Goal: Task Accomplishment & Management: Use online tool/utility

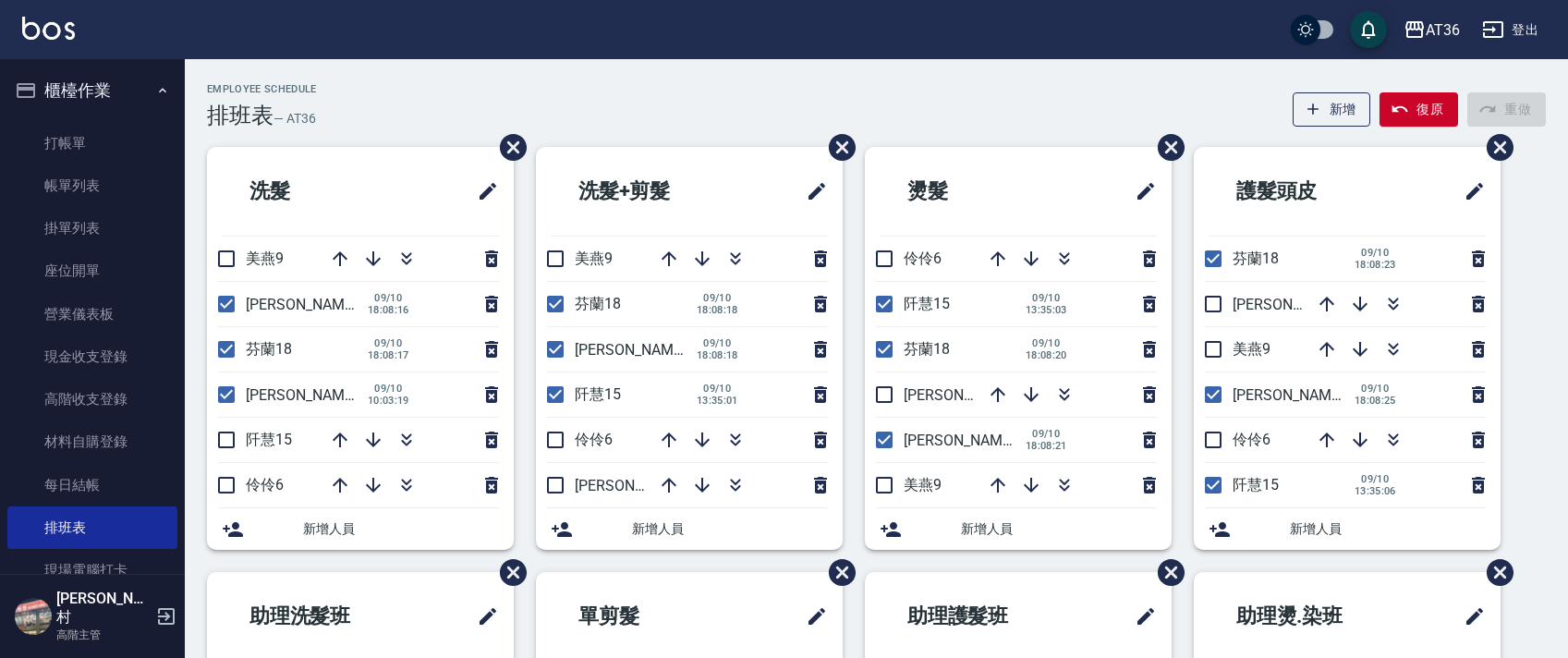
scroll to position [347, 0]
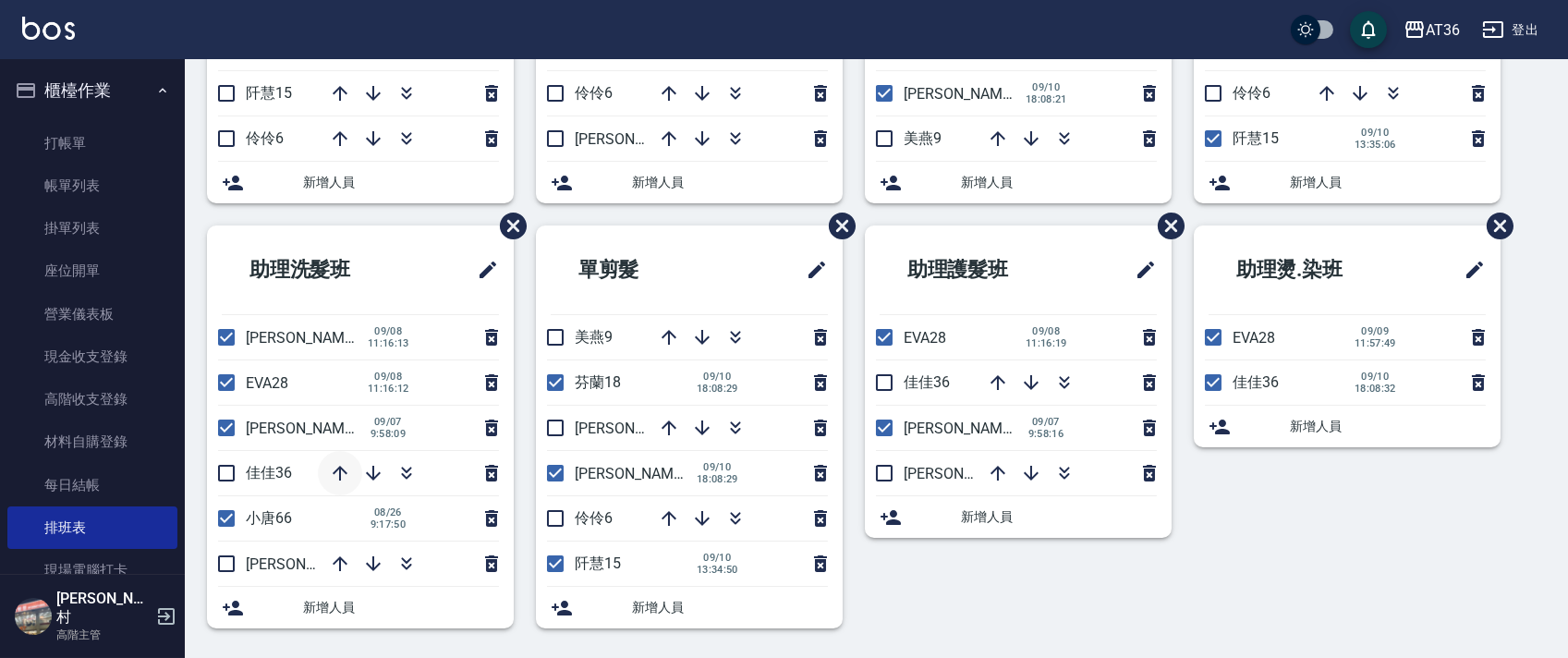
click at [340, 469] on icon "button" at bounding box center [340, 473] width 15 height 15
click at [549, 331] on input "checkbox" at bounding box center [555, 337] width 39 height 39
checkbox input "true"
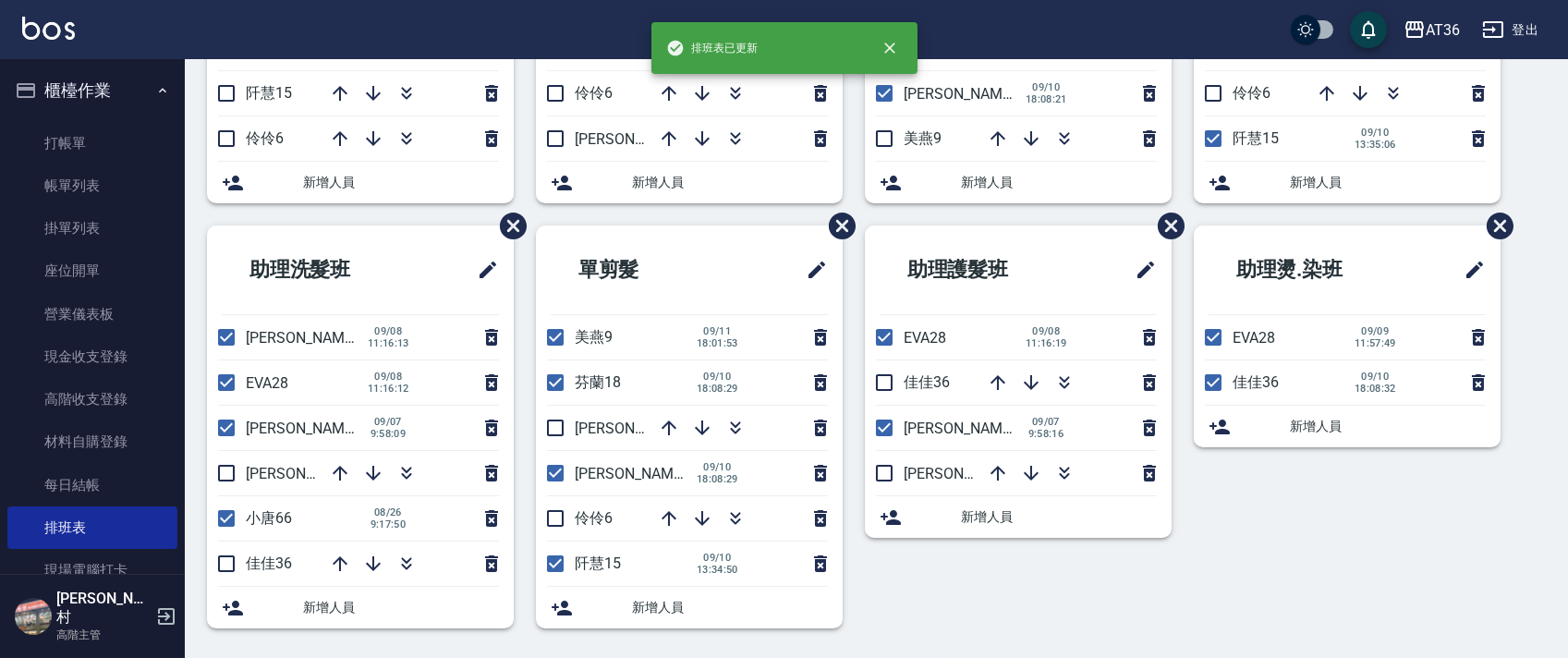
scroll to position [0, 0]
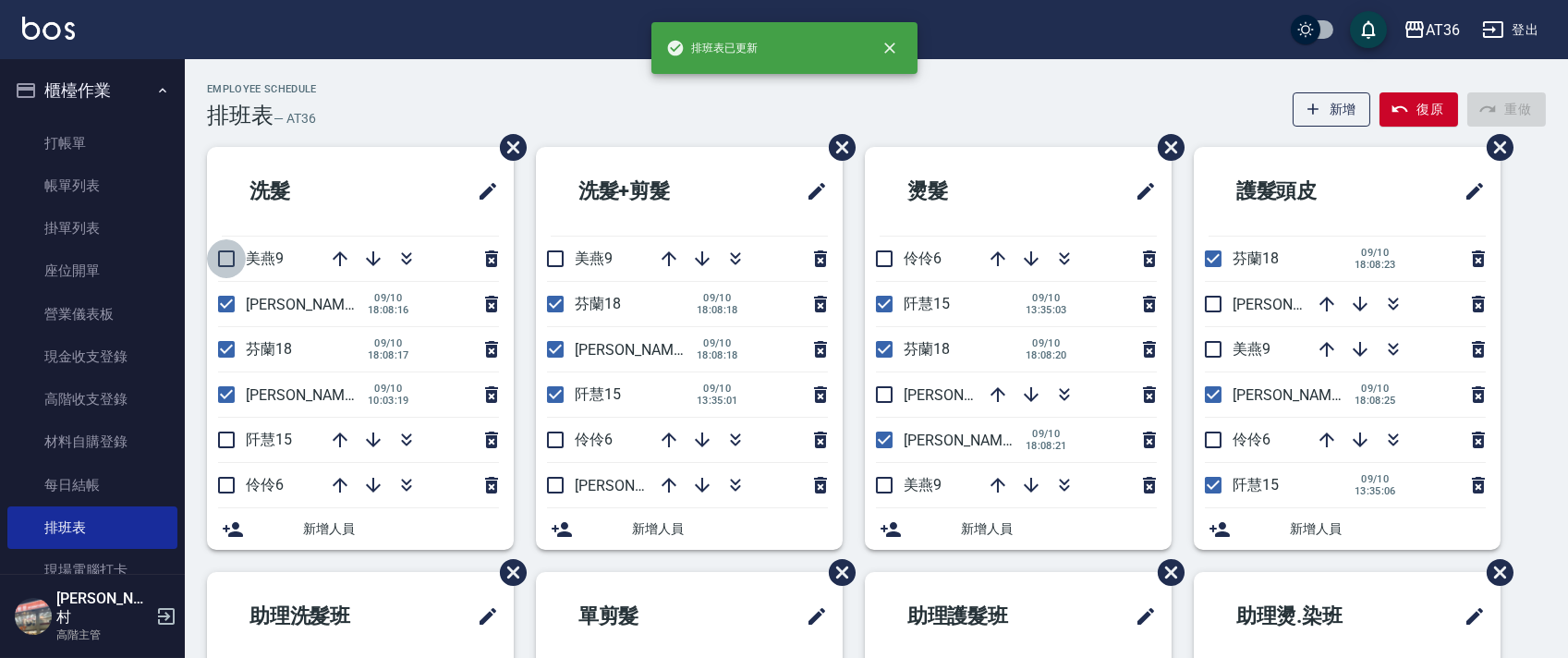
click at [223, 253] on input "checkbox" at bounding box center [226, 258] width 39 height 39
checkbox input "true"
click at [554, 251] on input "checkbox" at bounding box center [555, 258] width 39 height 39
checkbox input "true"
click at [884, 487] on input "checkbox" at bounding box center [884, 484] width 39 height 39
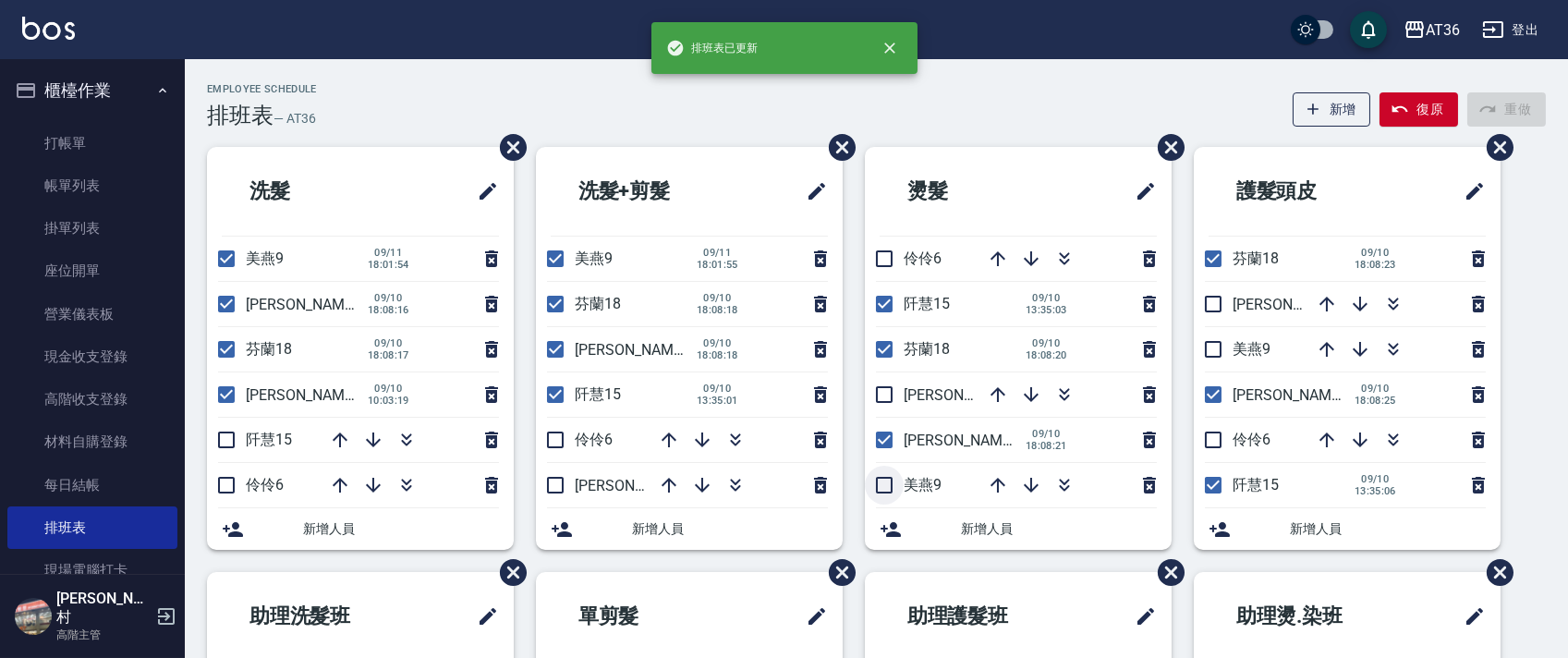
checkbox input "true"
click at [1214, 341] on input "checkbox" at bounding box center [1213, 348] width 39 height 39
checkbox input "true"
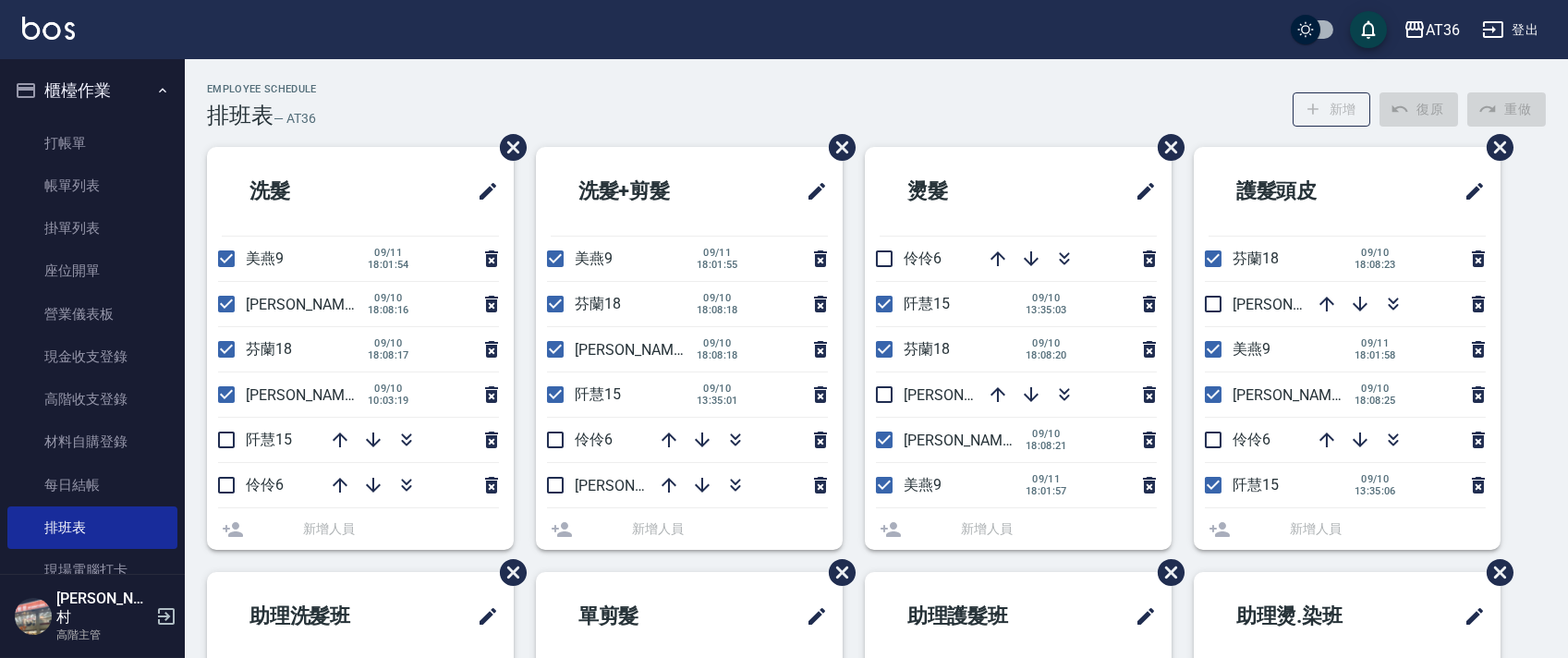
click at [671, 142] on div "Employee Schedule 排班表 — AT36 新增 復原 重做 洗髮 美燕9 09/11 18:01:54 小鳳16 09/10 18:08:16…" at bounding box center [877, 540] width 1383 height 913
click at [217, 396] on input "checkbox" at bounding box center [226, 394] width 39 height 39
checkbox input "false"
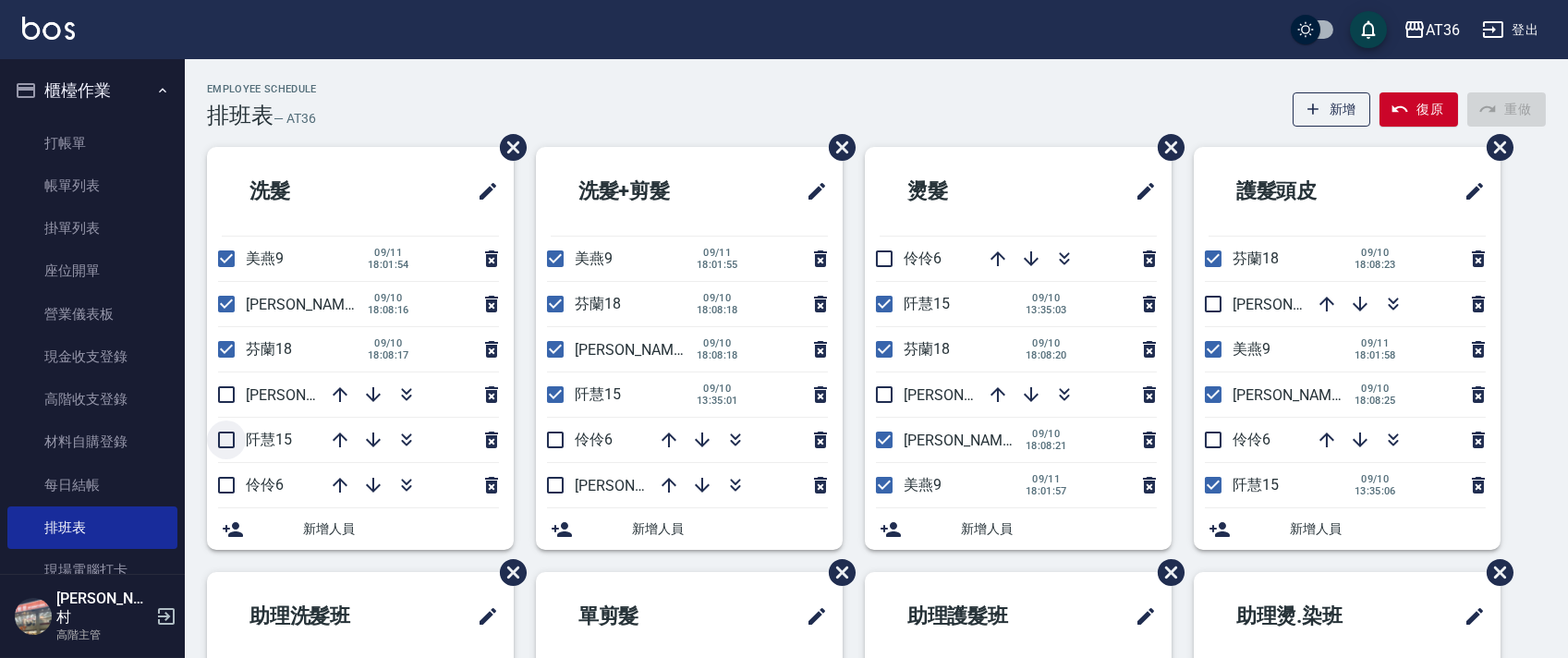
click at [229, 433] on input "checkbox" at bounding box center [226, 440] width 39 height 39
checkbox input "true"
click at [337, 395] on icon "button" at bounding box center [339, 394] width 22 height 22
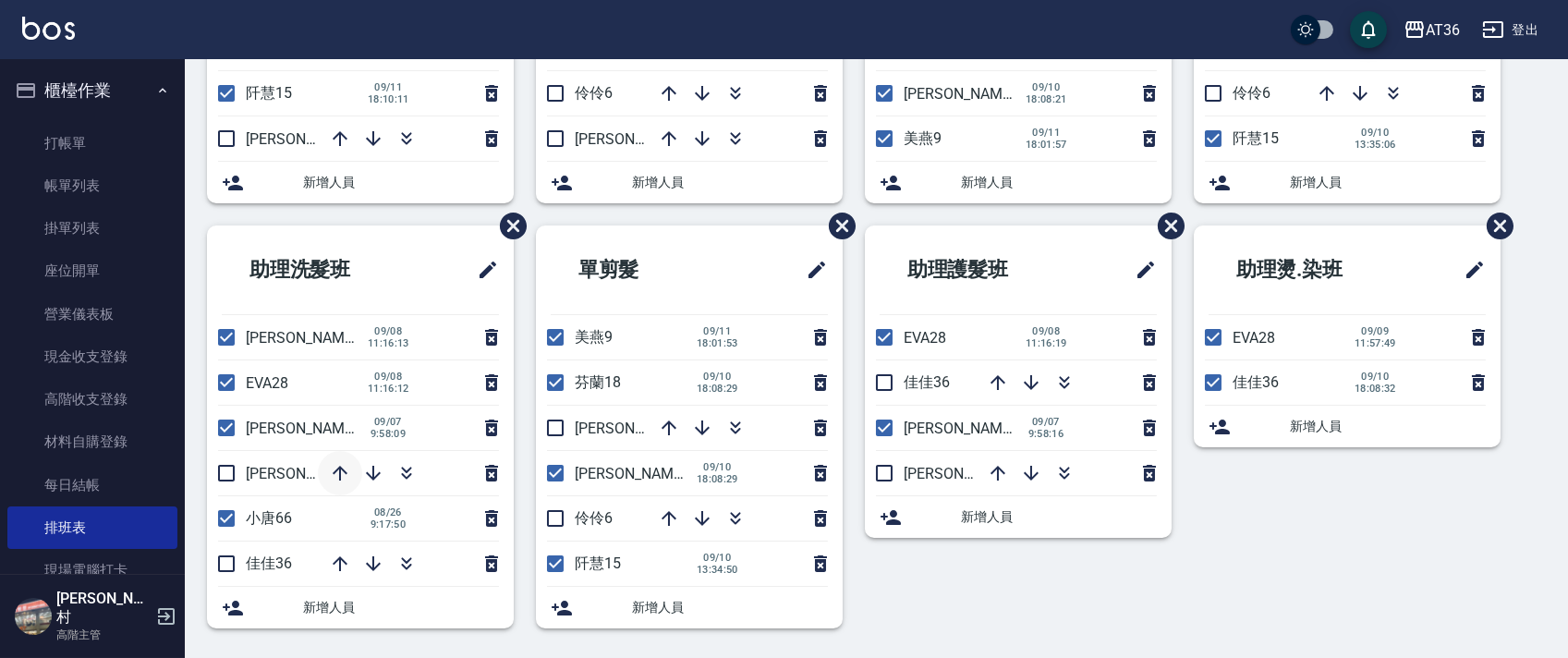
click at [342, 464] on icon "button" at bounding box center [339, 472] width 22 height 22
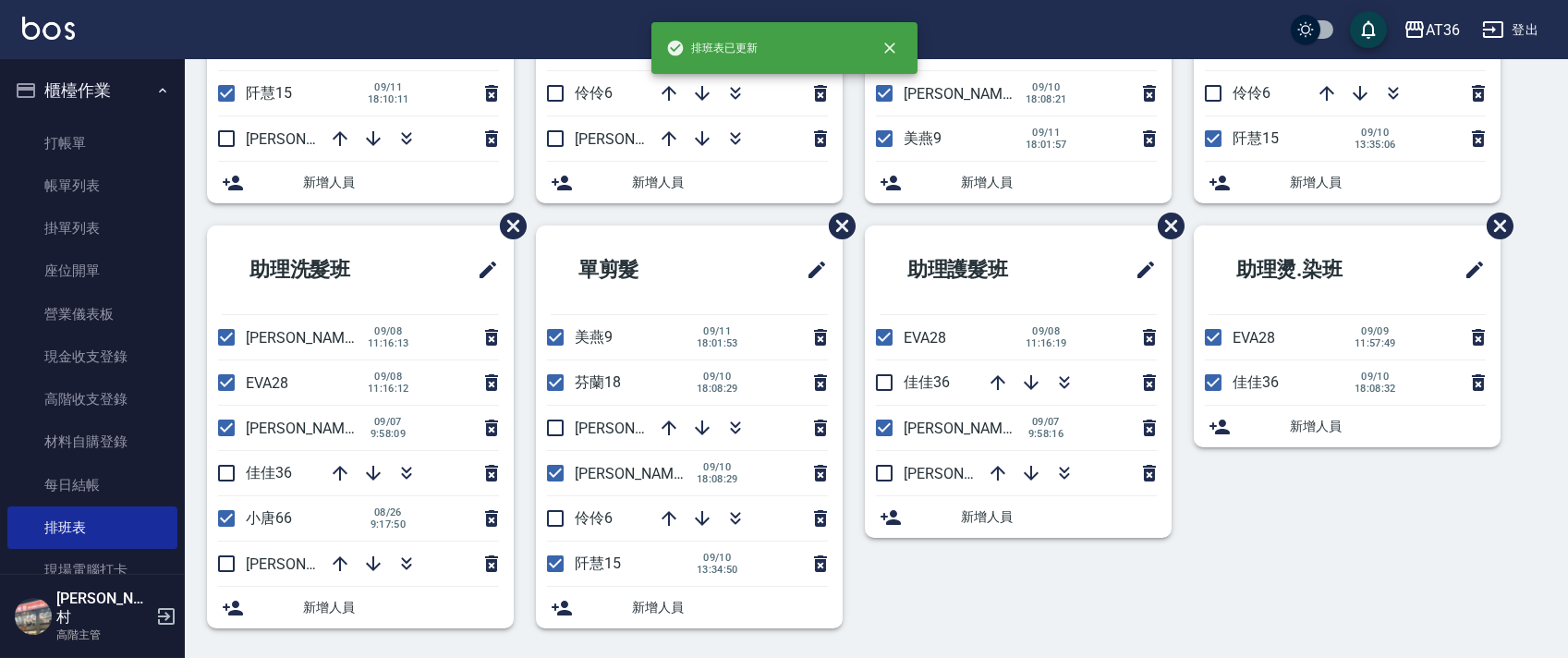
click at [408, 253] on h2 "助理洗髮班" at bounding box center [321, 270] width 199 height 66
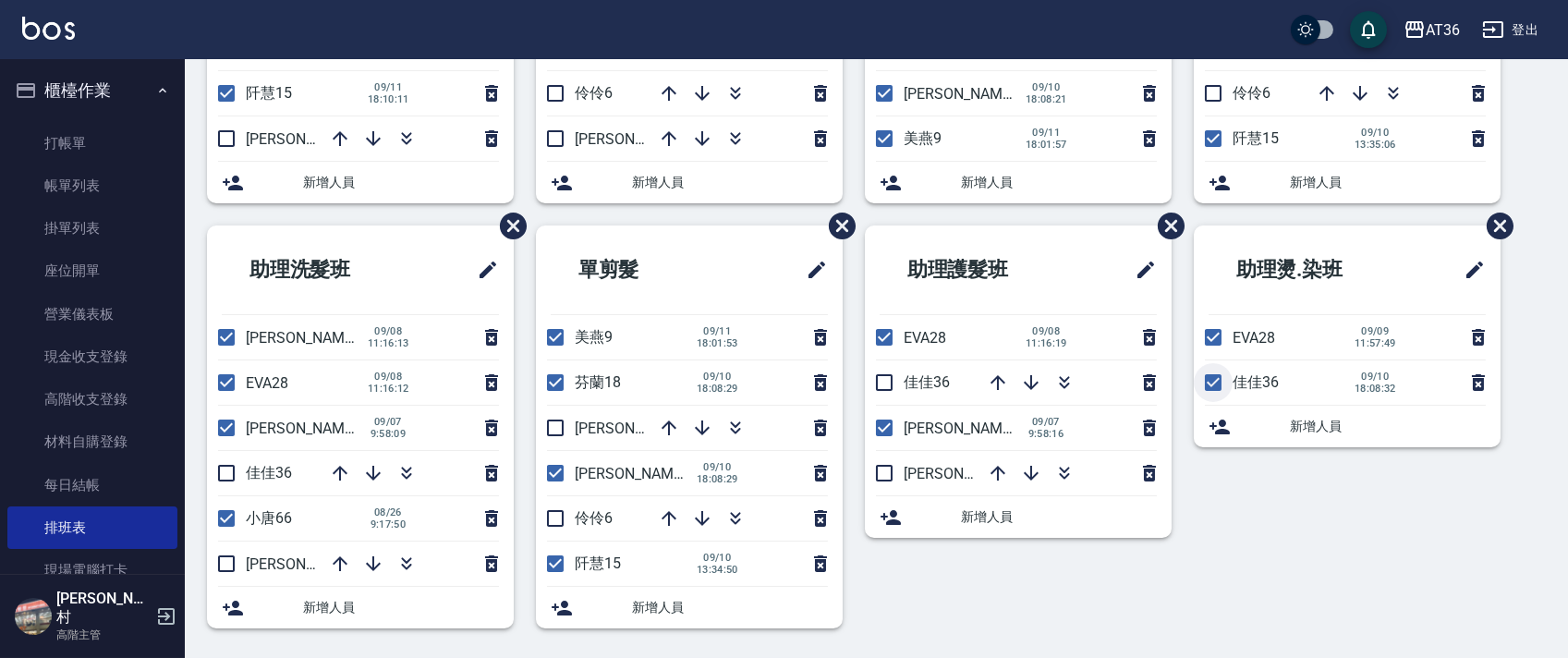
click at [1212, 385] on input "checkbox" at bounding box center [1213, 382] width 39 height 39
checkbox input "false"
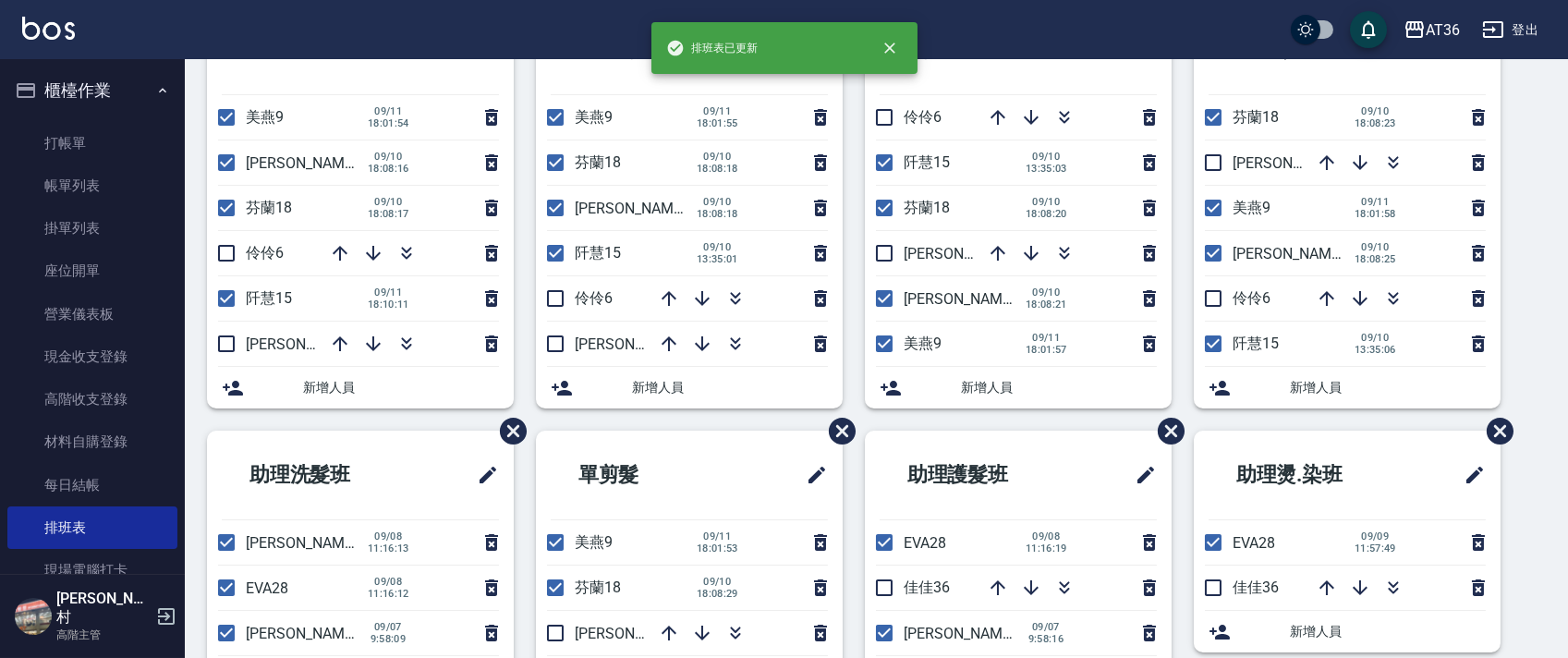
scroll to position [0, 0]
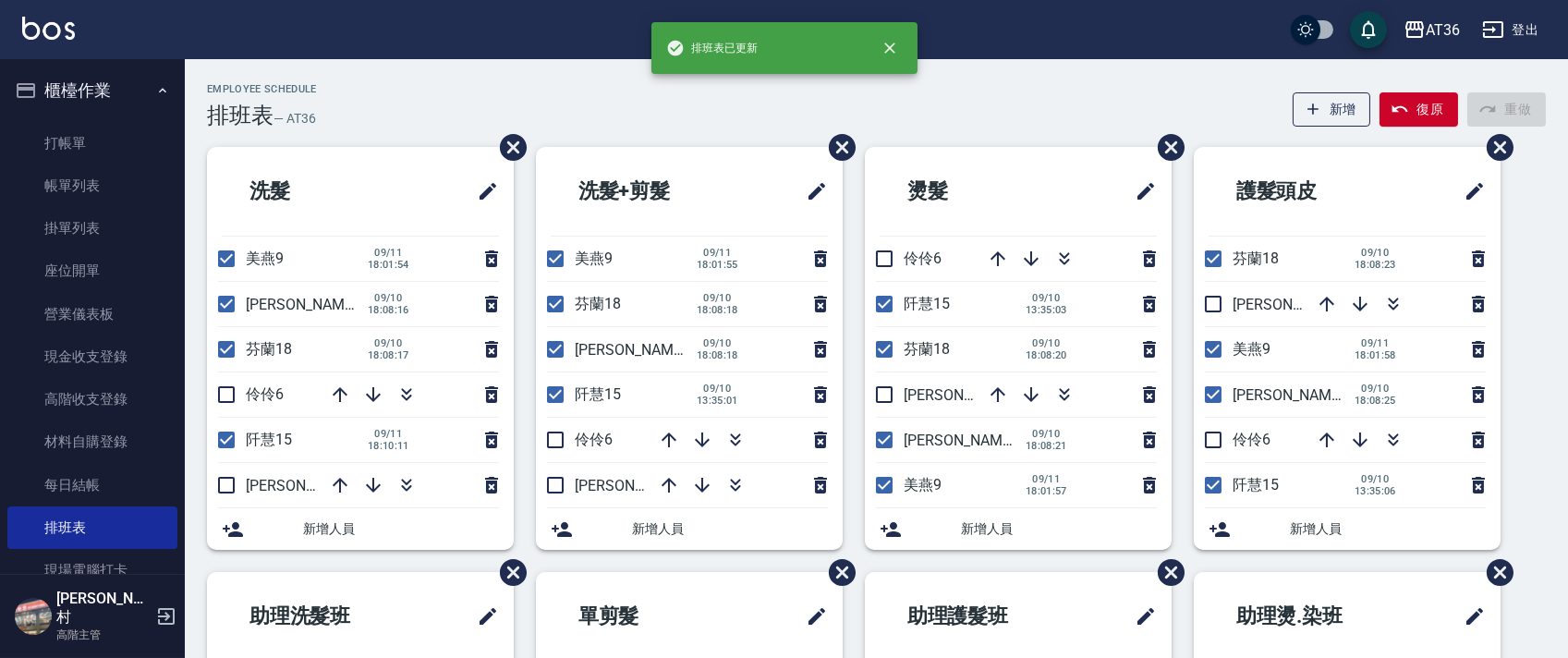
click at [719, 148] on li "洗髮+剪髮" at bounding box center [689, 191] width 307 height 88
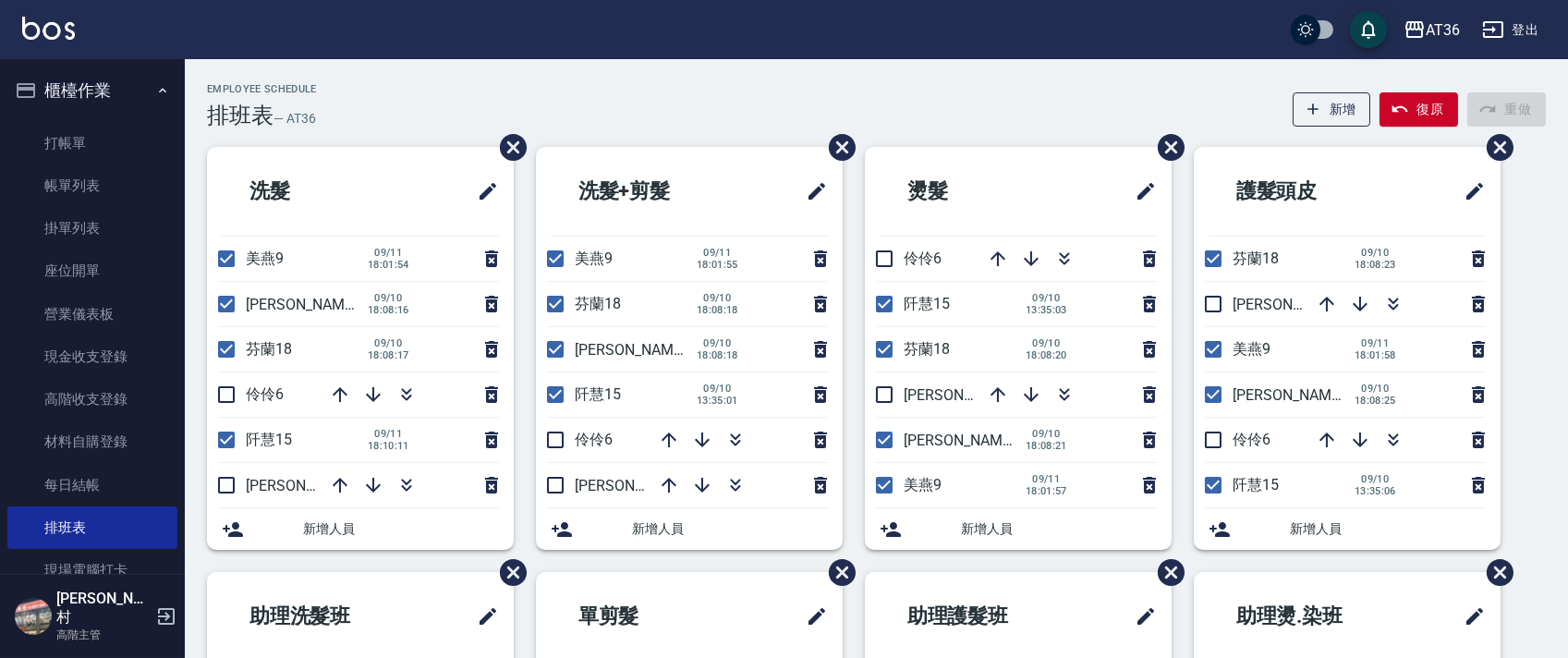
click at [379, 84] on div "Employee Schedule 排班表 — AT36 新增 復原 重做" at bounding box center [877, 106] width 1339 height 46
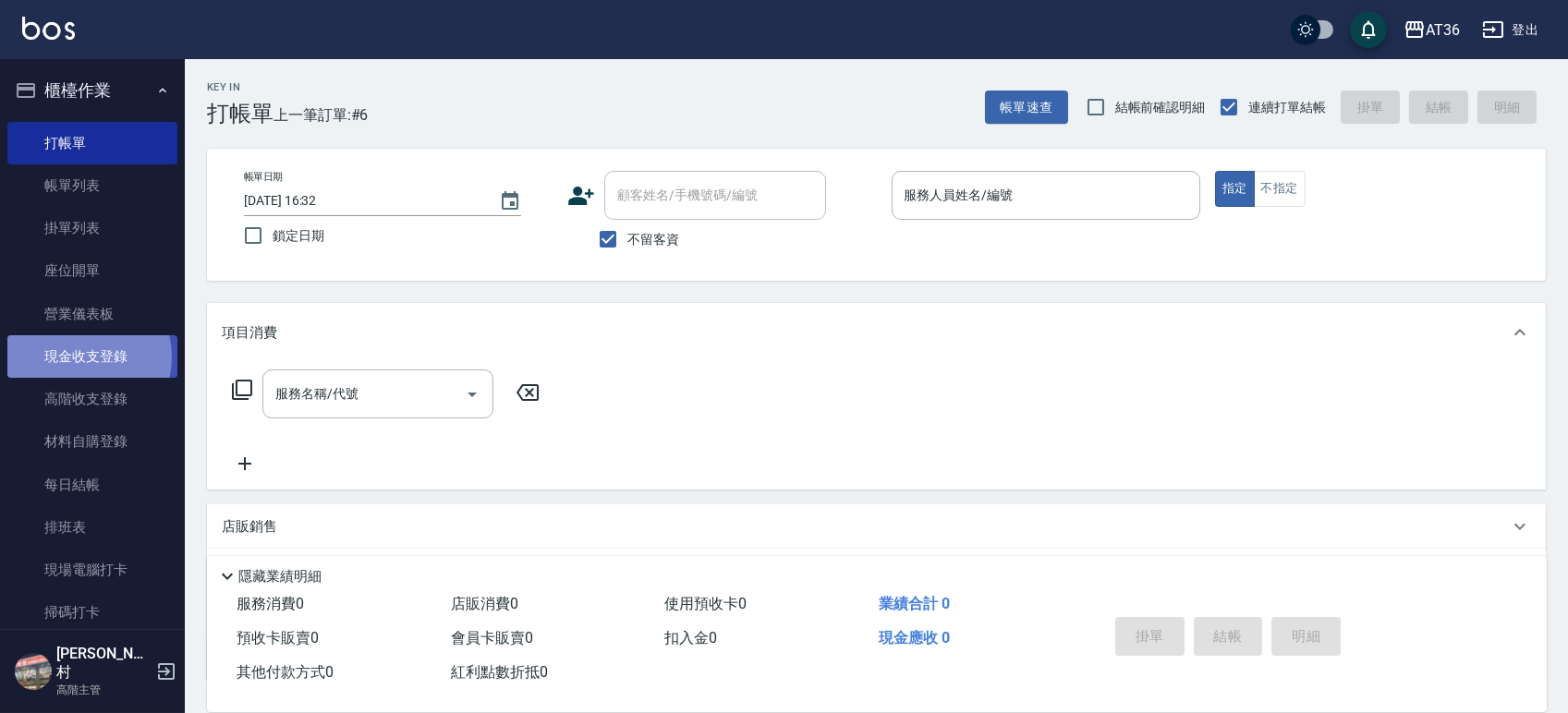
click at [84, 358] on link "現金收支登錄" at bounding box center [92, 356] width 170 height 43
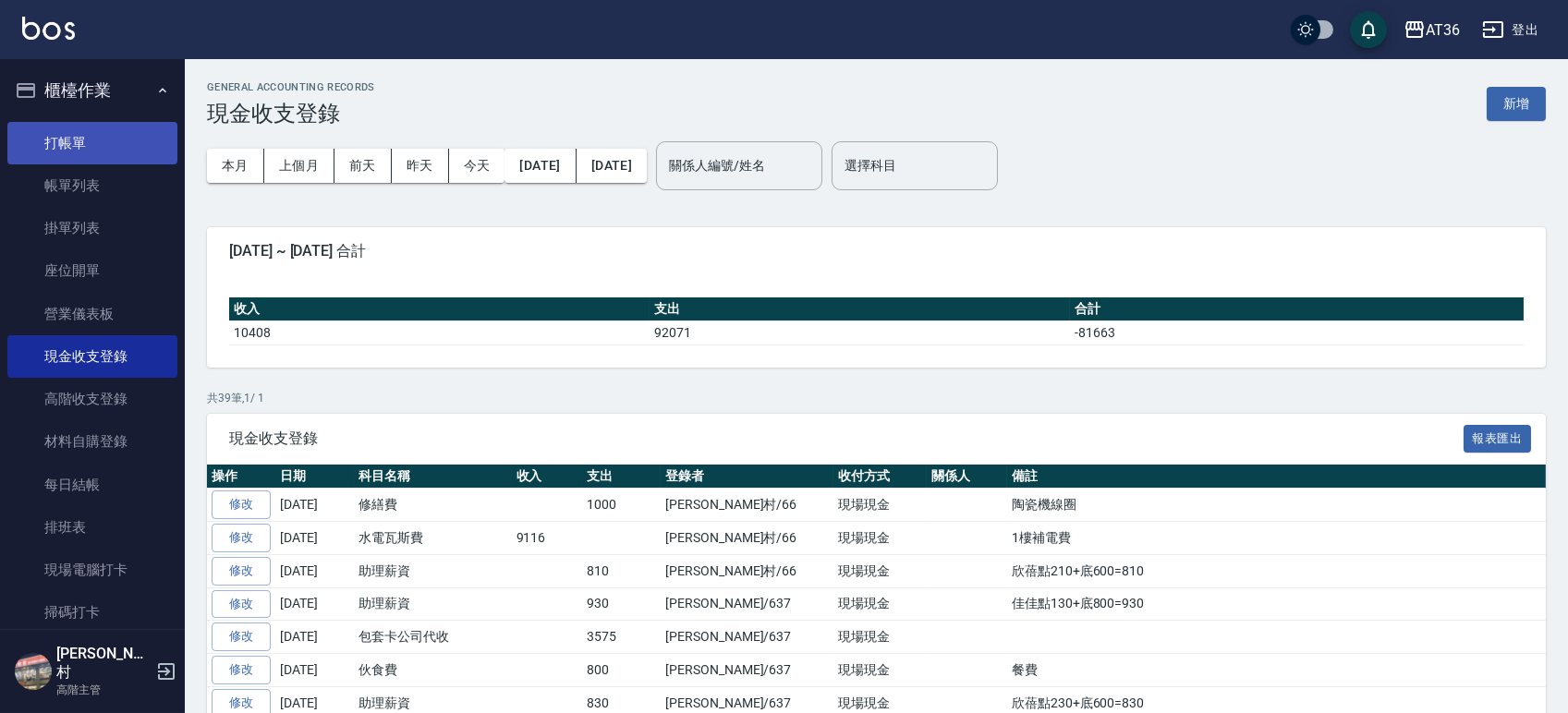
click at [72, 152] on link "打帳單" at bounding box center [92, 142] width 170 height 43
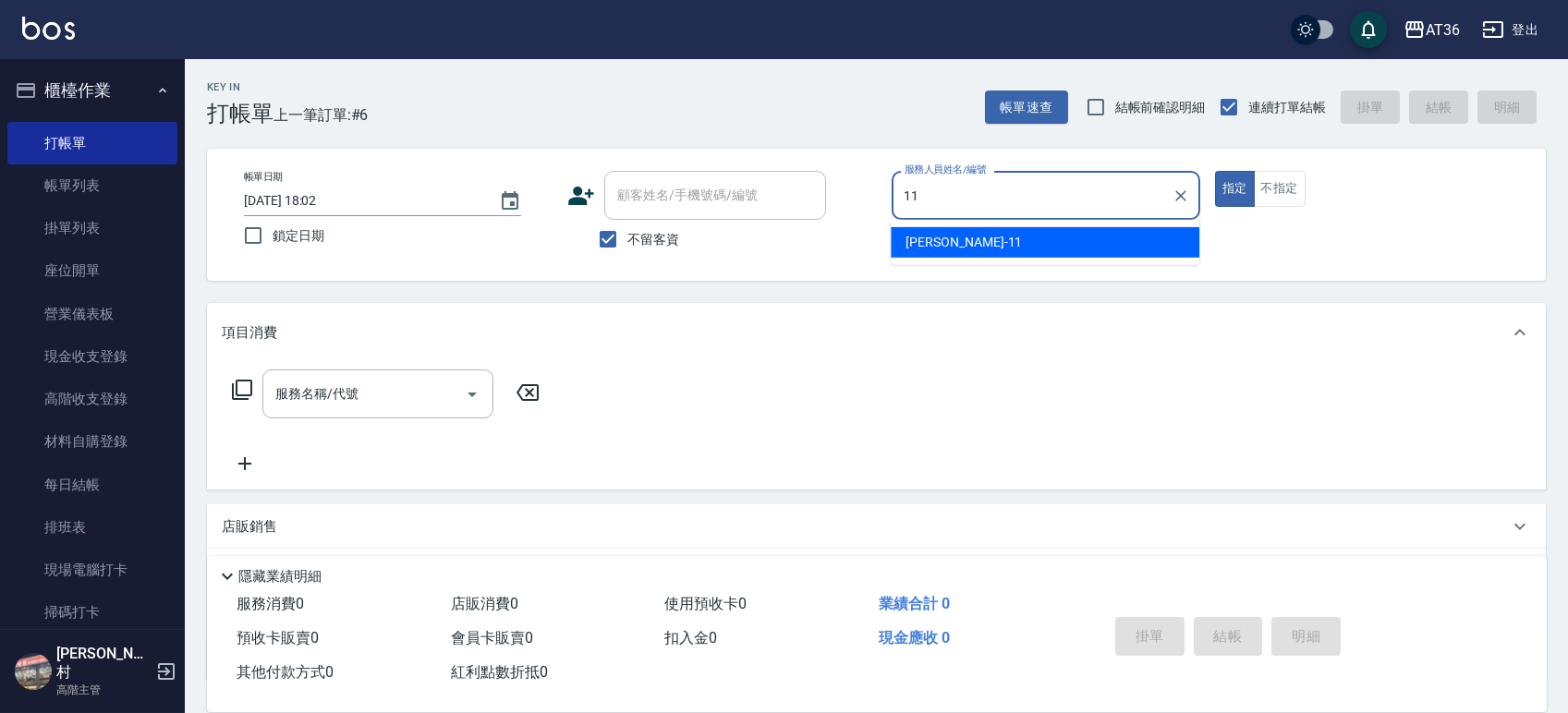
type input "[PERSON_NAME]-11"
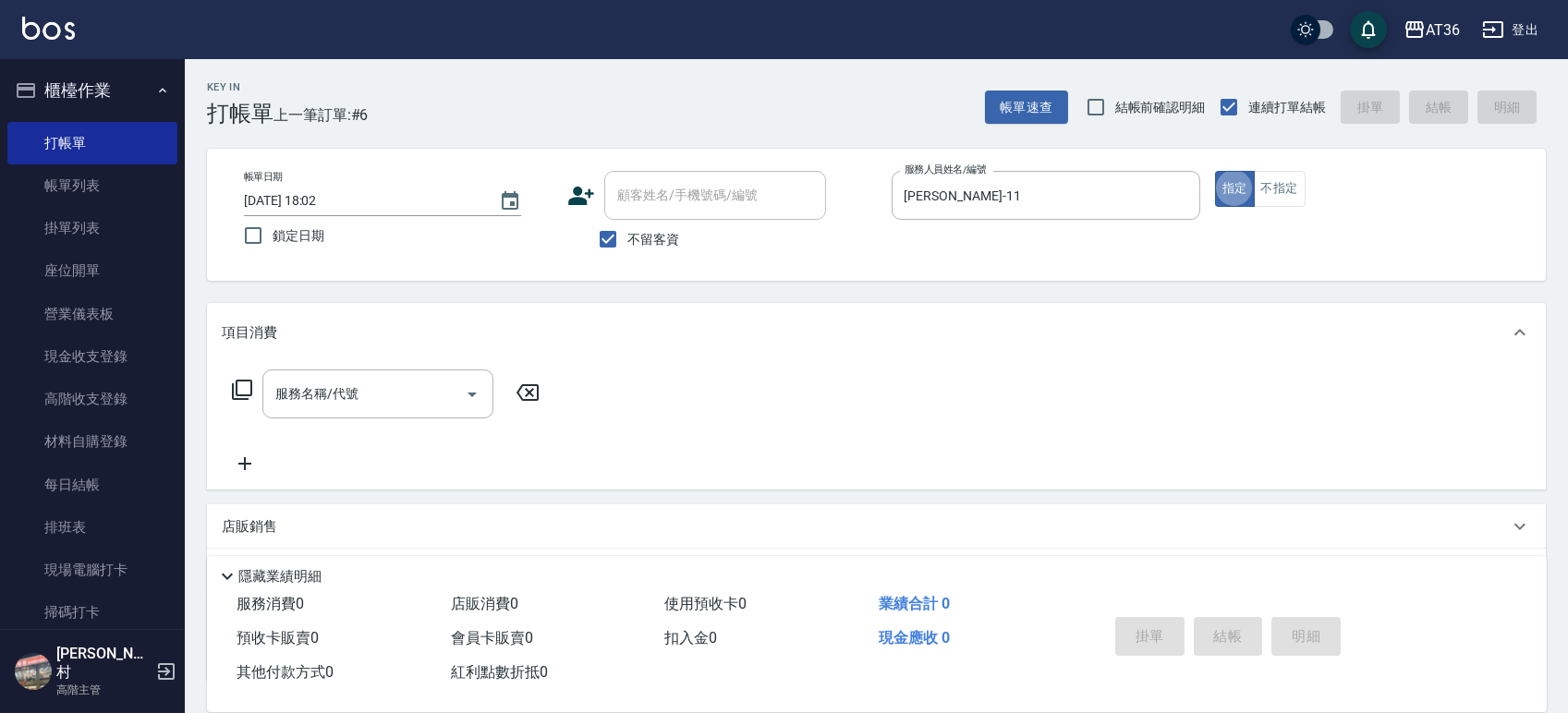
type button "true"
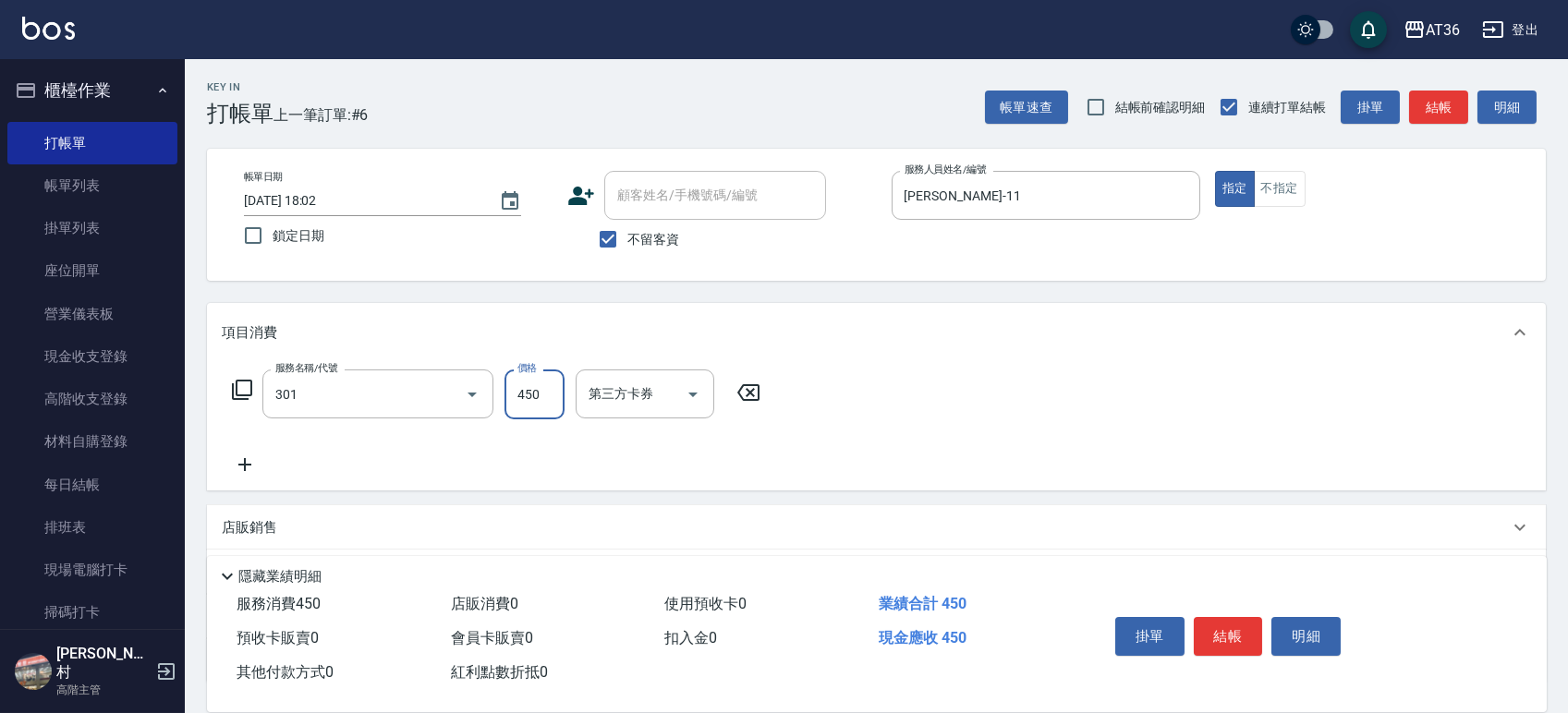
type input "洗+剪(301)"
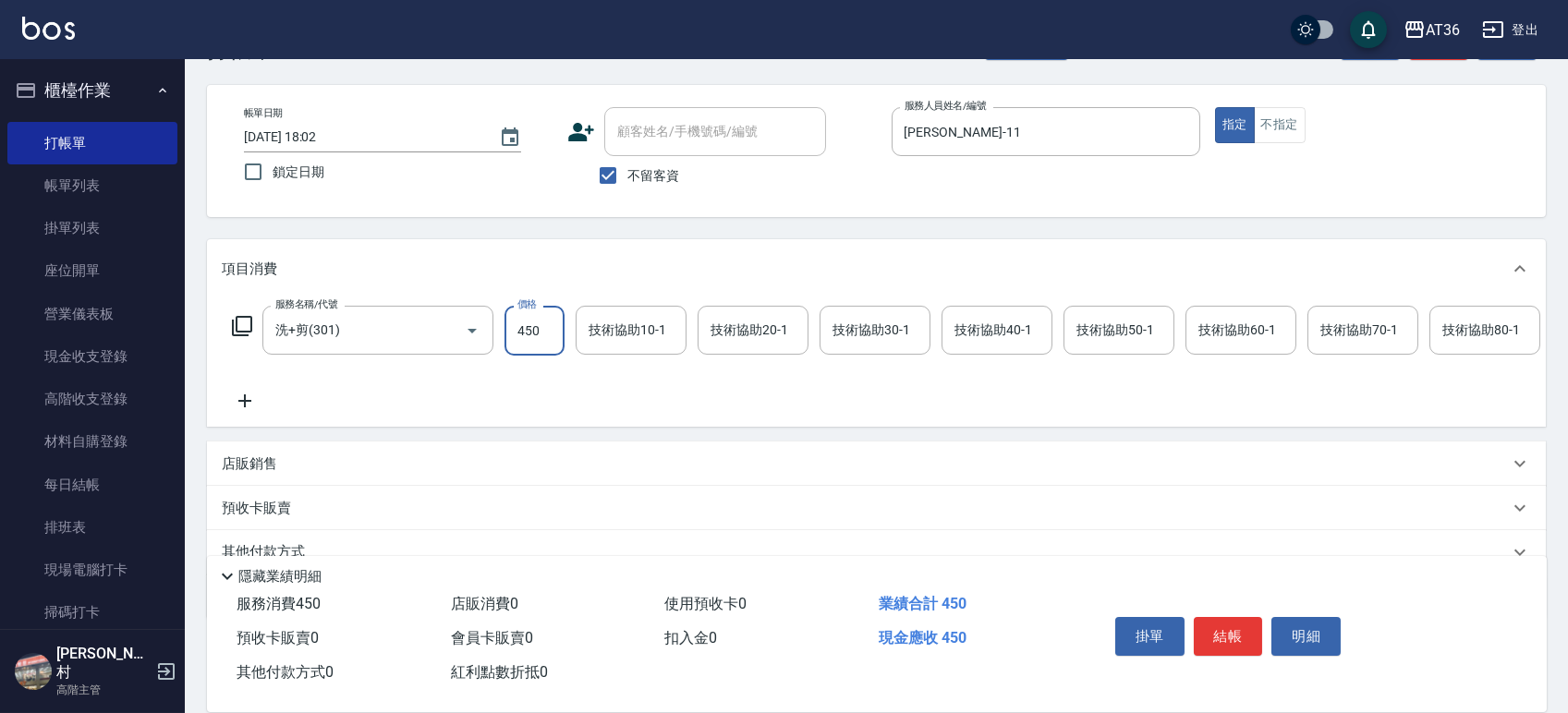
scroll to position [162, 0]
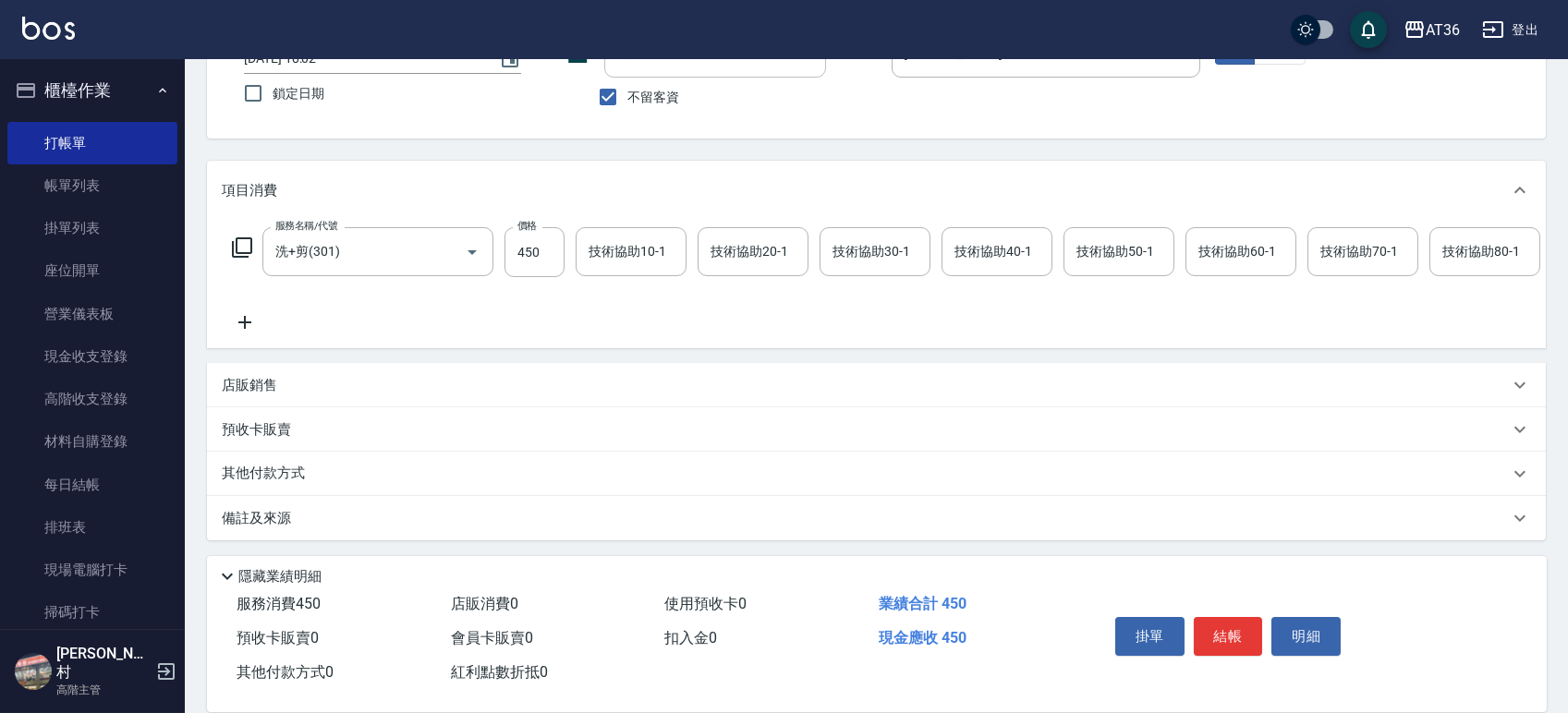
click at [298, 473] on p "其他付款方式" at bounding box center [267, 473] width 92 height 20
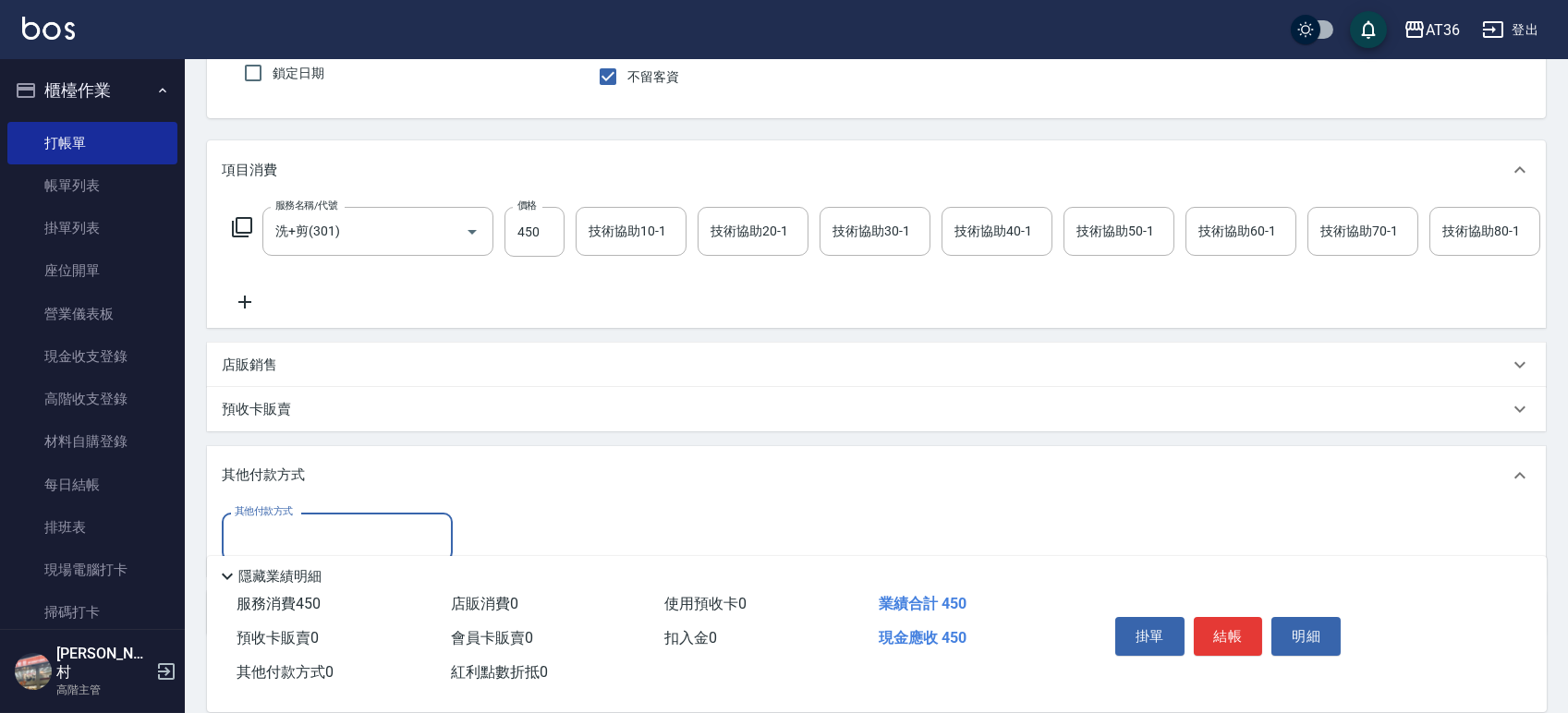
scroll to position [0, 0]
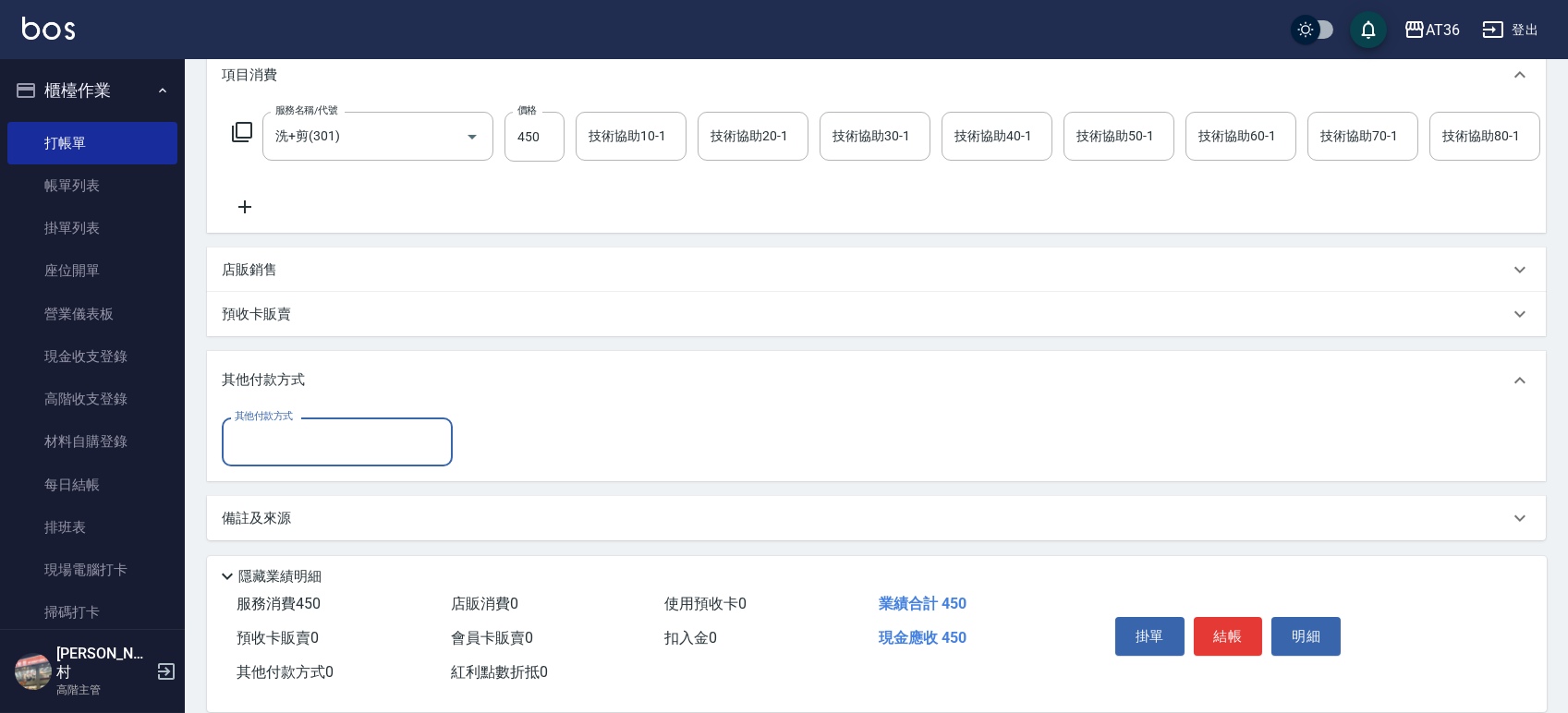
click at [297, 455] on input "其他付款方式" at bounding box center [337, 442] width 215 height 32
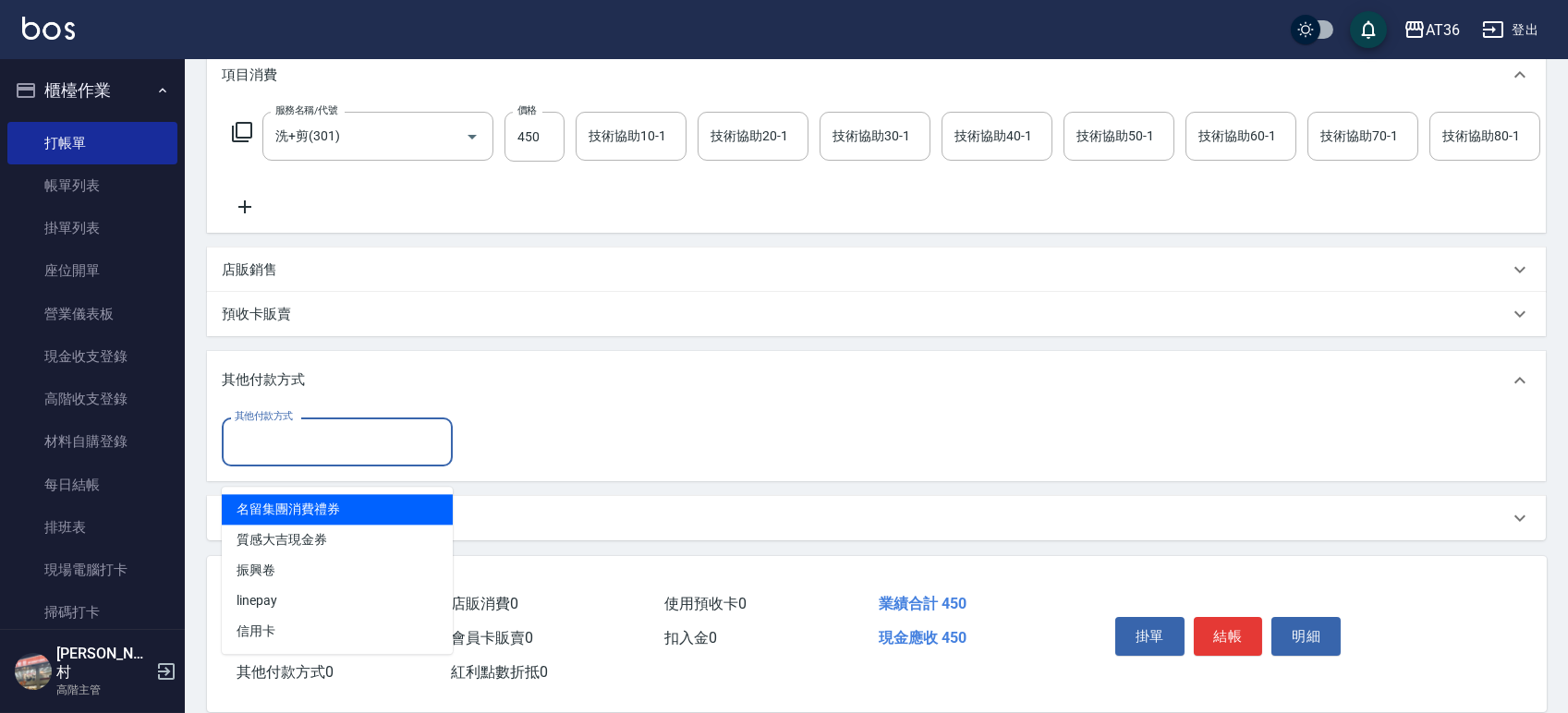
scroll to position [278, 0]
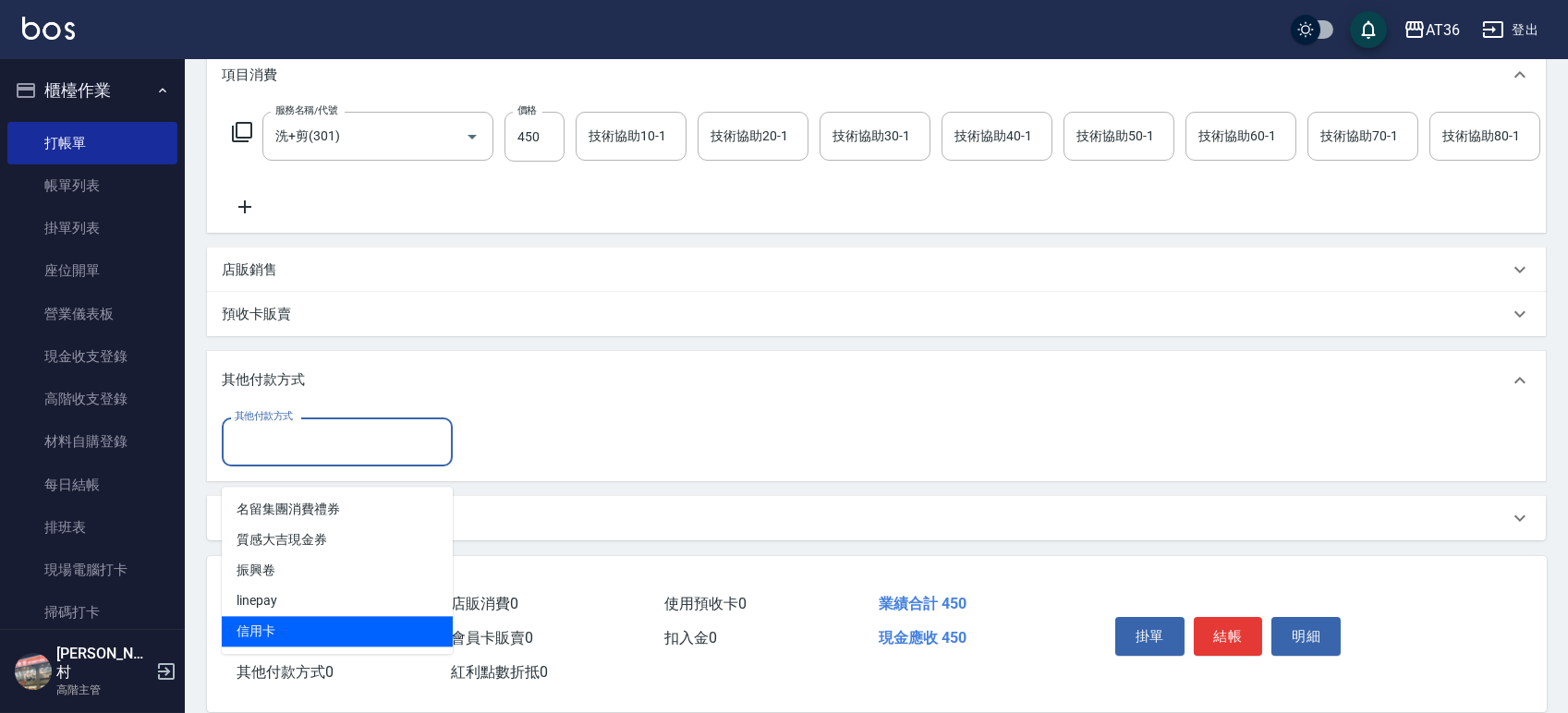
click at [271, 616] on span "信用卡" at bounding box center [336, 631] width 231 height 30
type input "信用卡"
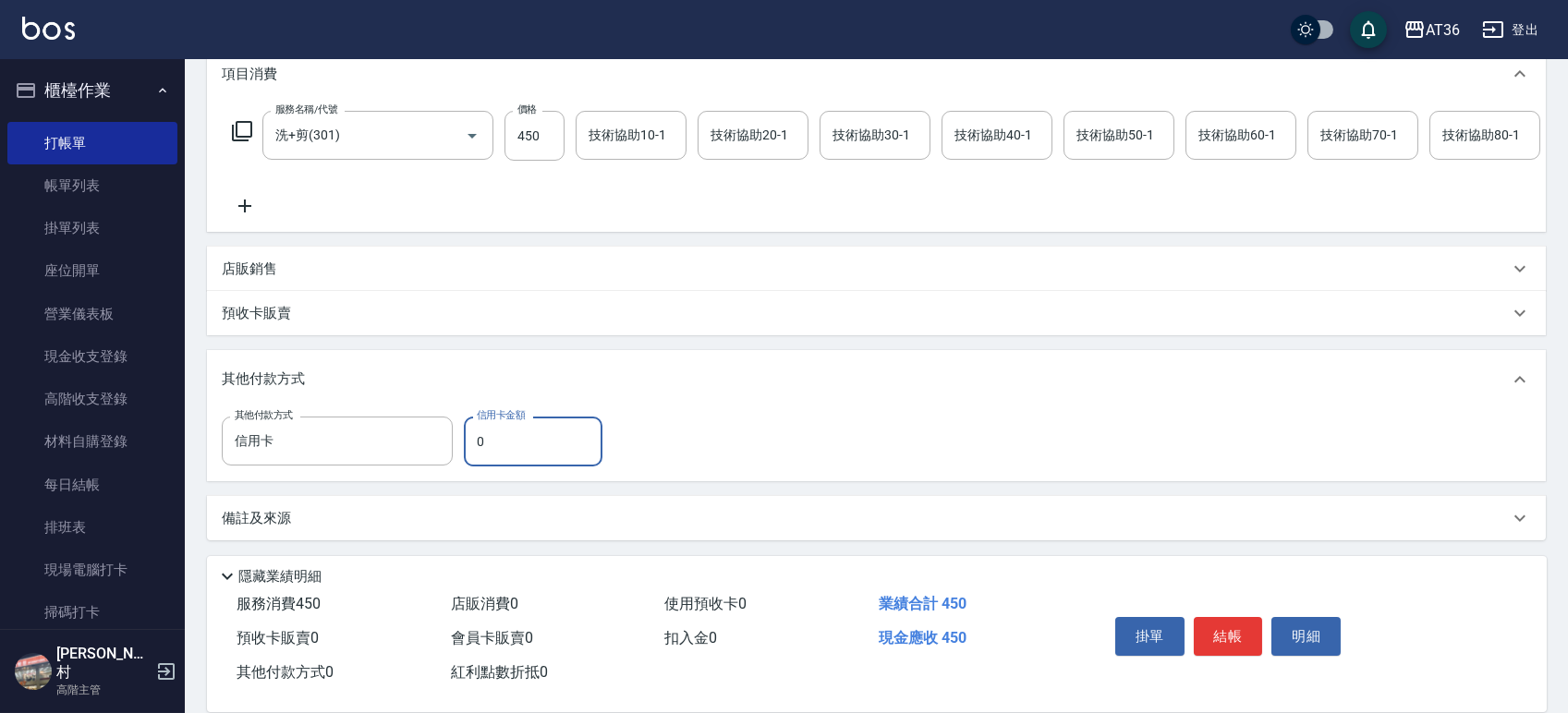
click at [471, 451] on input "0" at bounding box center [533, 441] width 139 height 50
type input "450"
click at [1219, 638] on button "結帳" at bounding box center [1228, 636] width 69 height 39
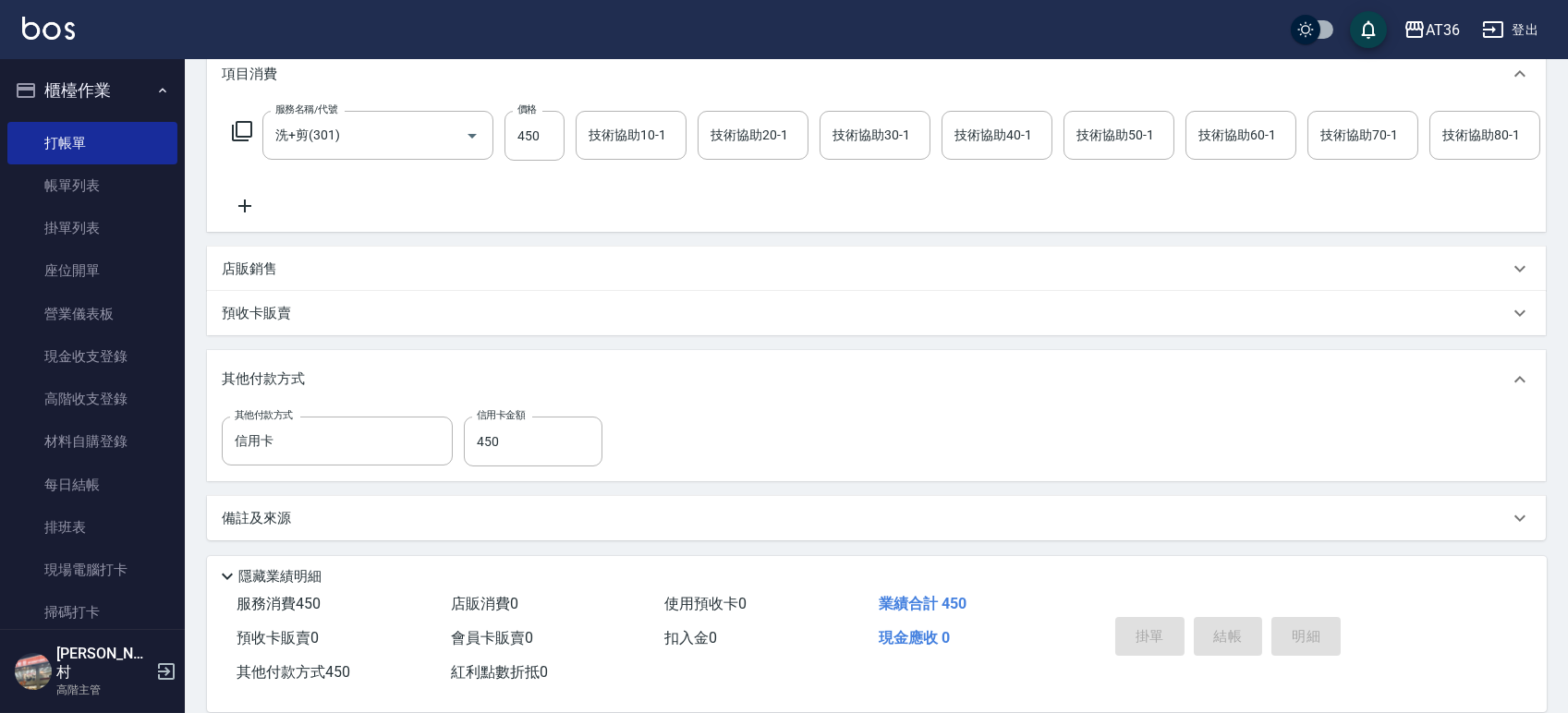
type input "[DATE] 18:04"
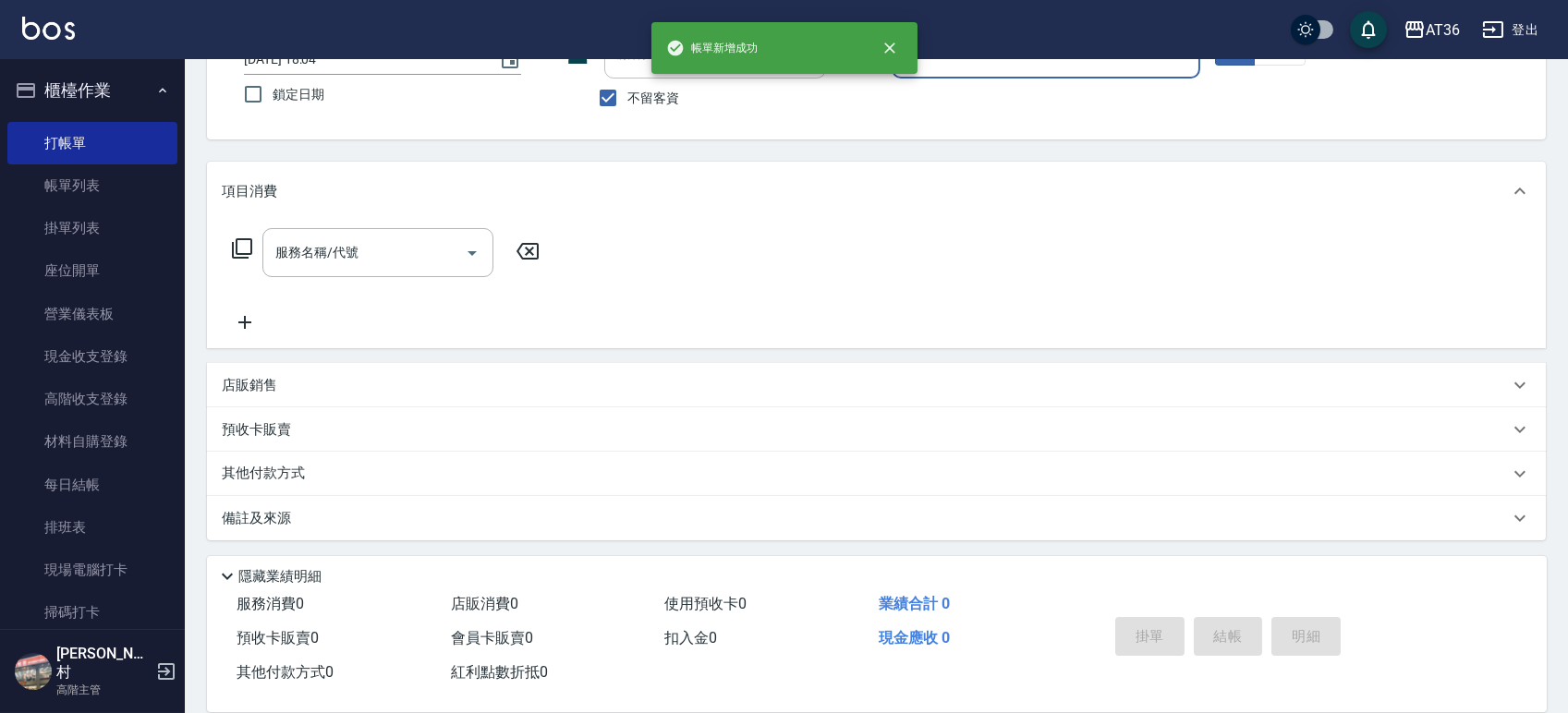
scroll to position [0, 0]
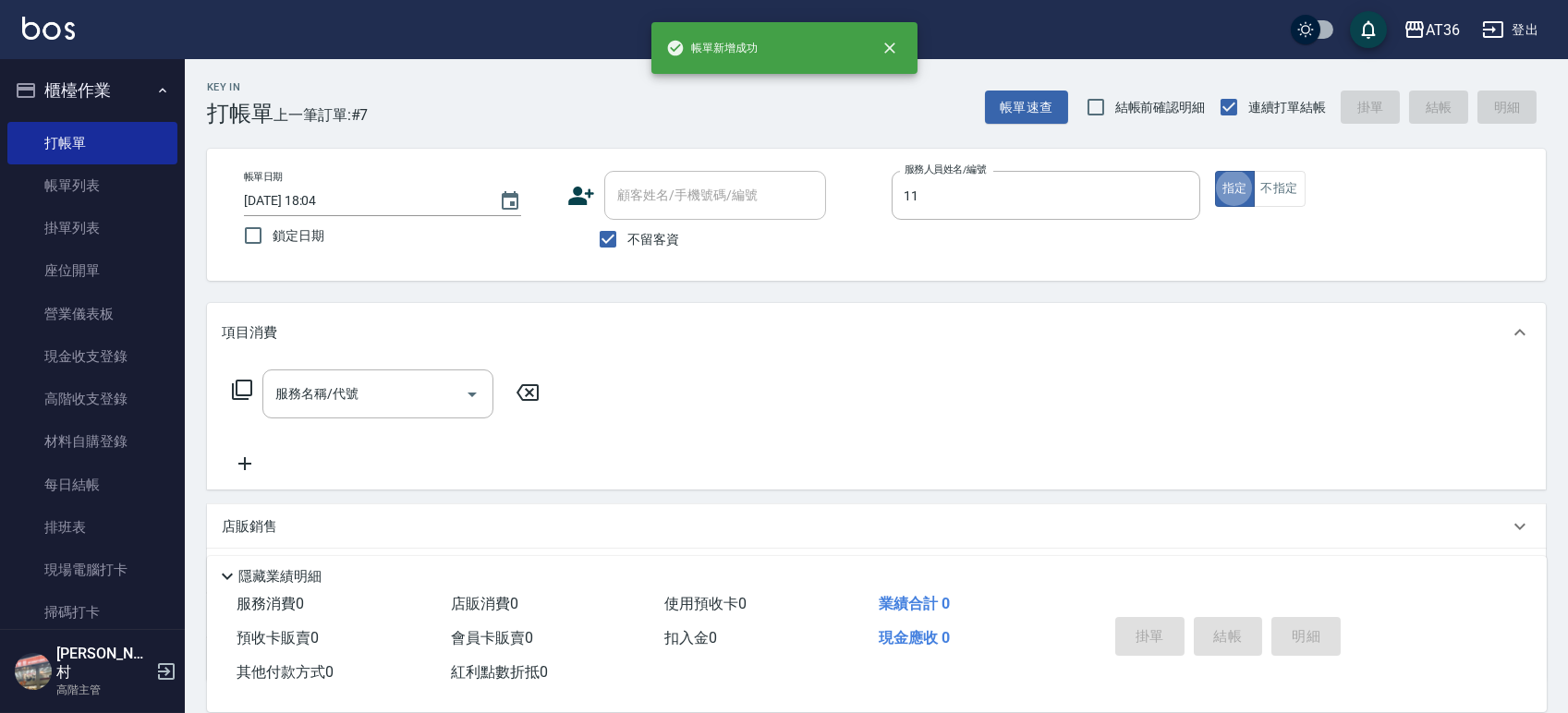
type input "[PERSON_NAME]-11"
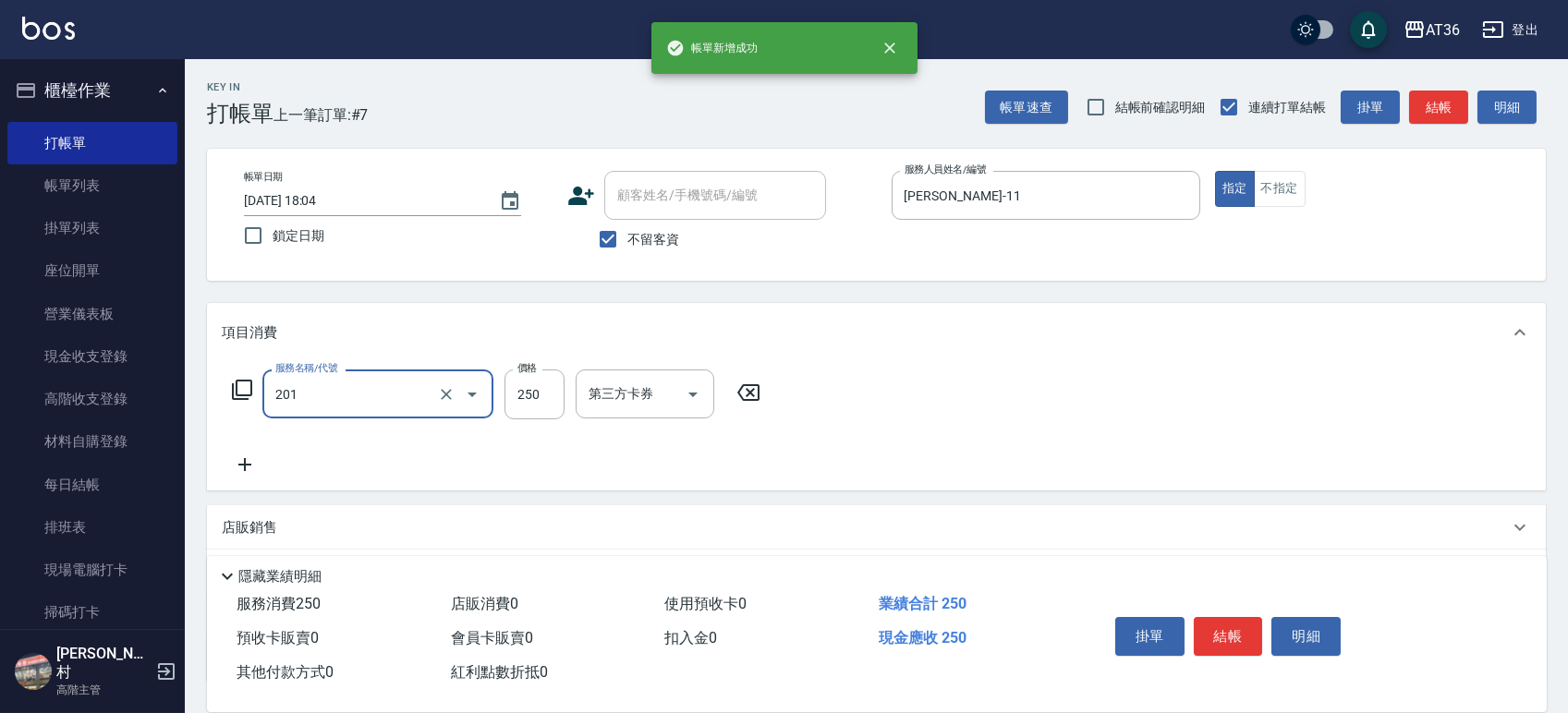
type input "一般洗髮(201)"
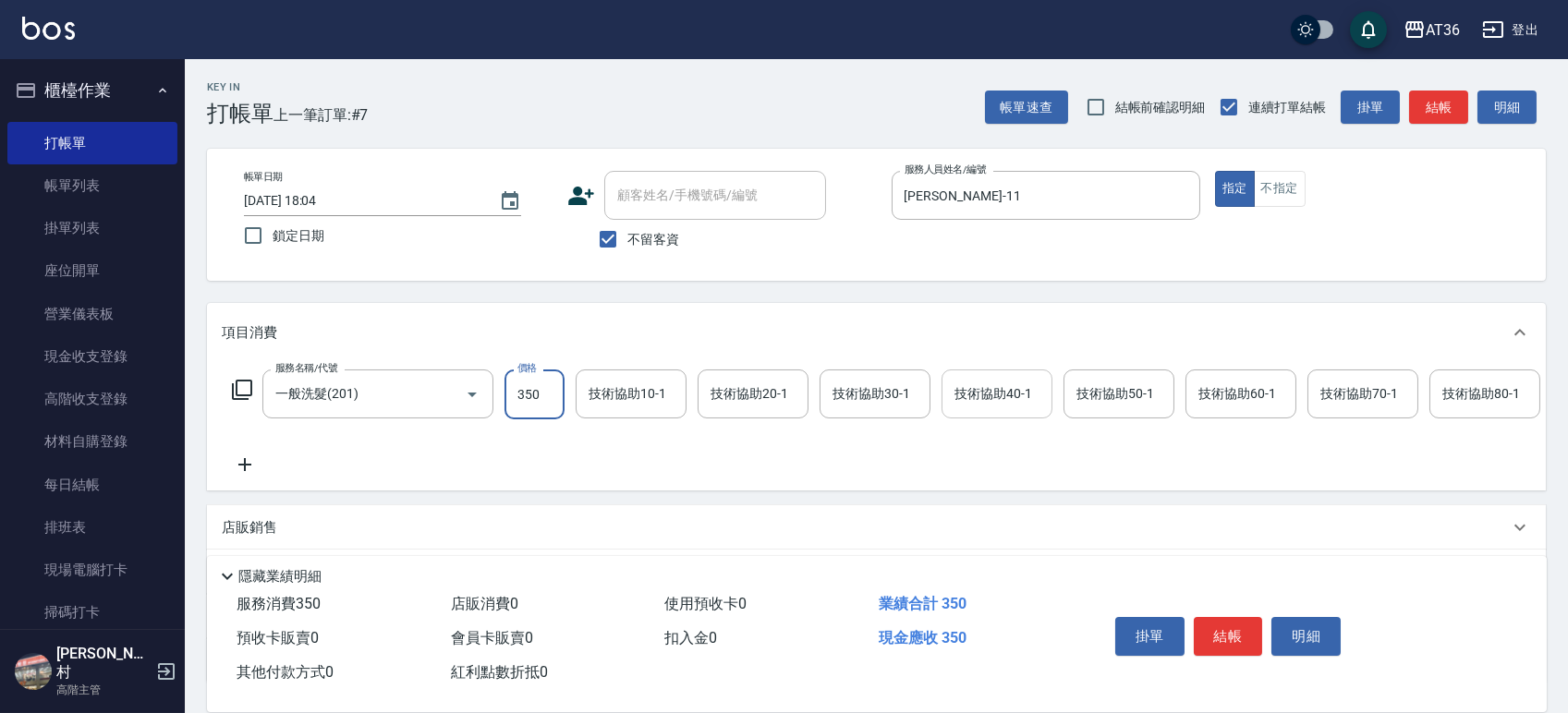
type input "350"
click at [1017, 407] on input "技術協助40-1" at bounding box center [996, 394] width 94 height 32
type input "[PERSON_NAME]-56"
click at [1218, 617] on button "結帳" at bounding box center [1228, 636] width 69 height 39
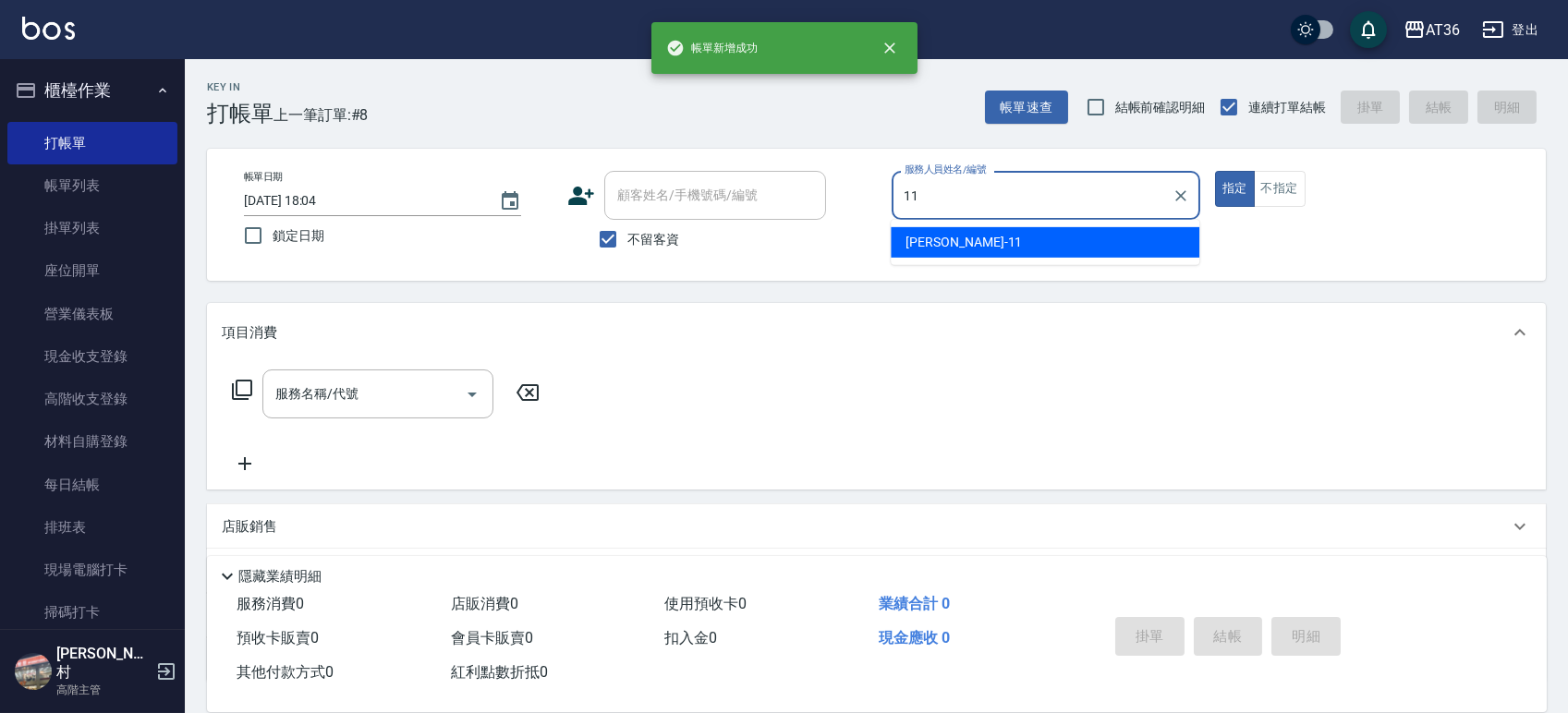
type input "[PERSON_NAME]-11"
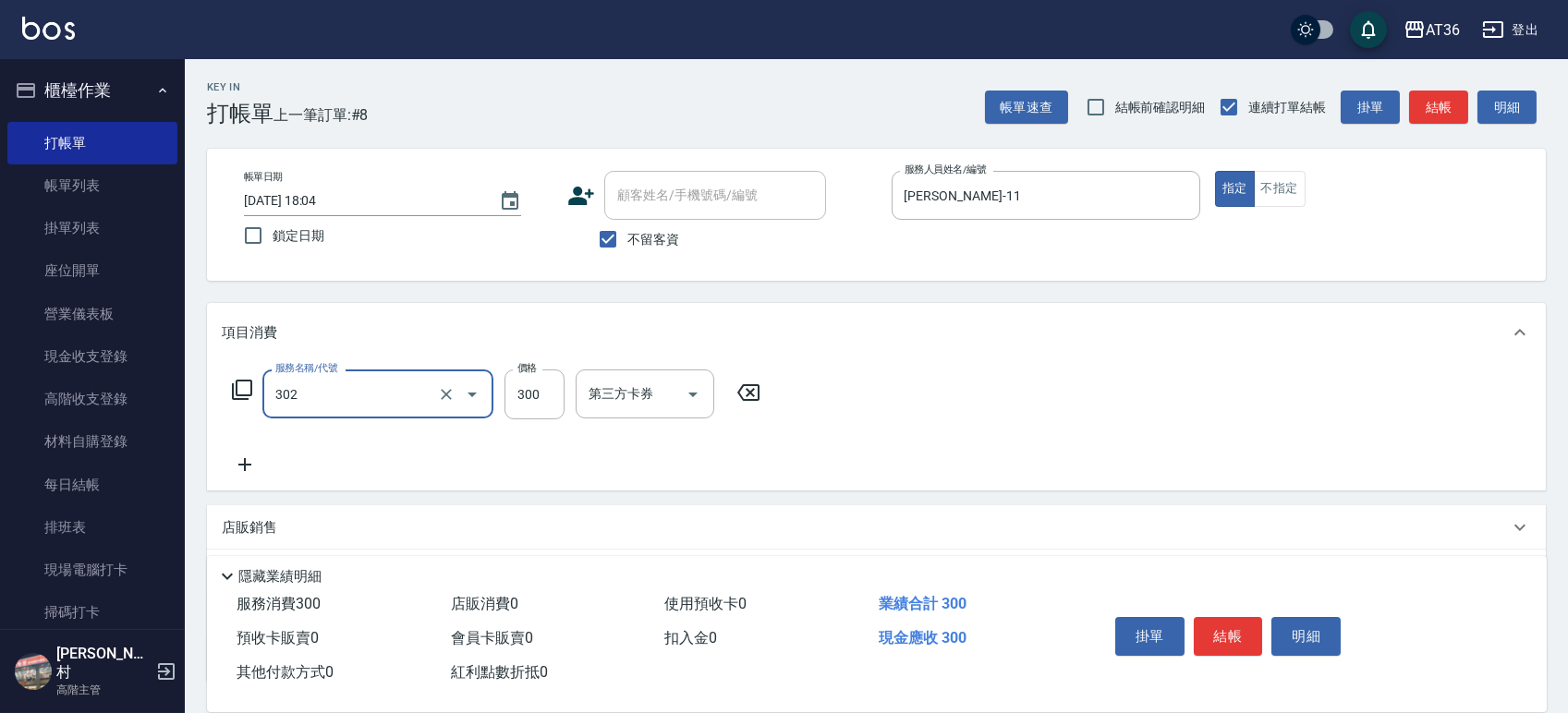
type input "造型剪髮(302)"
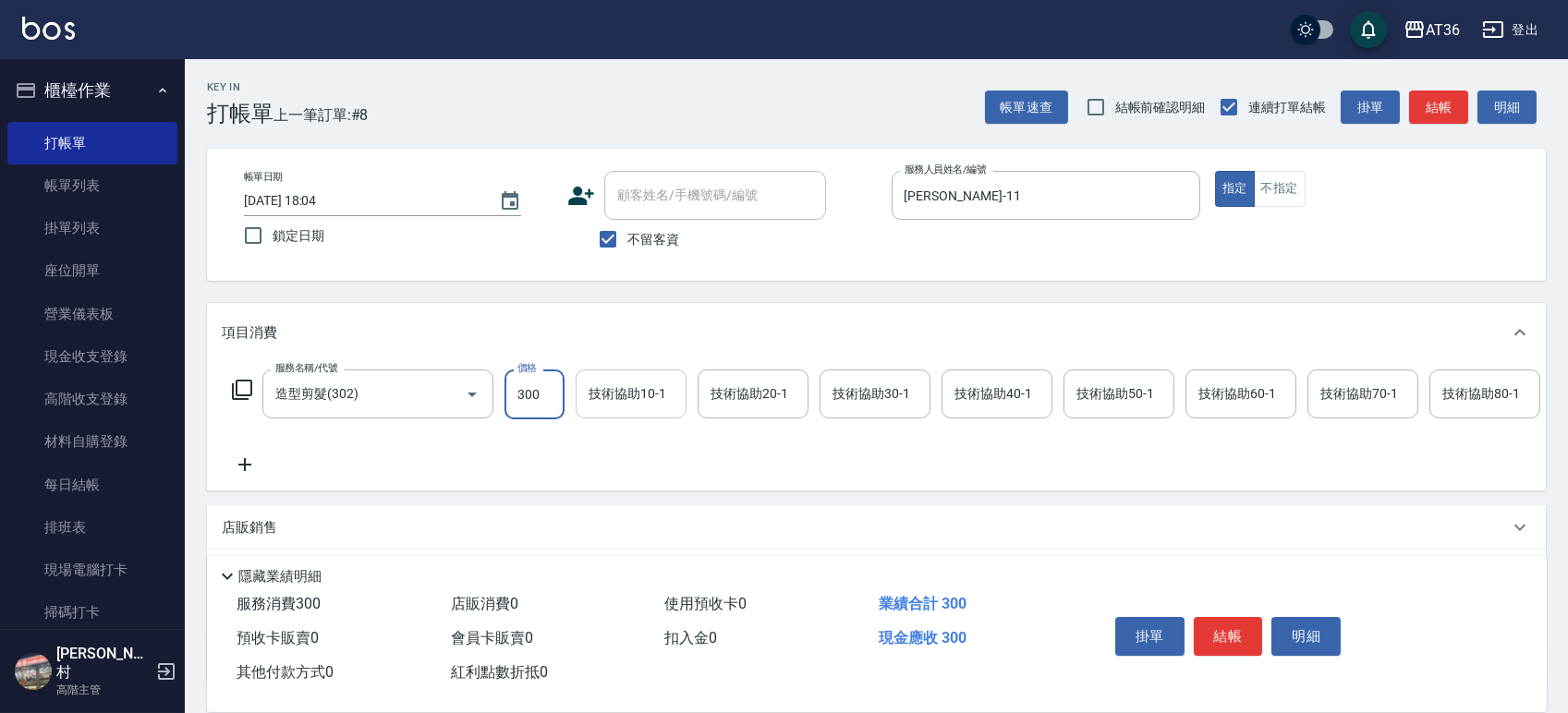
click at [675, 389] on input "技術協助10-1" at bounding box center [631, 394] width 94 height 32
type input "[PERSON_NAME]-56"
click at [1215, 633] on button "結帳" at bounding box center [1228, 636] width 69 height 39
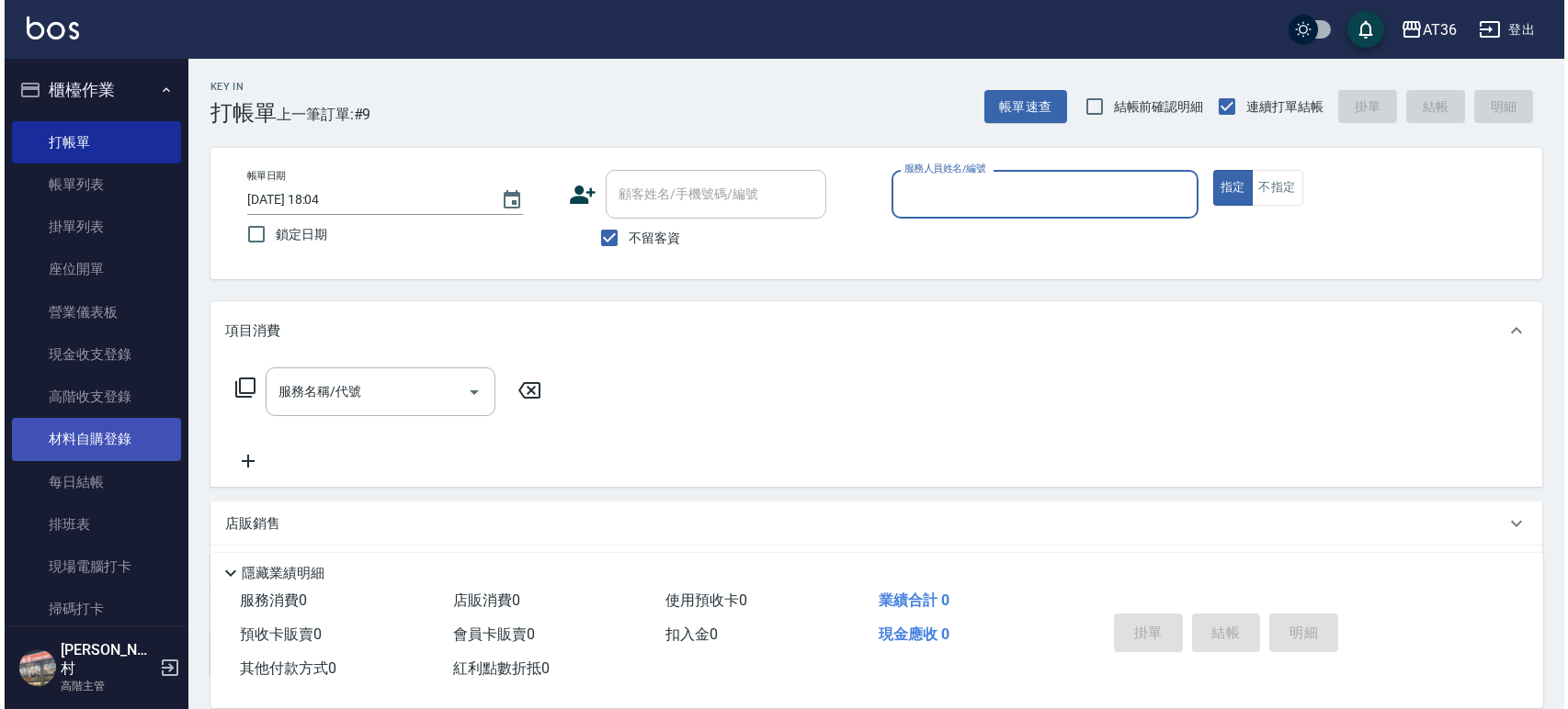
scroll to position [734, 0]
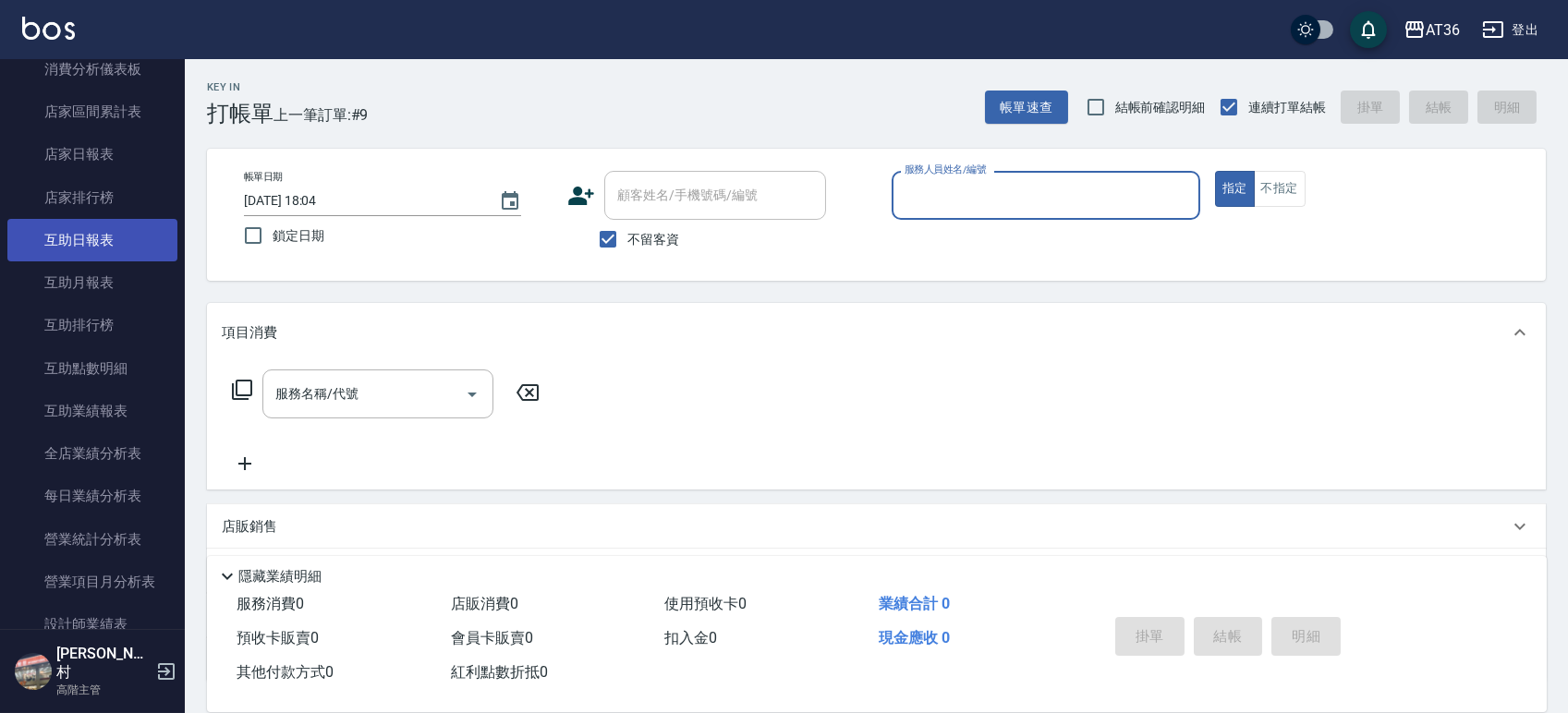
click at [80, 244] on link "互助日報表" at bounding box center [92, 240] width 170 height 43
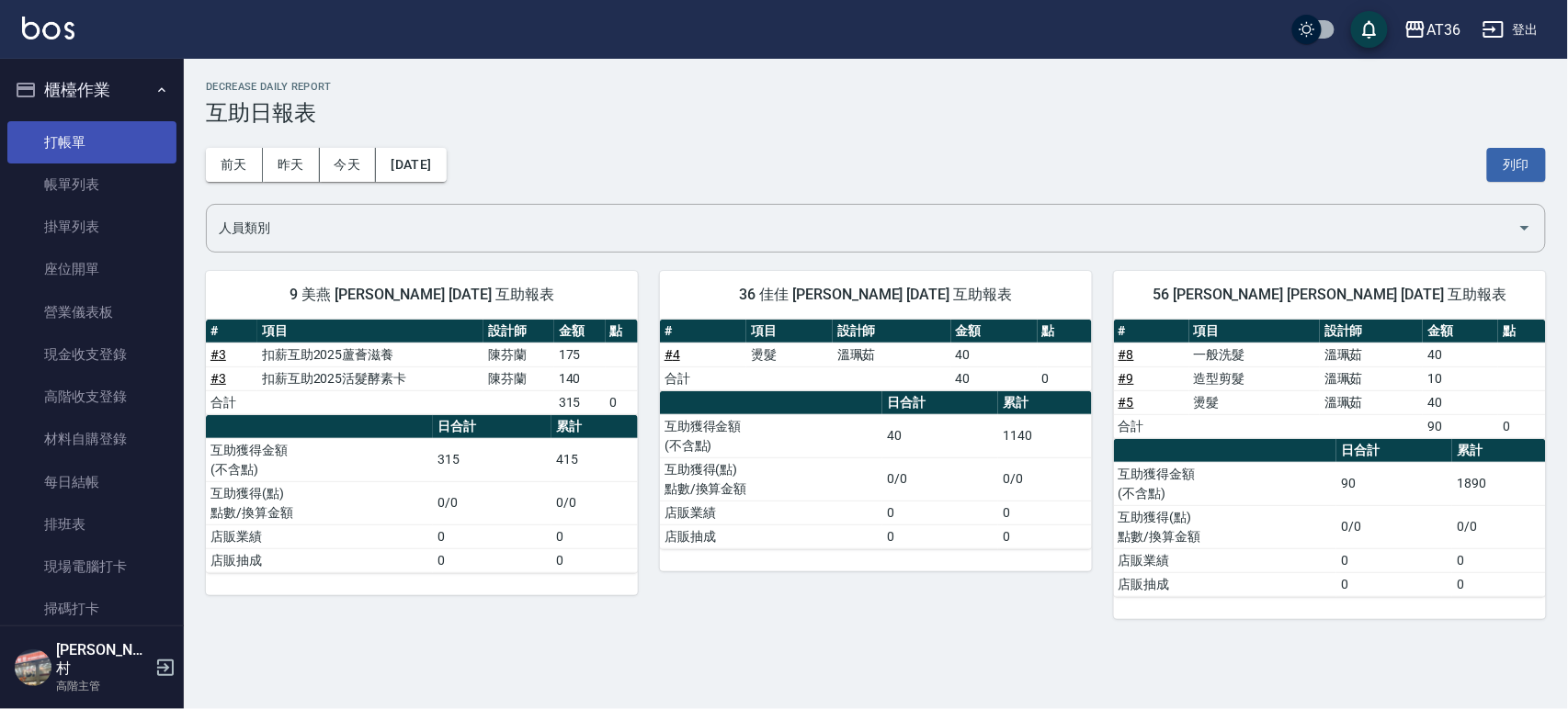
click at [106, 130] on link "打帳單" at bounding box center [92, 142] width 169 height 42
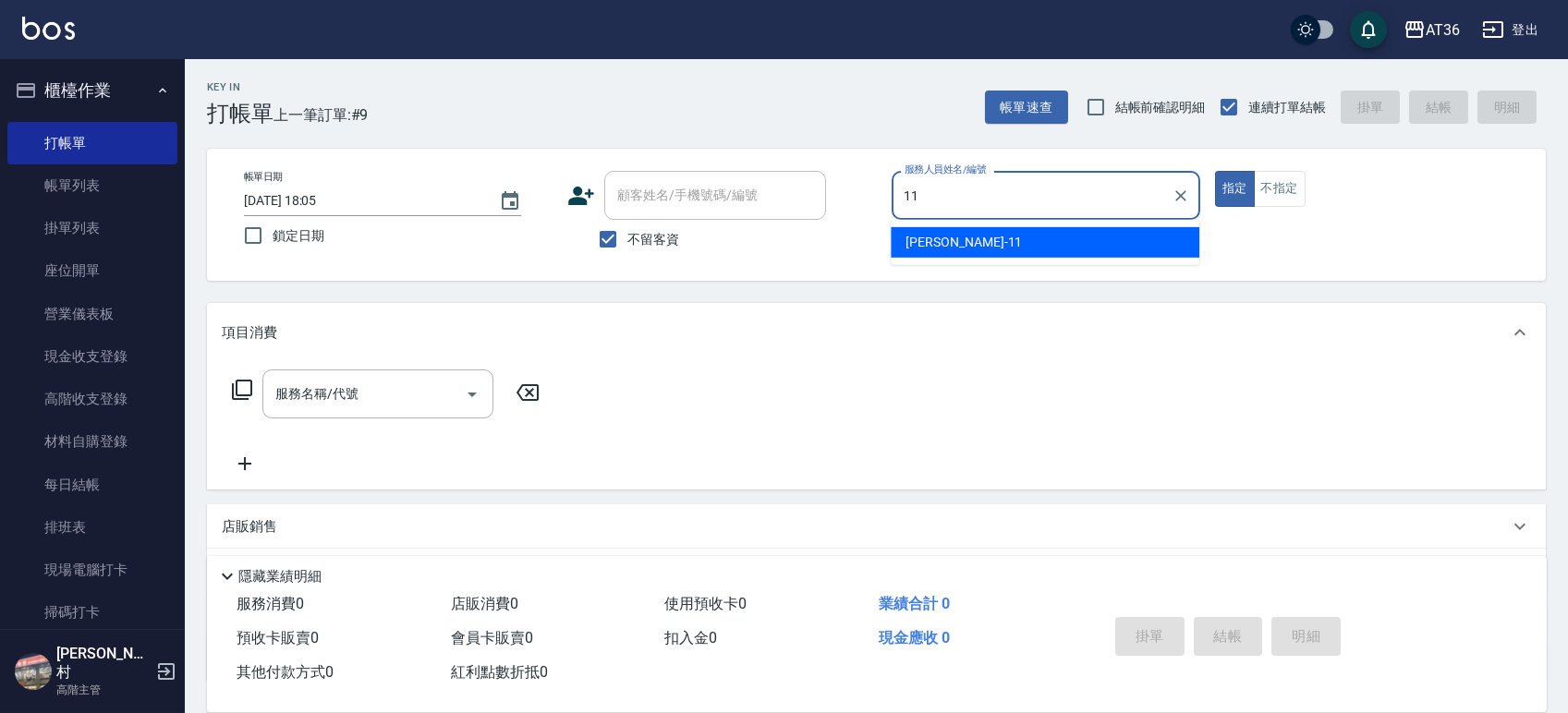
type input "11"
type button "true"
type input "[PERSON_NAME]-11"
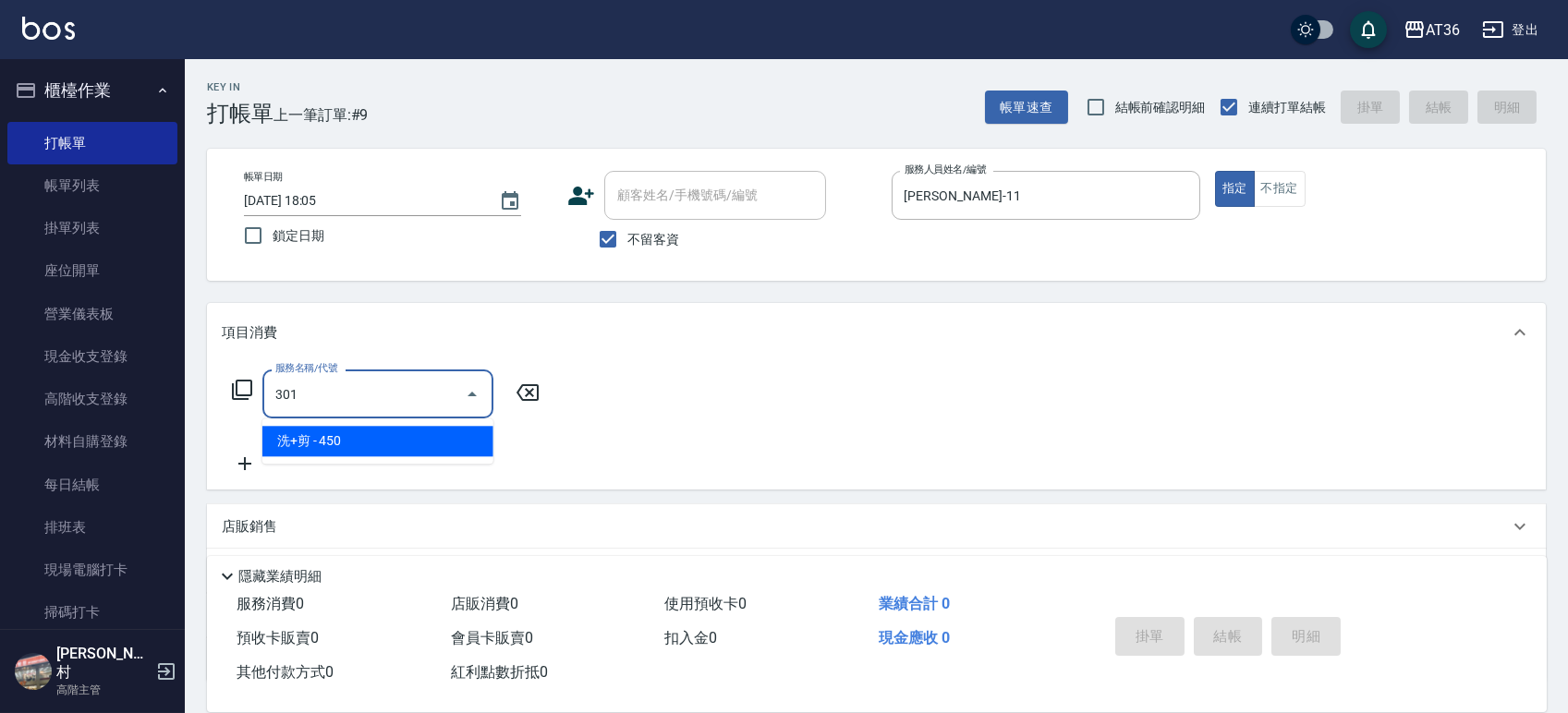
type input "洗+剪(301)"
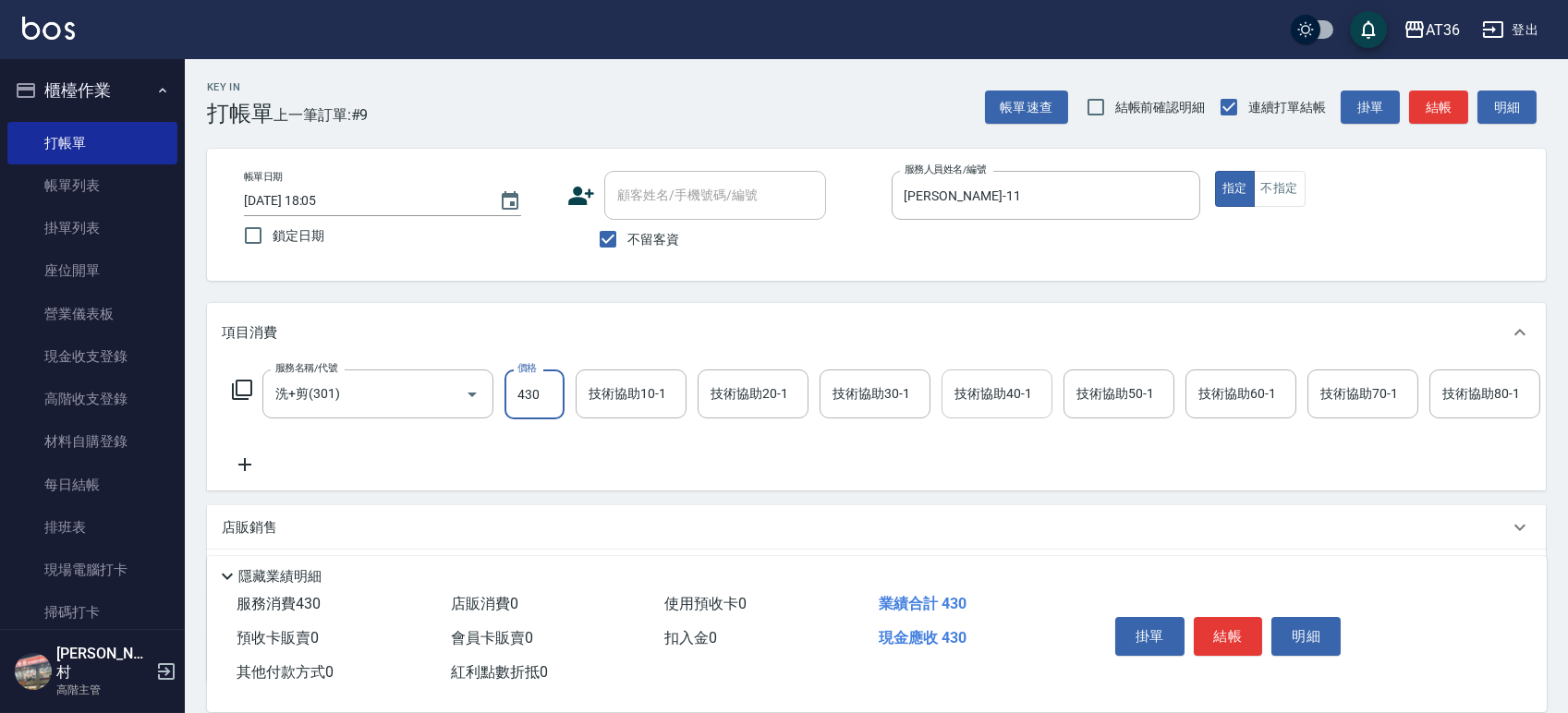
type input "430"
click at [1033, 399] on input "技術協助40-1" at bounding box center [996, 394] width 94 height 32
type input "佳佳-36"
click at [1245, 650] on button "結帳" at bounding box center [1228, 636] width 69 height 39
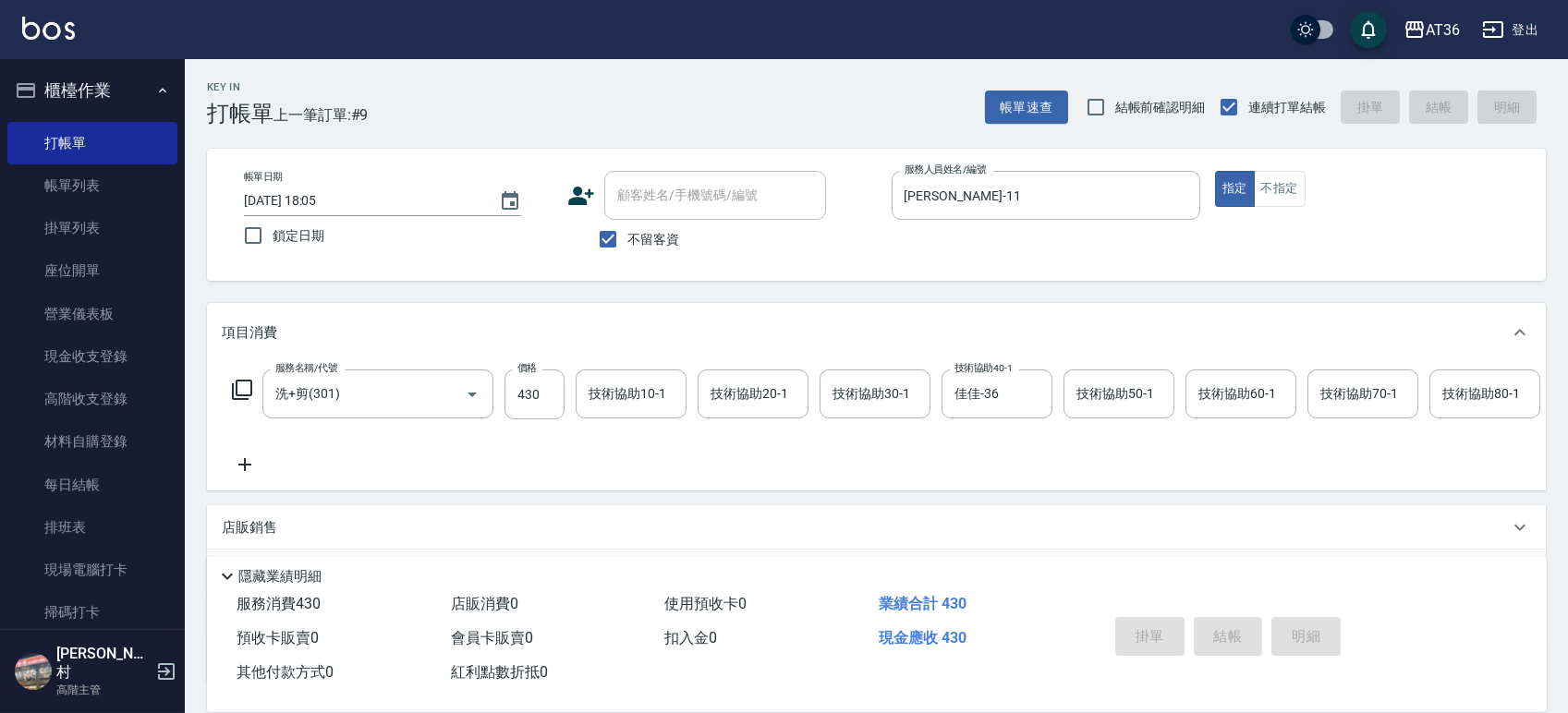
type input "[DATE] 18:19"
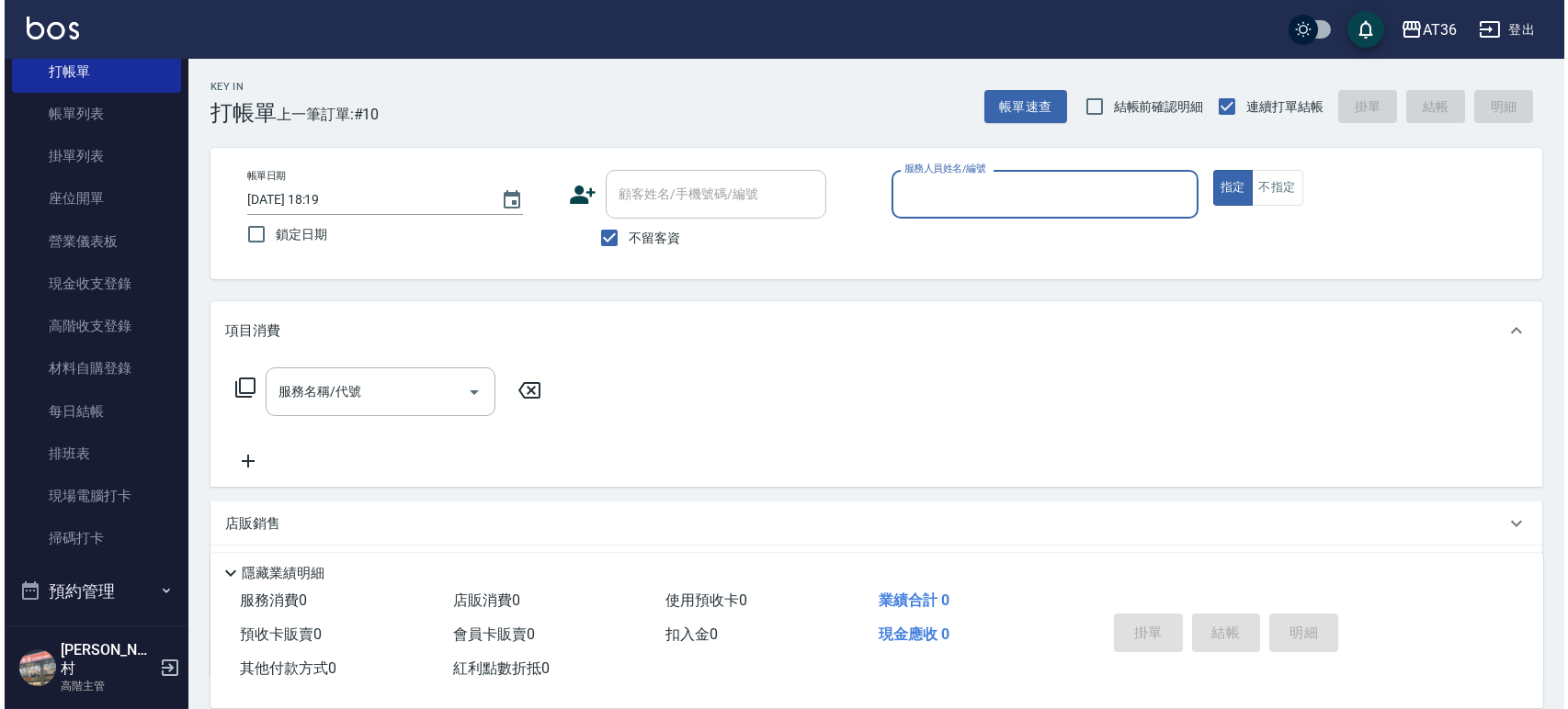
scroll to position [367, 0]
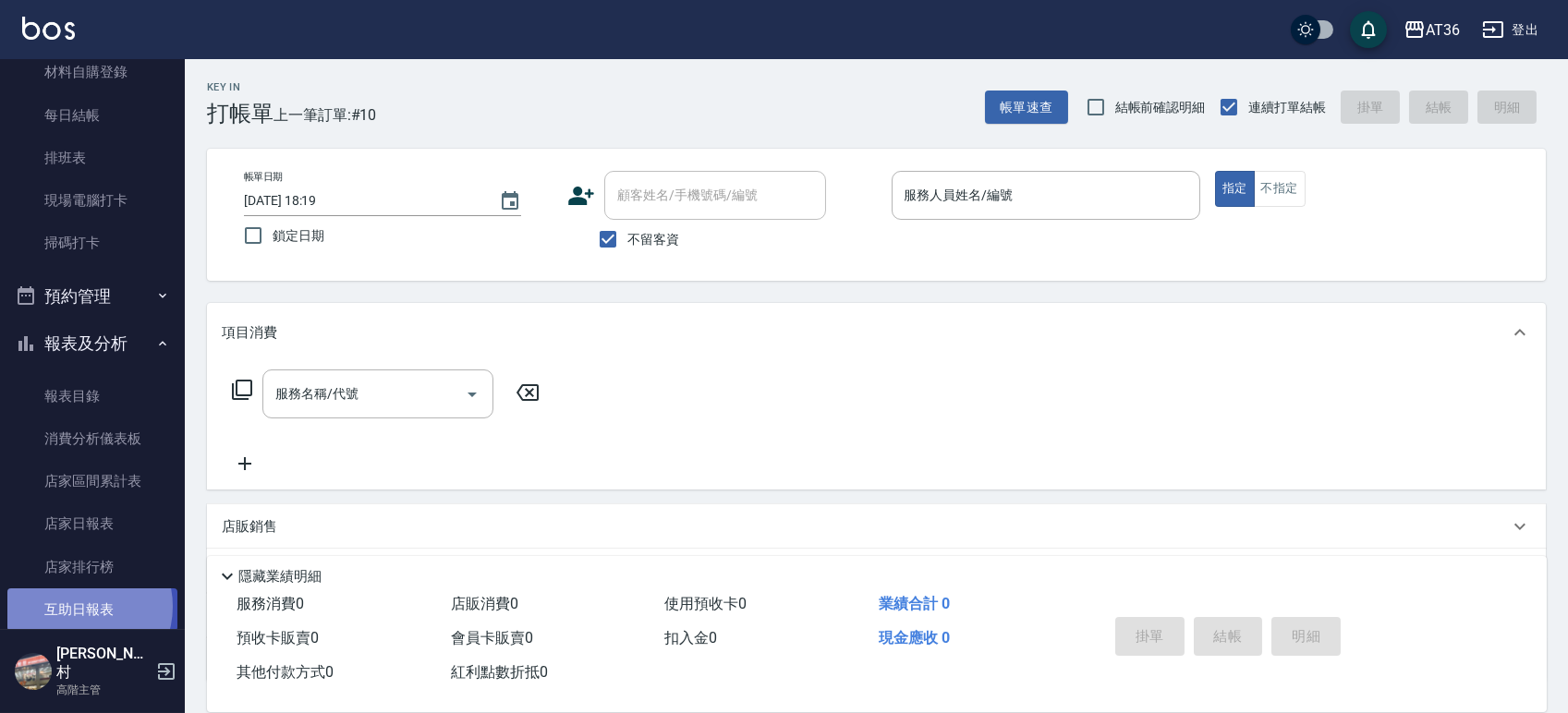
click at [77, 607] on link "互助日報表" at bounding box center [92, 610] width 170 height 43
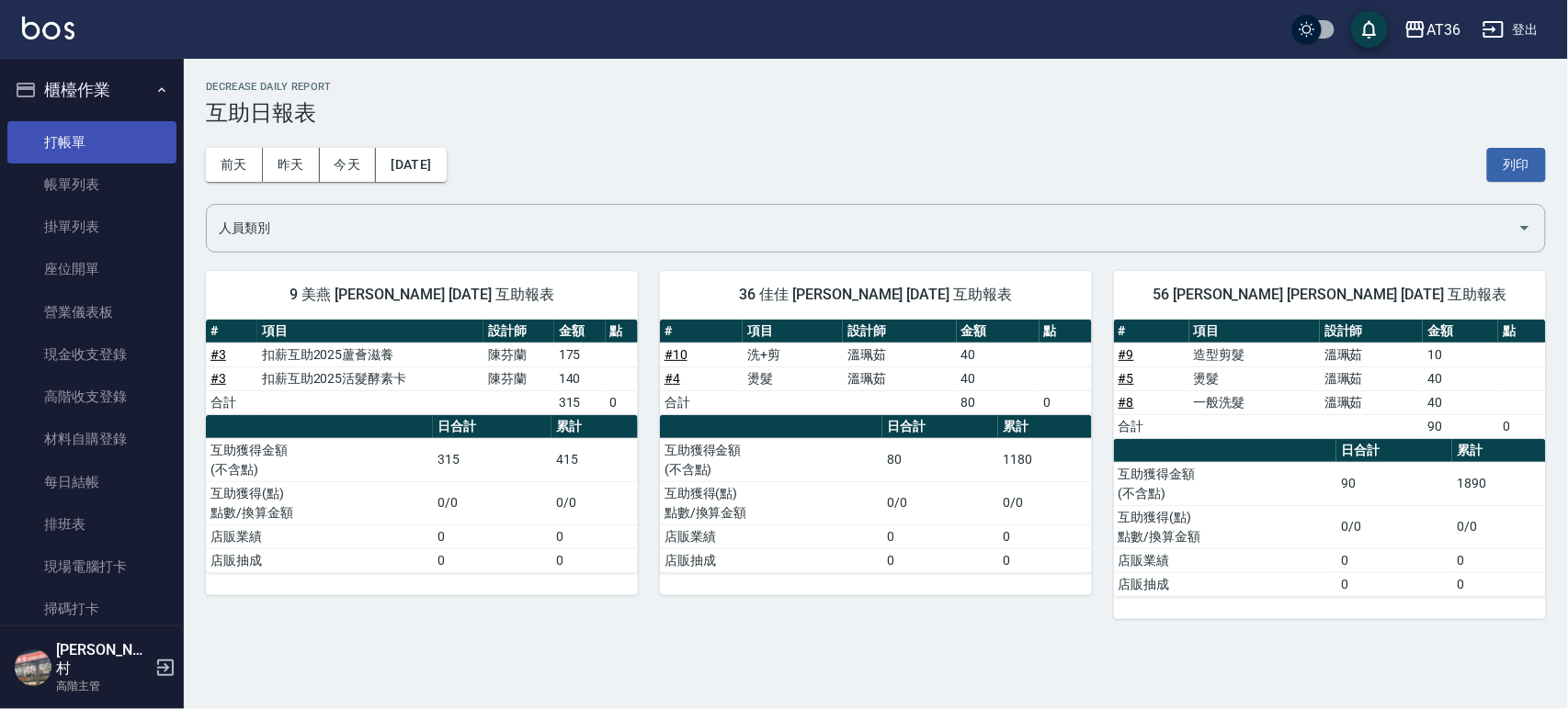
drag, startPoint x: 111, startPoint y: 119, endPoint x: 111, endPoint y: 129, distance: 10.0
click at [111, 121] on link "打帳單" at bounding box center [92, 142] width 169 height 42
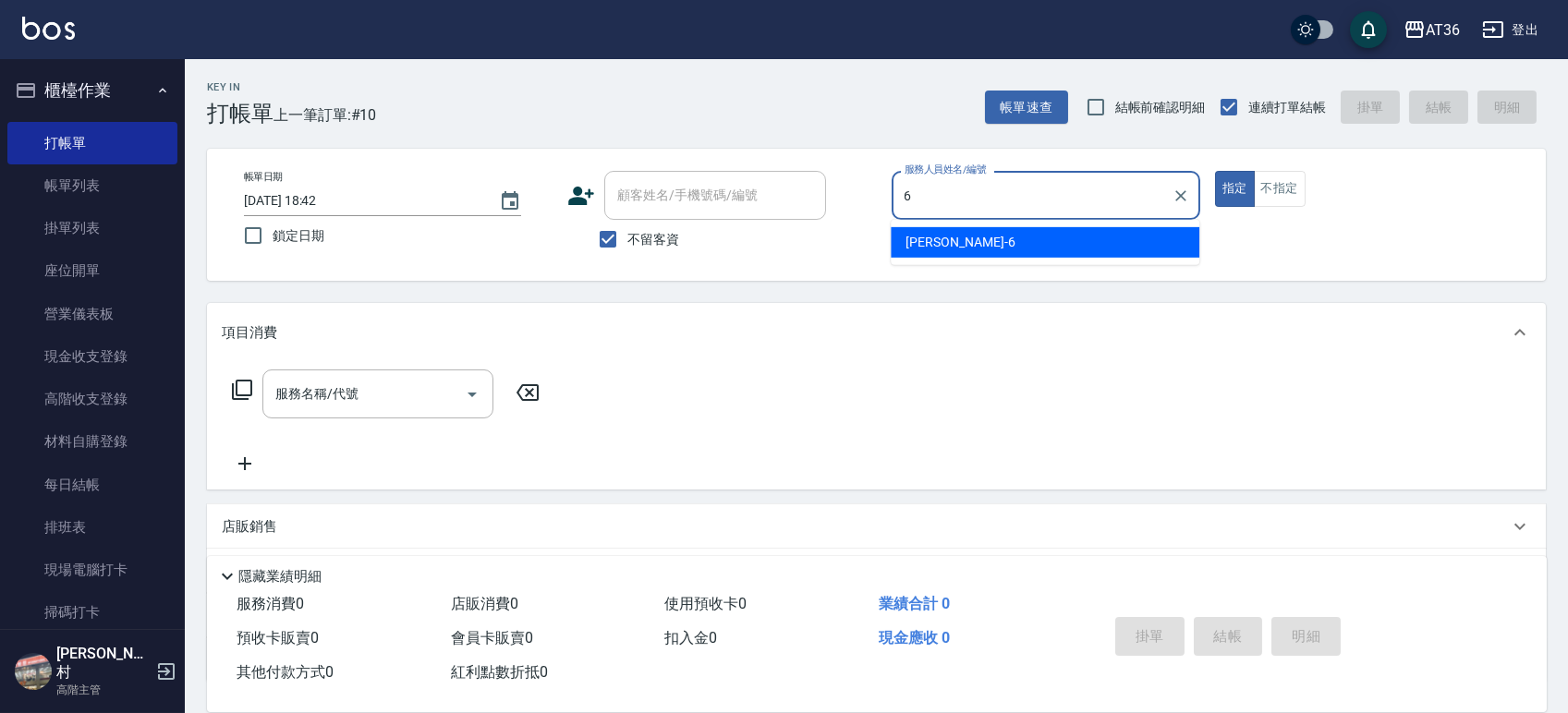
type input "6"
type button "true"
type input "[PERSON_NAME]-6"
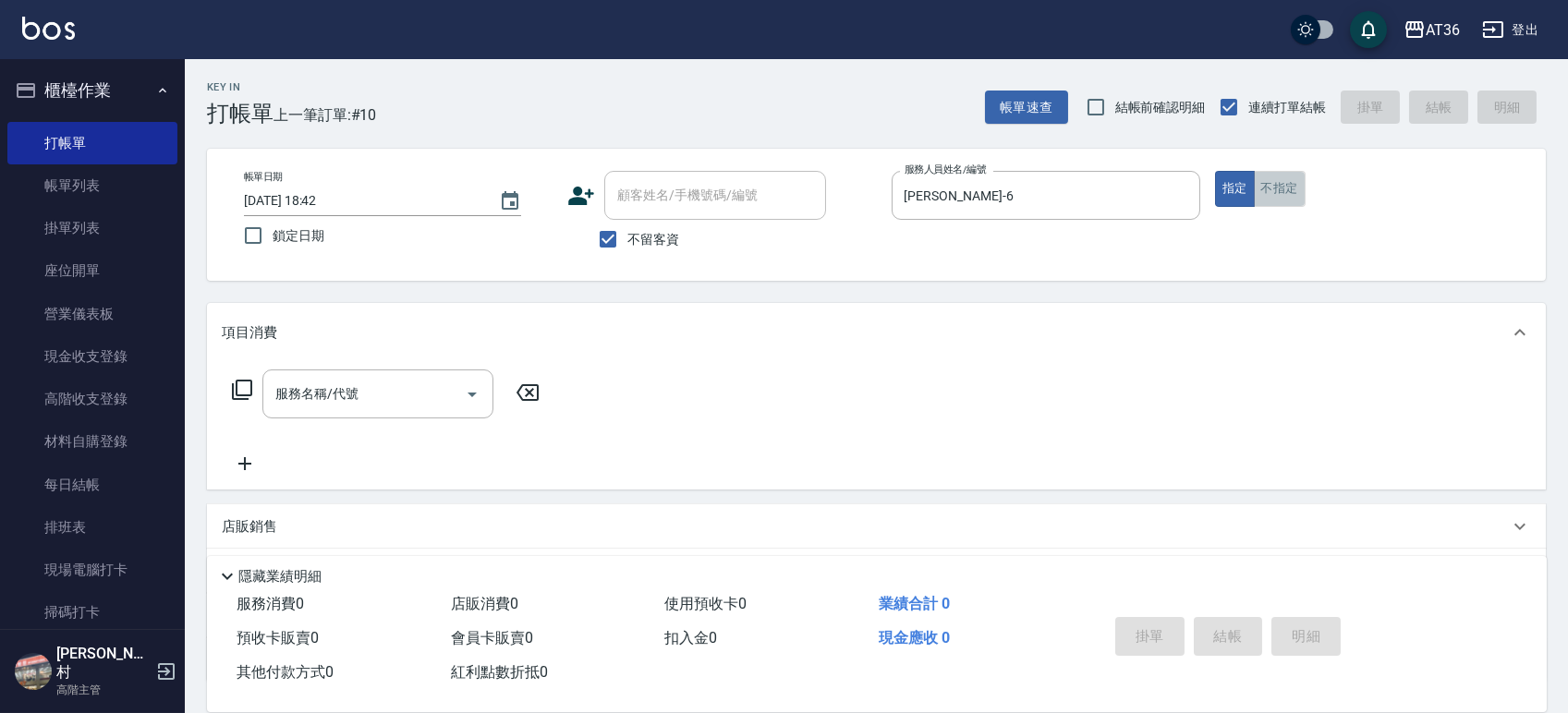
click at [1279, 191] on button "不指定" at bounding box center [1279, 189] width 51 height 36
type button "false"
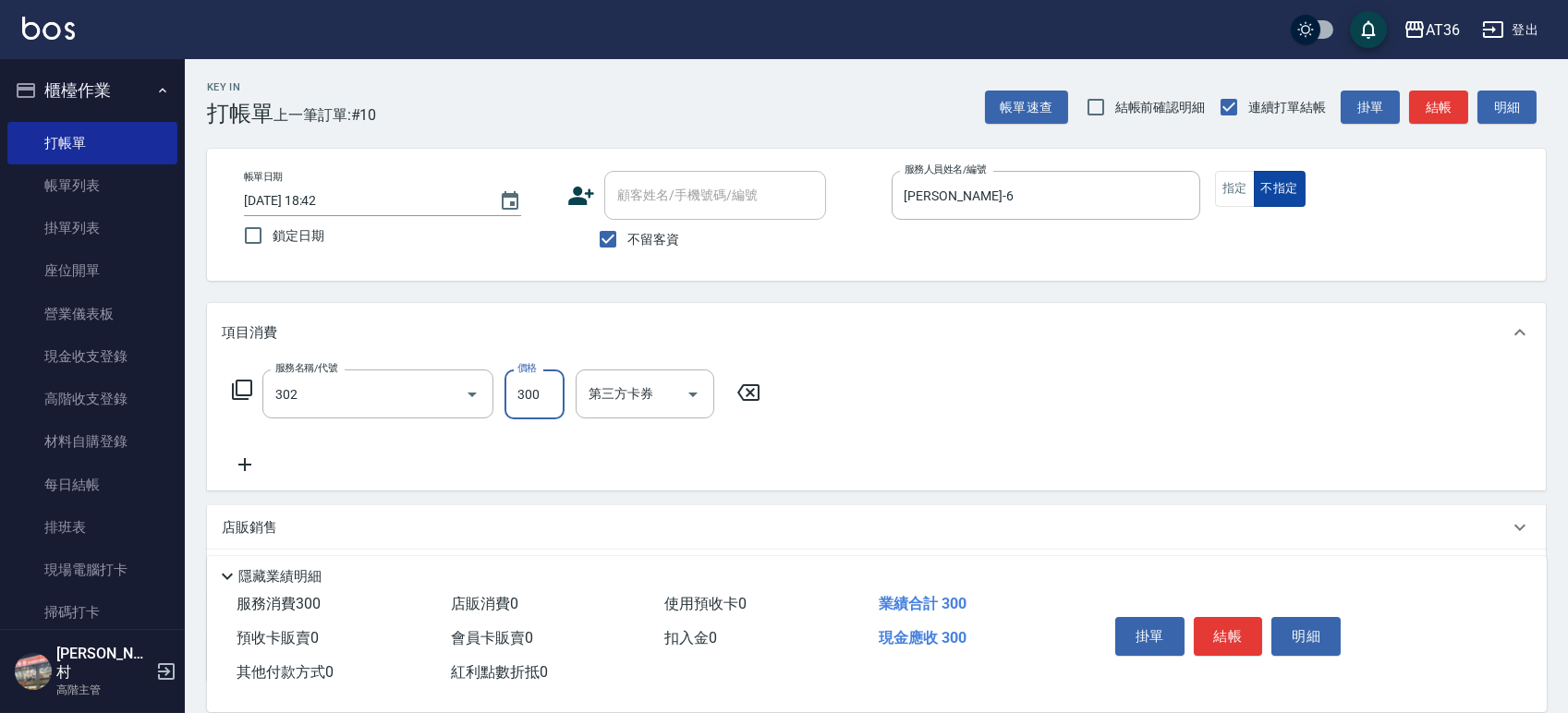
type input "造型剪髮(302)"
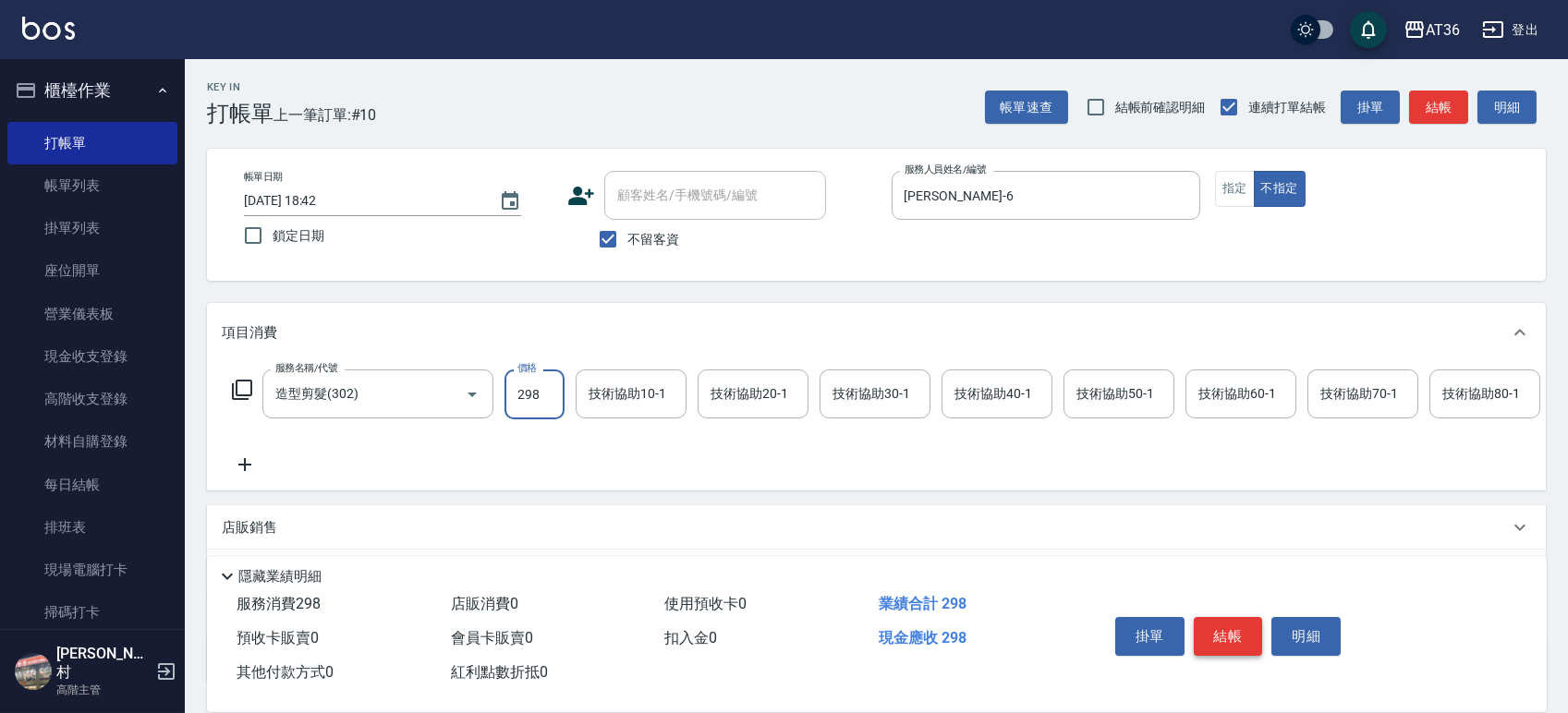
type input "298"
click at [1233, 621] on button "結帳" at bounding box center [1228, 636] width 69 height 39
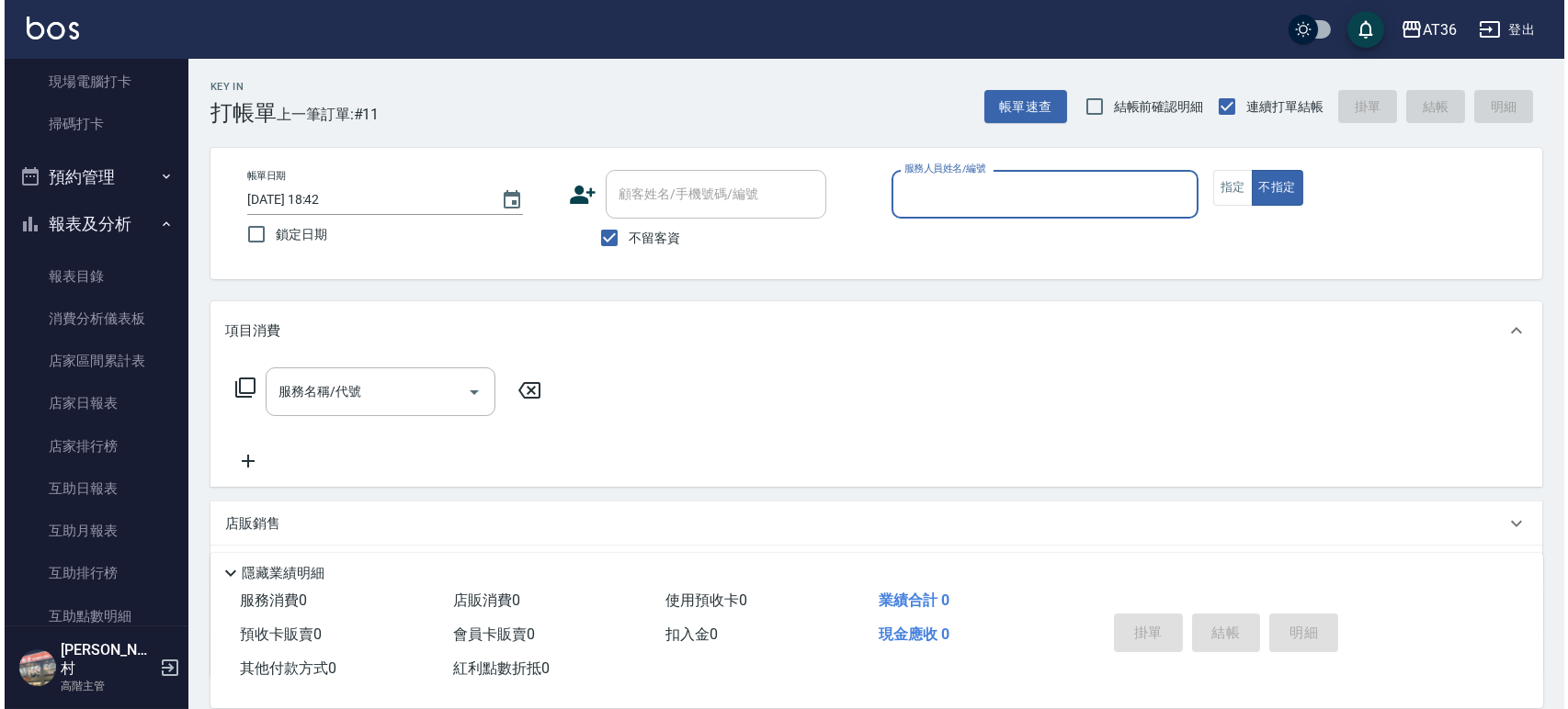
scroll to position [490, 0]
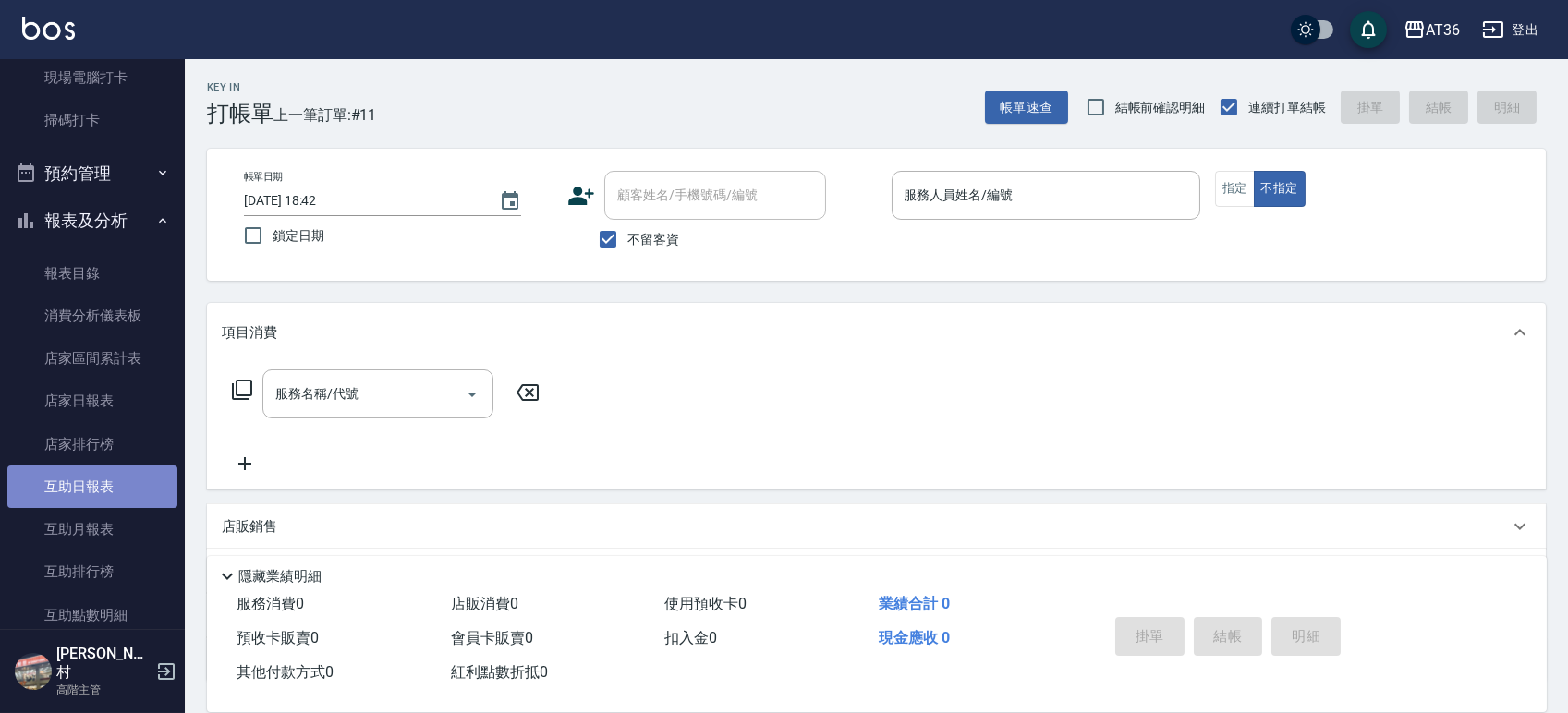
click at [98, 478] on link "互助日報表" at bounding box center [92, 486] width 170 height 43
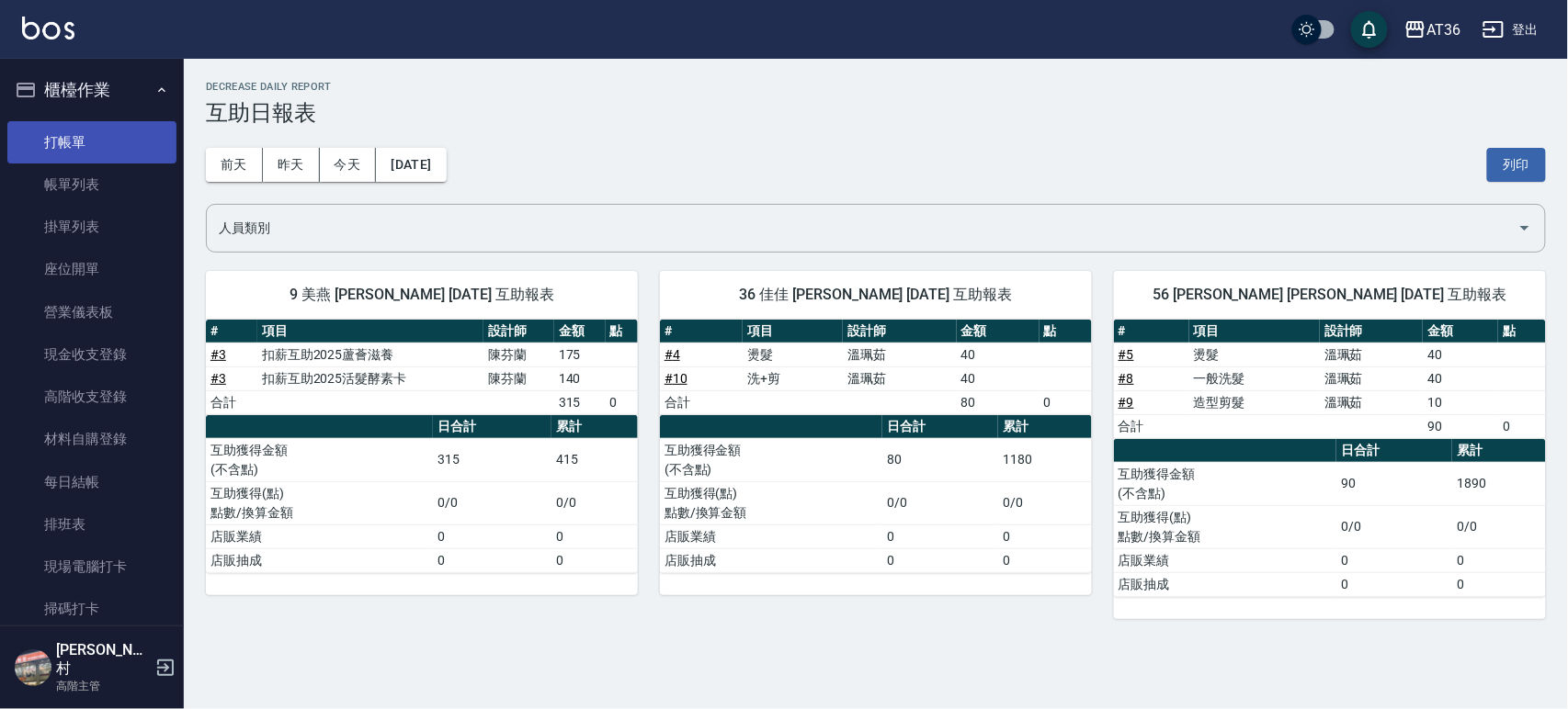
click at [88, 142] on link "打帳單" at bounding box center [92, 142] width 169 height 42
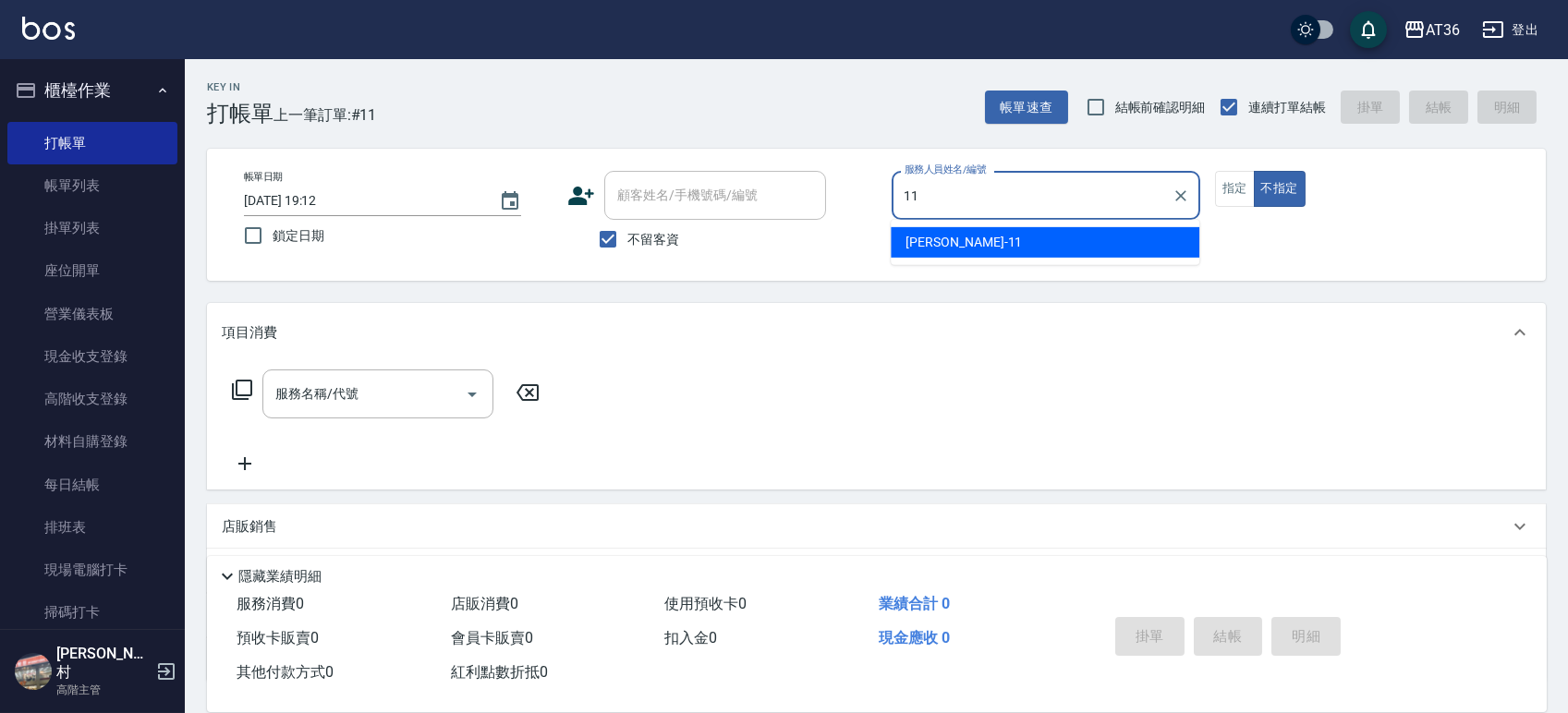
type input "11"
type button "false"
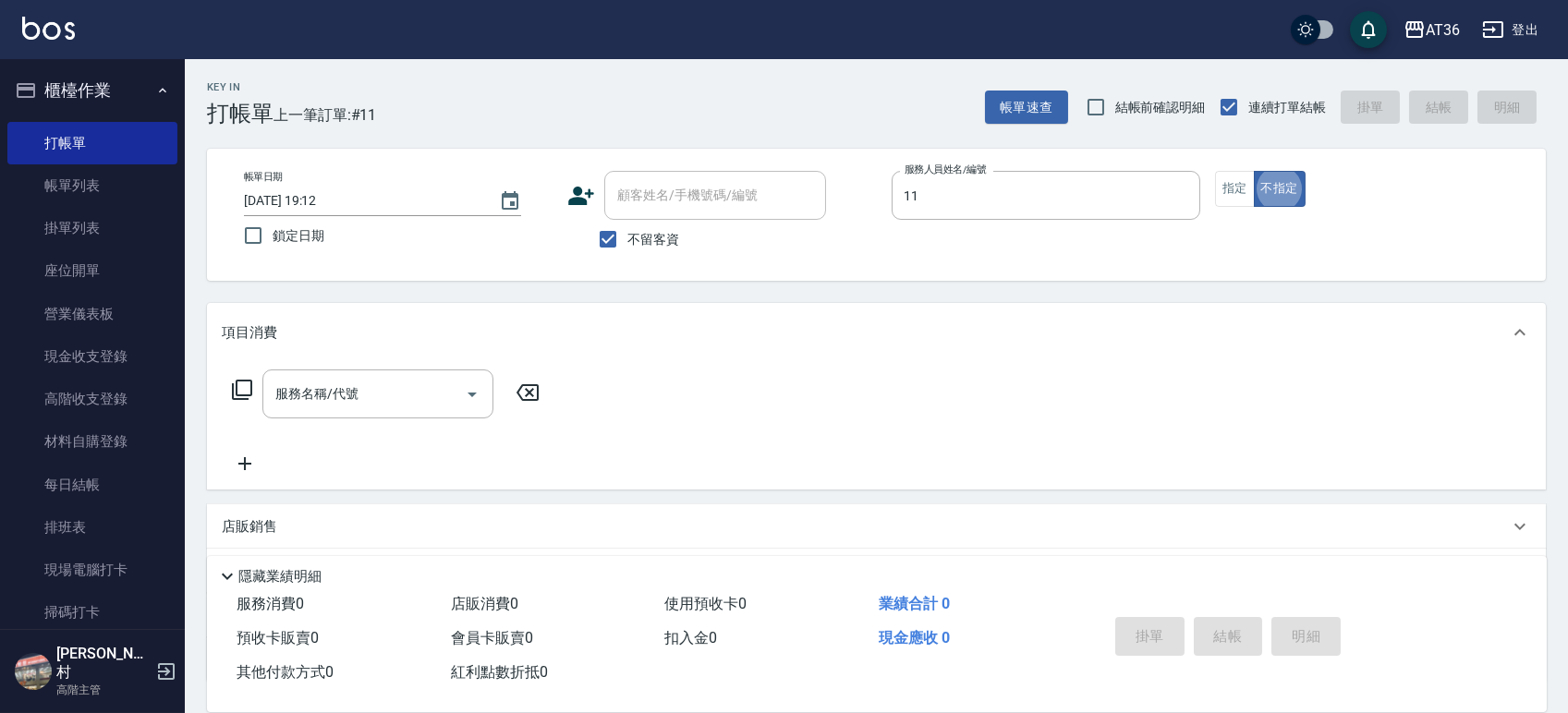
type input "[PERSON_NAME]-11"
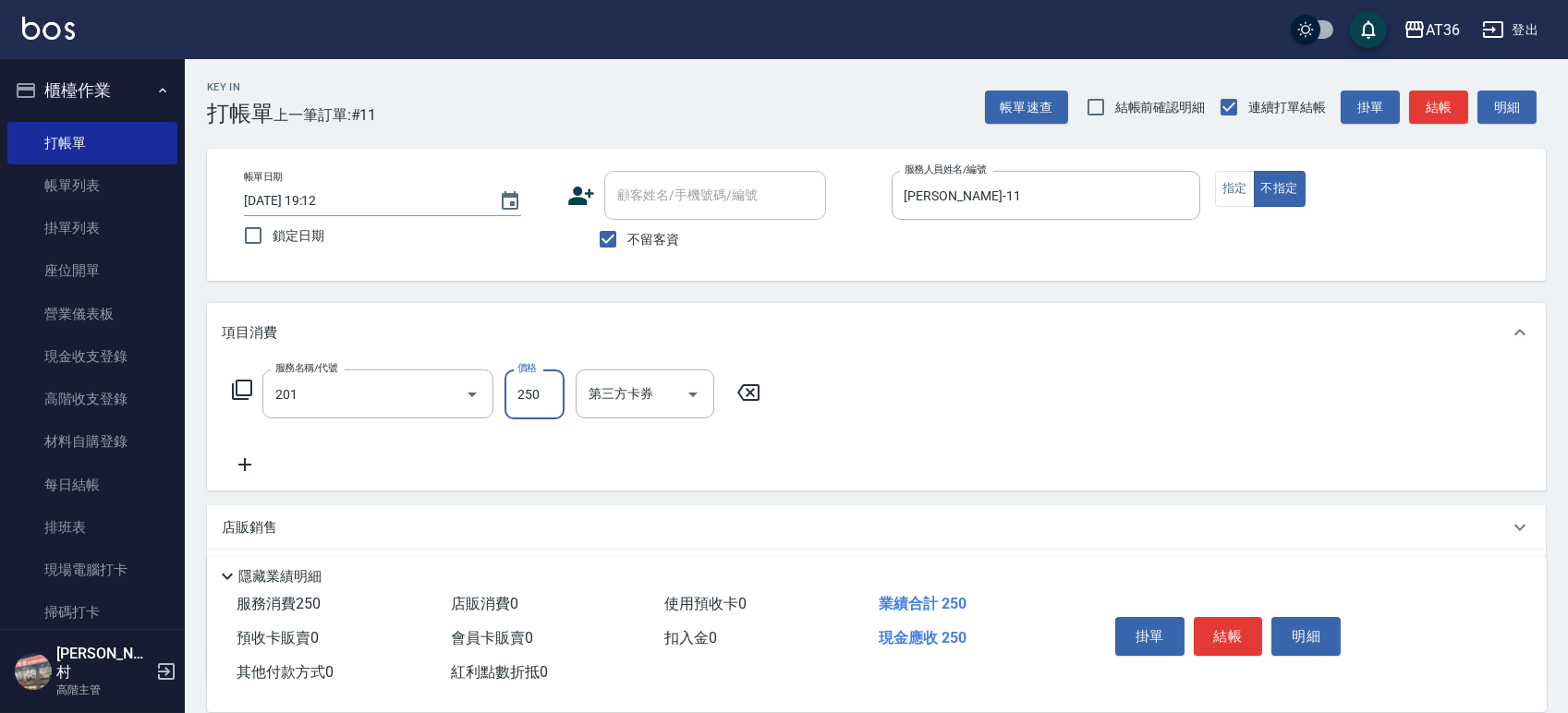
type input "一般洗髮(201)"
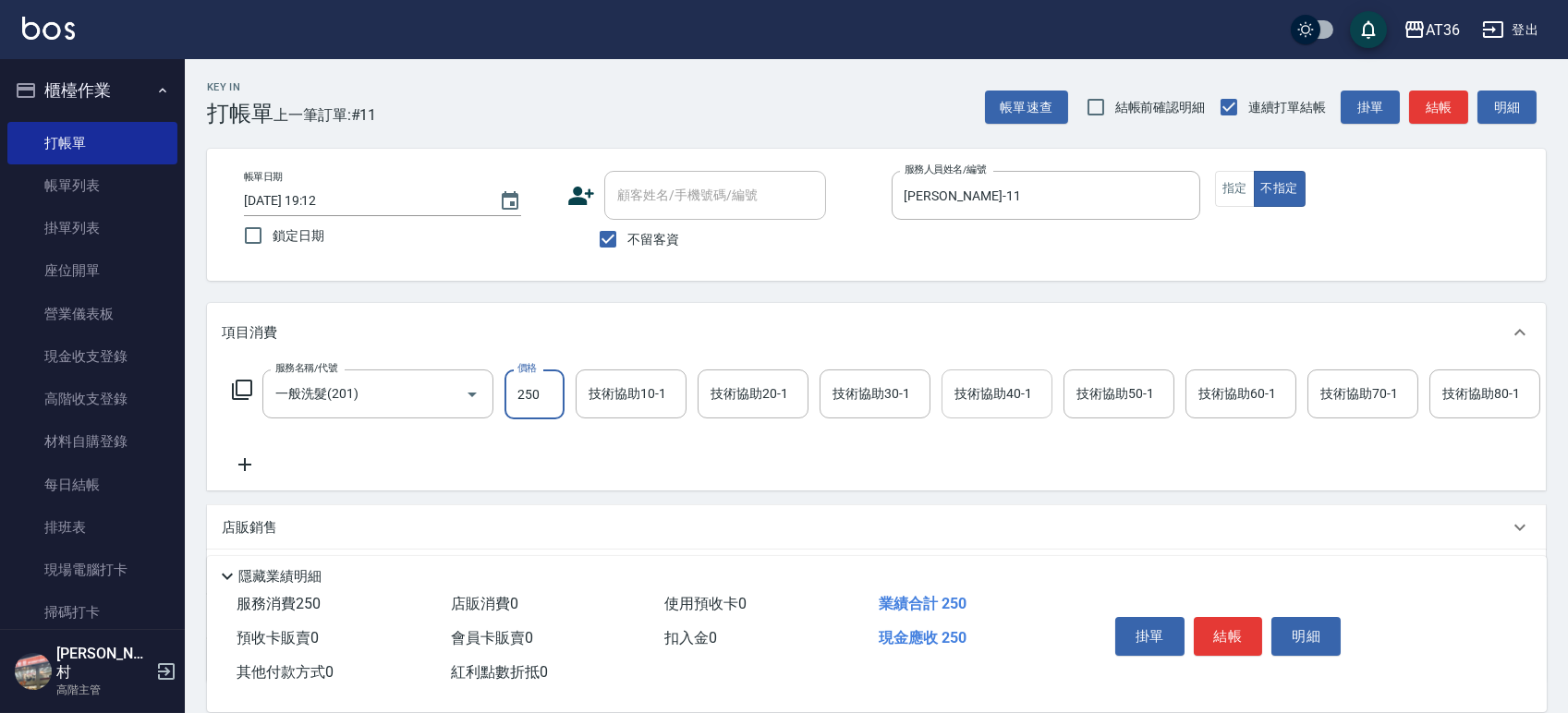
click at [1024, 397] on div "技術協助40-1 技術協助40-1" at bounding box center [996, 394] width 111 height 49
type input "[PERSON_NAME]-56"
click at [1231, 630] on button "結帳" at bounding box center [1228, 636] width 69 height 39
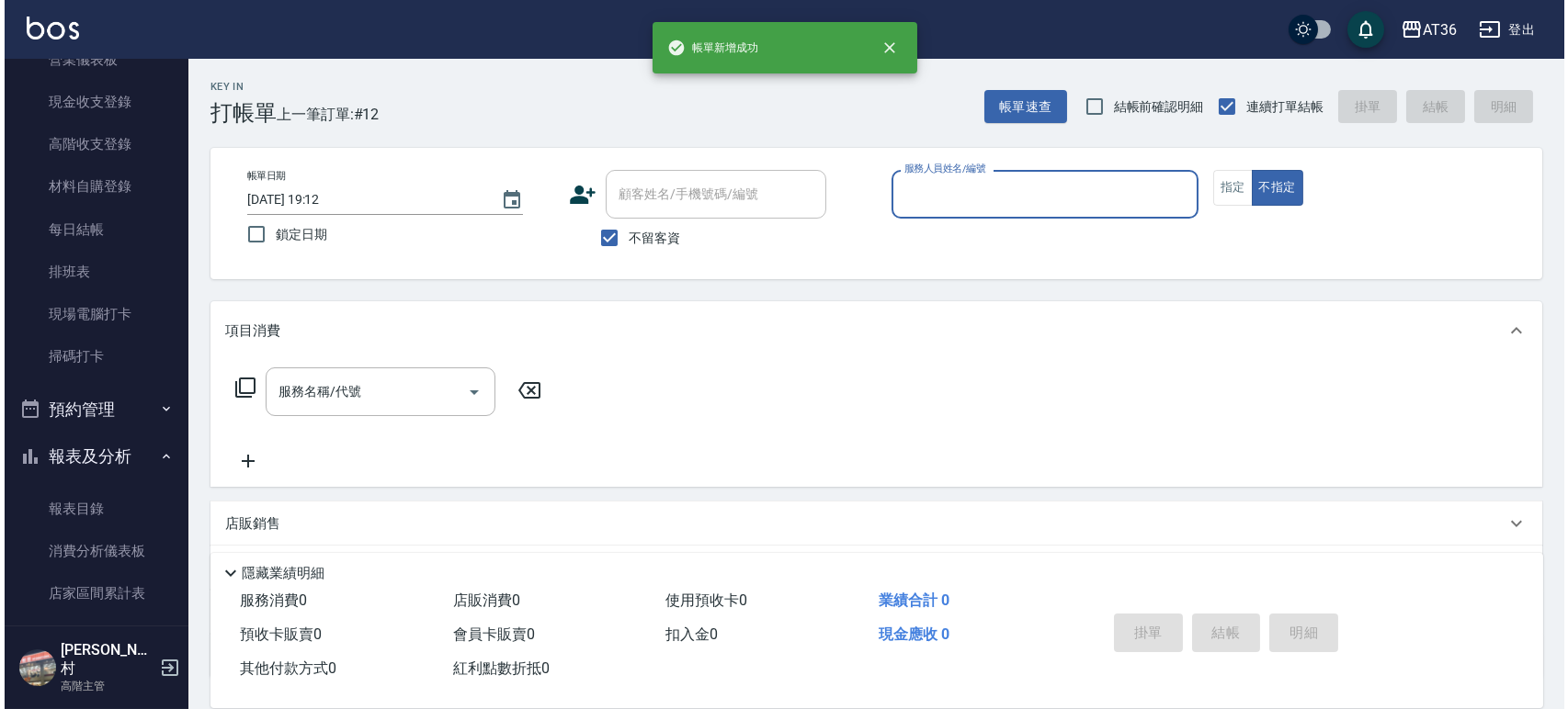
scroll to position [612, 0]
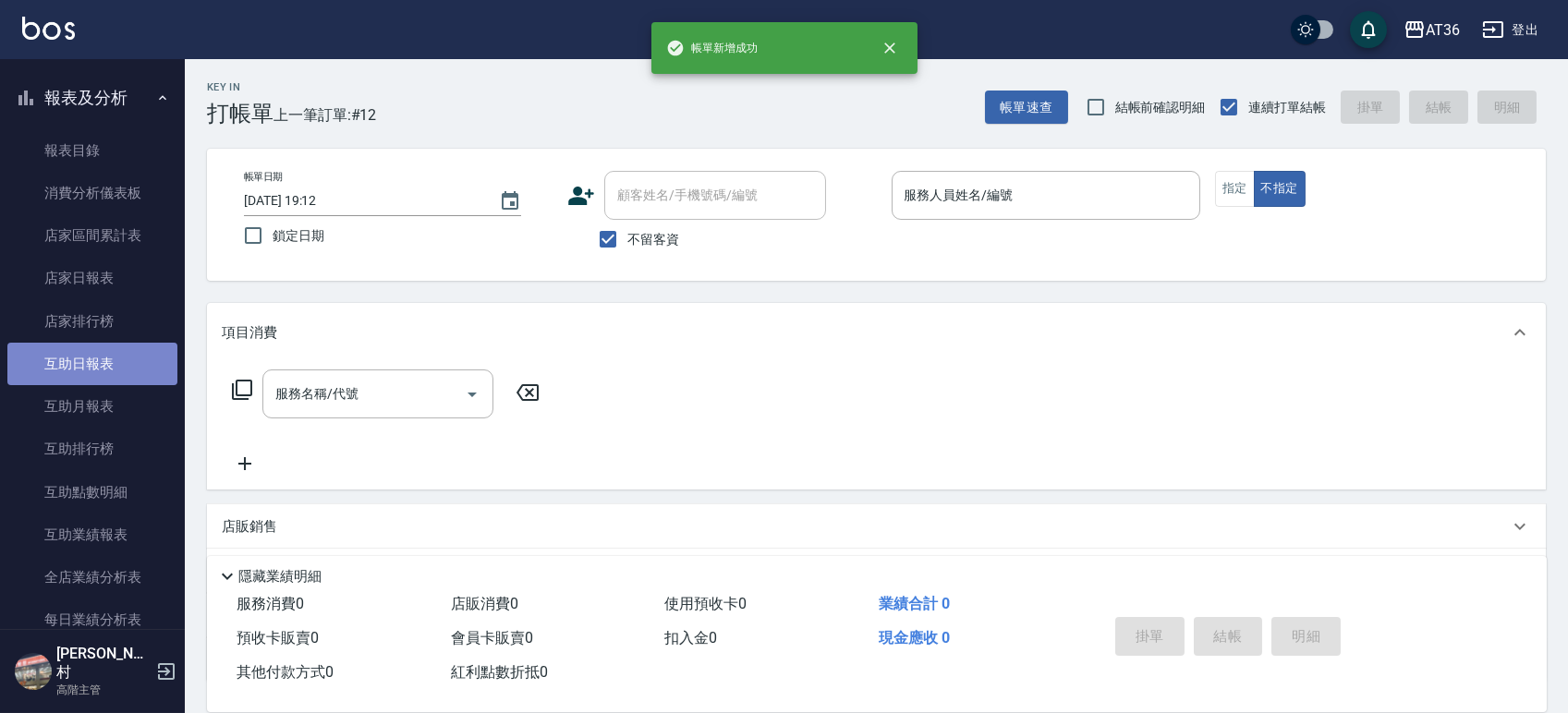
click at [94, 357] on link "互助日報表" at bounding box center [92, 364] width 170 height 43
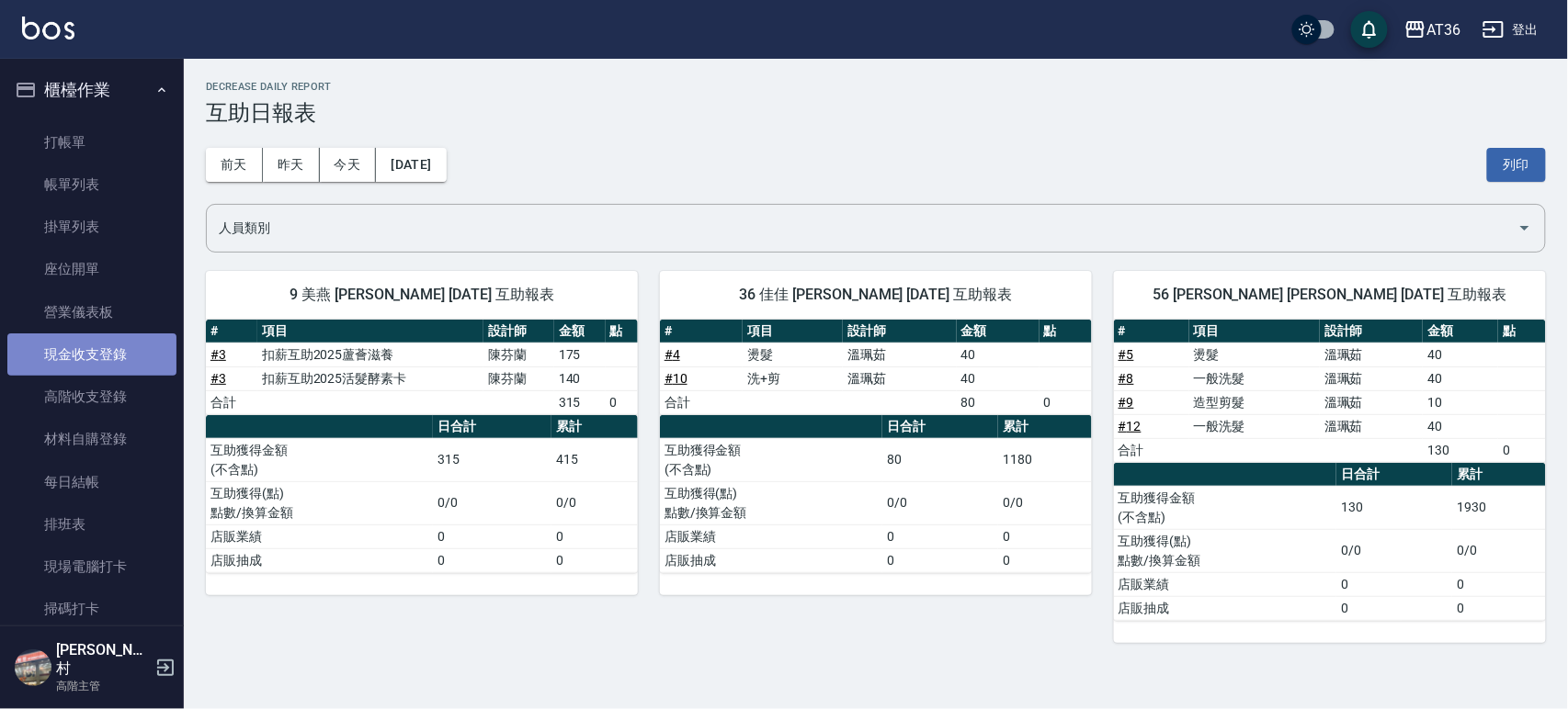
click at [98, 353] on link "現金收支登錄" at bounding box center [92, 354] width 169 height 42
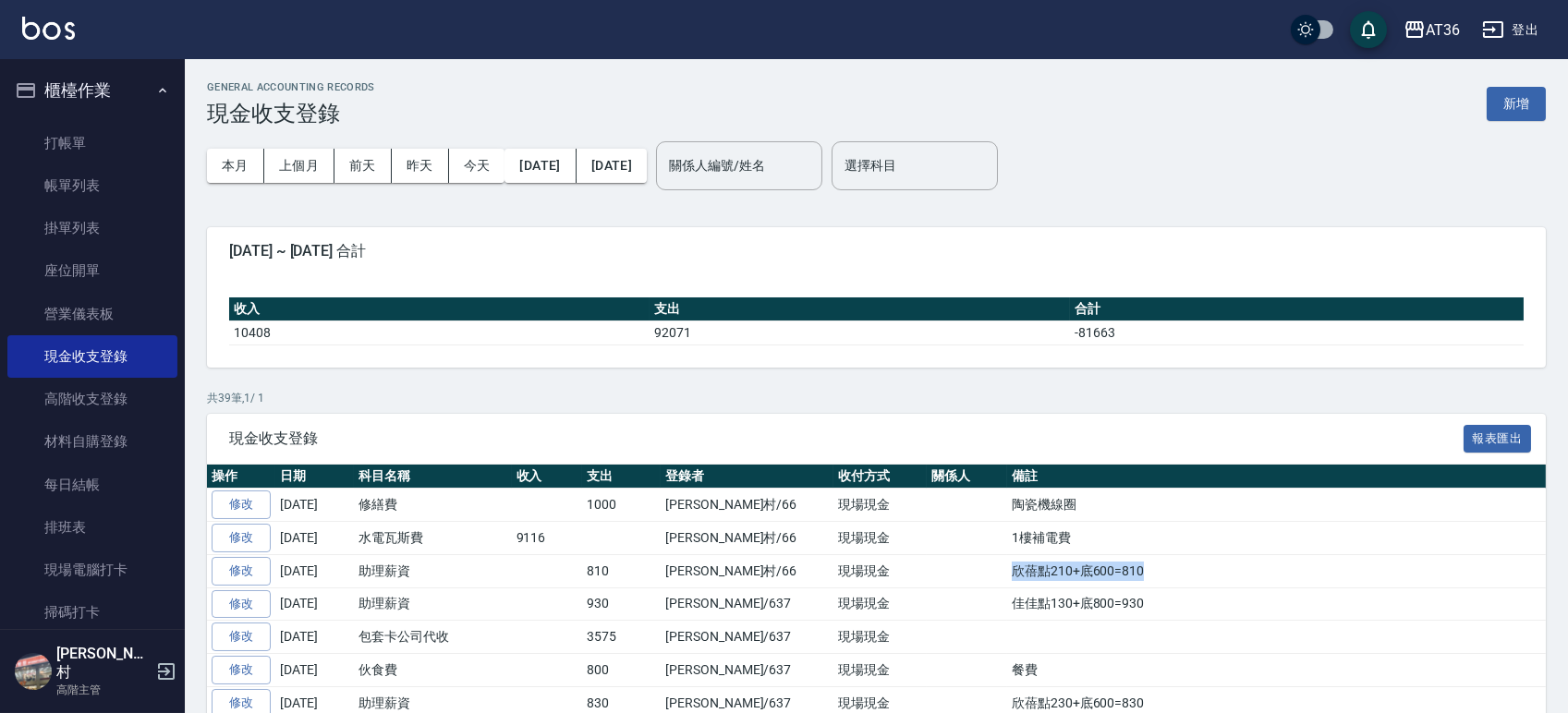
drag, startPoint x: 1072, startPoint y: 573, endPoint x: 933, endPoint y: 574, distance: 139.0
click at [1007, 574] on td "欣蓓點210+底600=810" at bounding box center [1275, 571] width 538 height 33
copy td "欣蓓點210+底600=810"
click at [1540, 103] on button "新增" at bounding box center [1516, 103] width 59 height 34
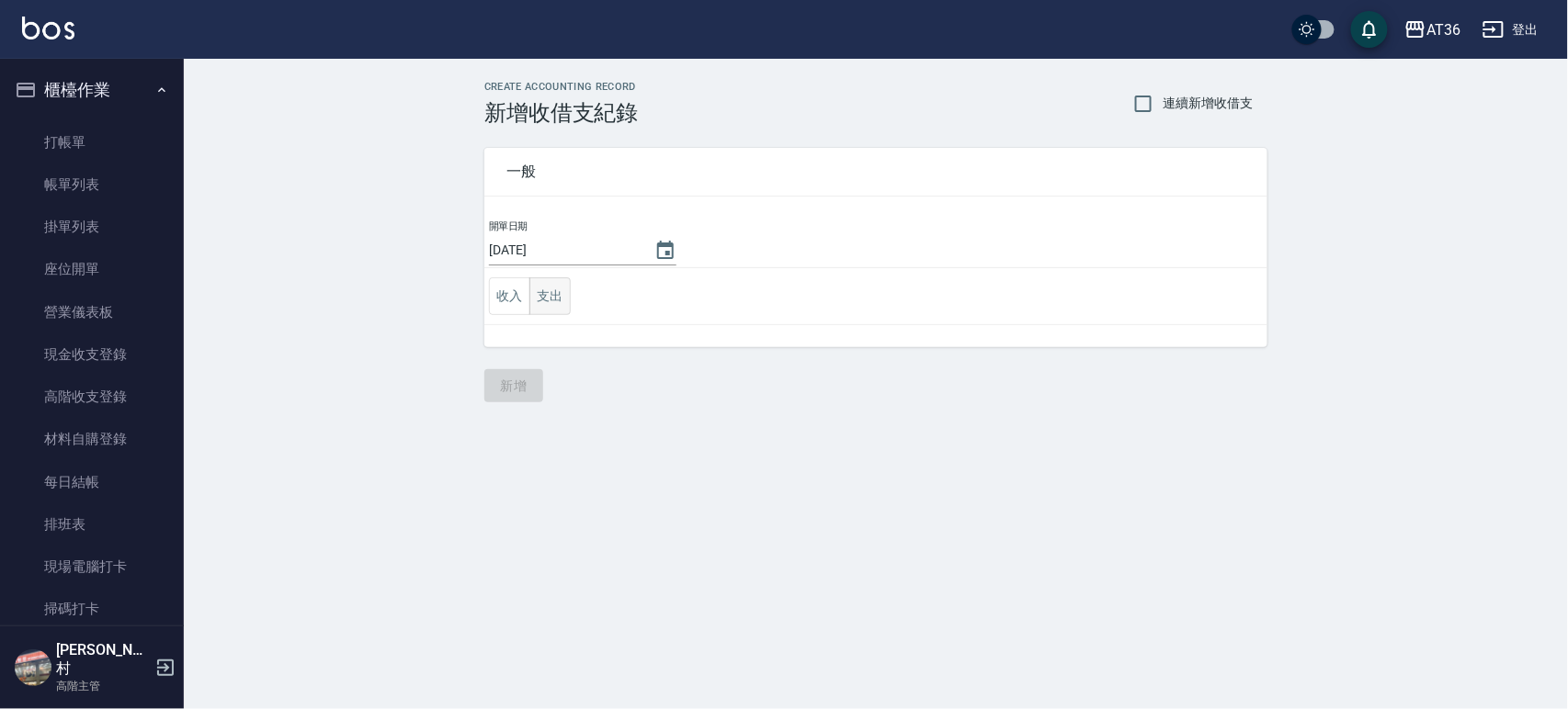
click at [557, 297] on button "支出" at bounding box center [550, 296] width 42 height 38
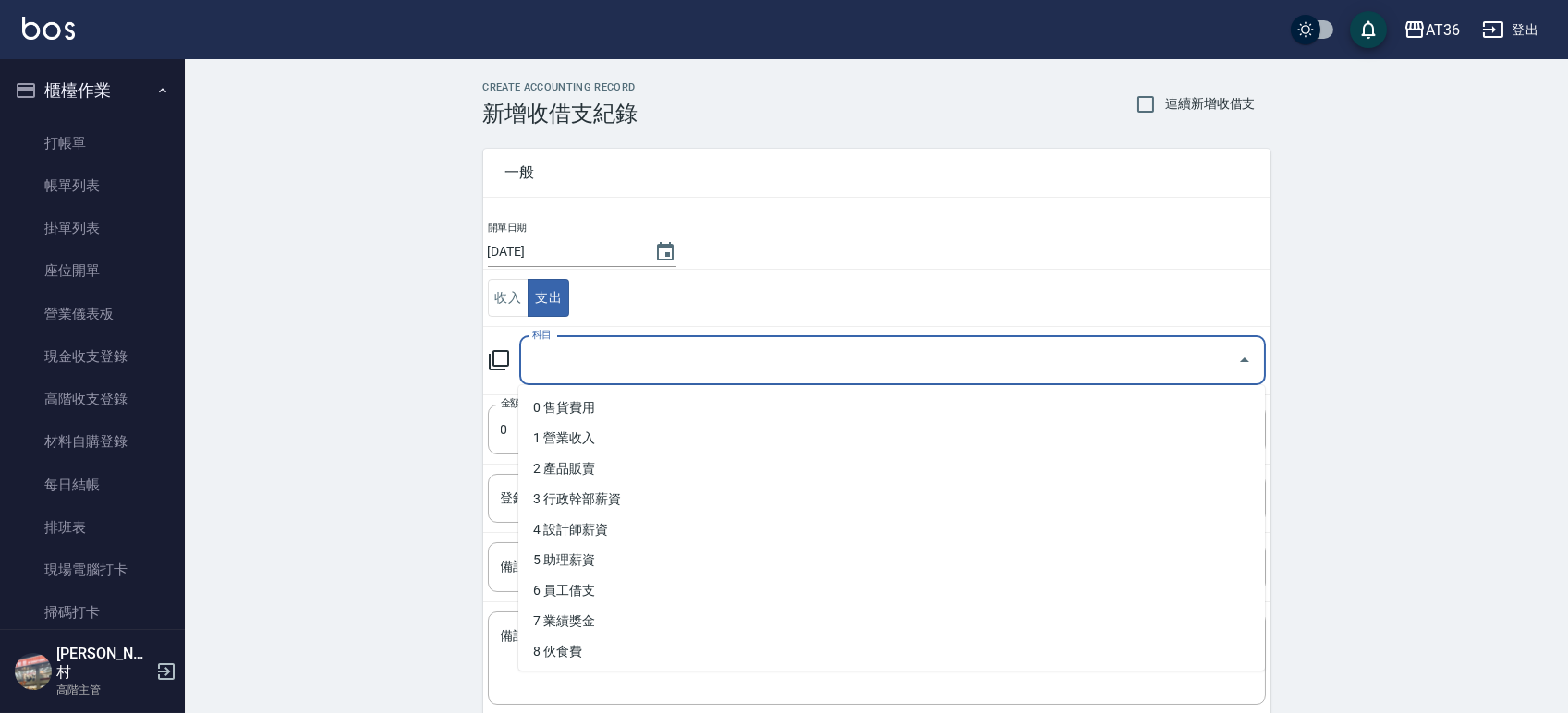
click at [574, 364] on input "科目" at bounding box center [878, 361] width 702 height 32
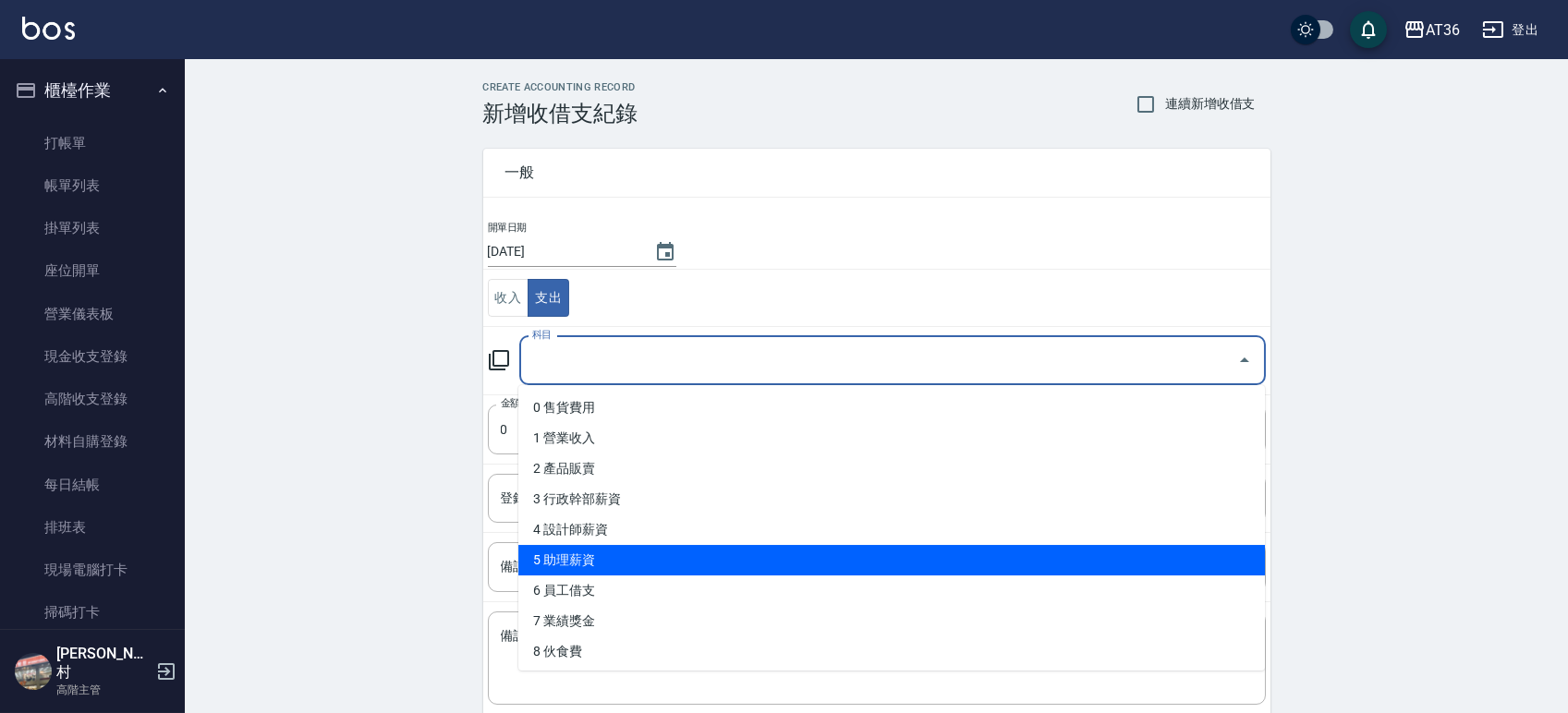
click at [598, 554] on li "5 助理薪資" at bounding box center [892, 560] width 746 height 30
type input "5 助理薪資"
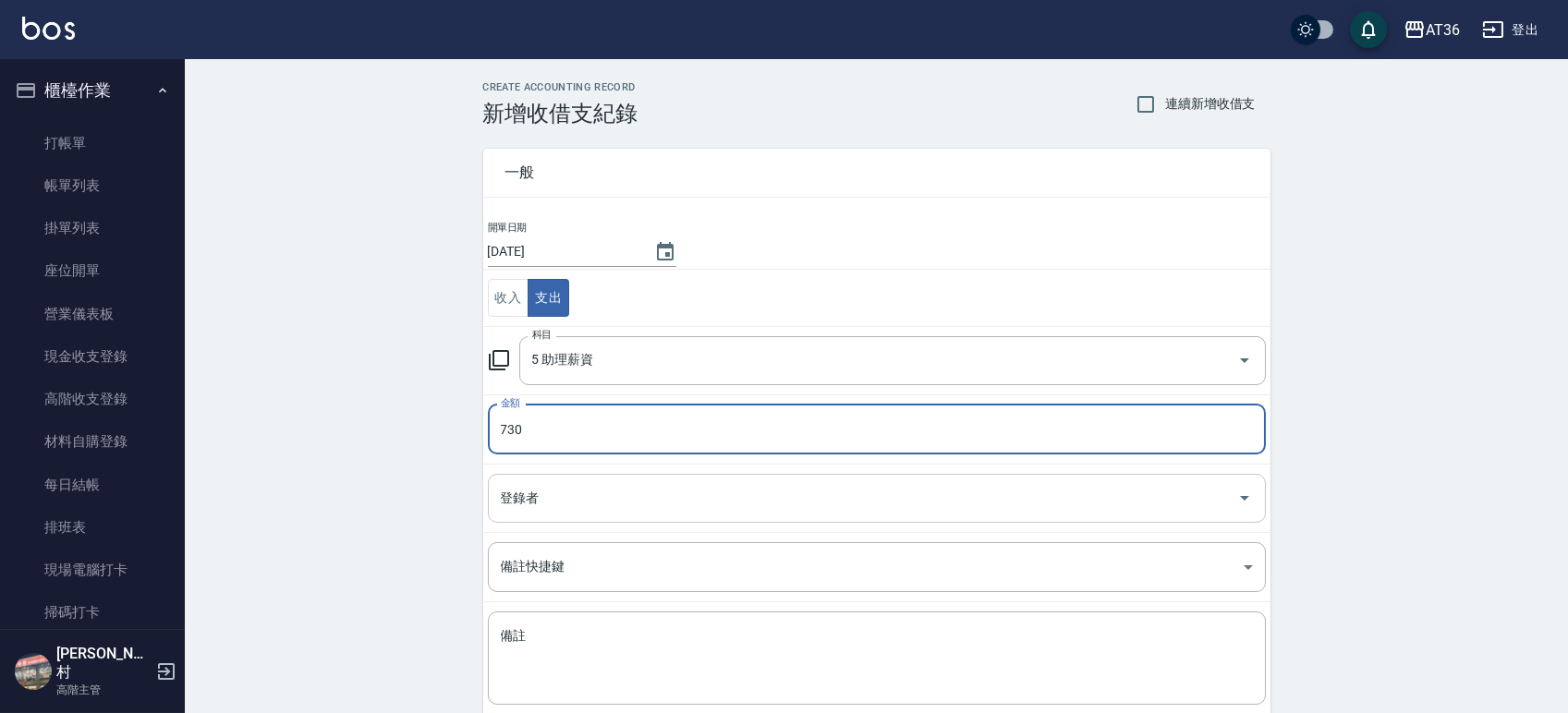
type input "730"
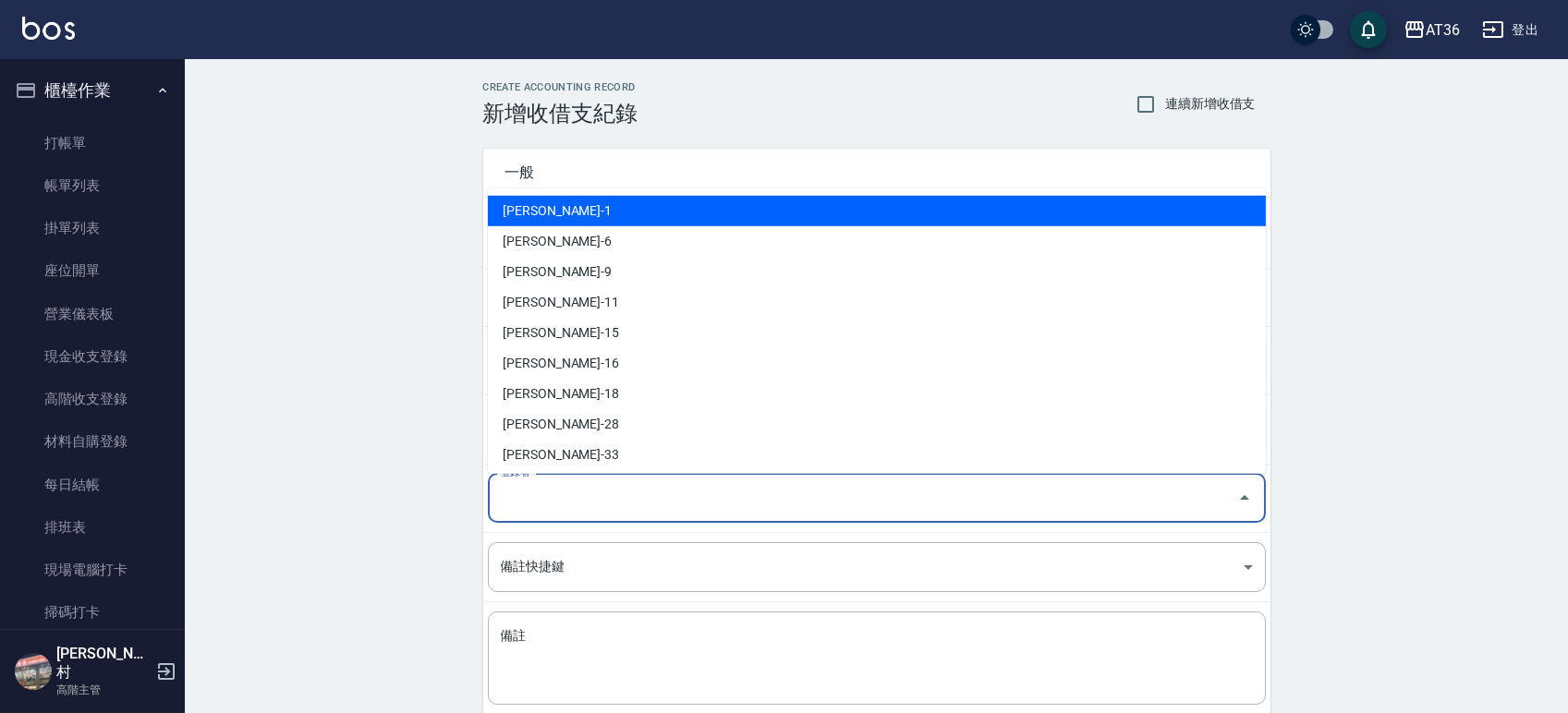
click at [570, 488] on input "登錄者" at bounding box center [862, 498] width 733 height 32
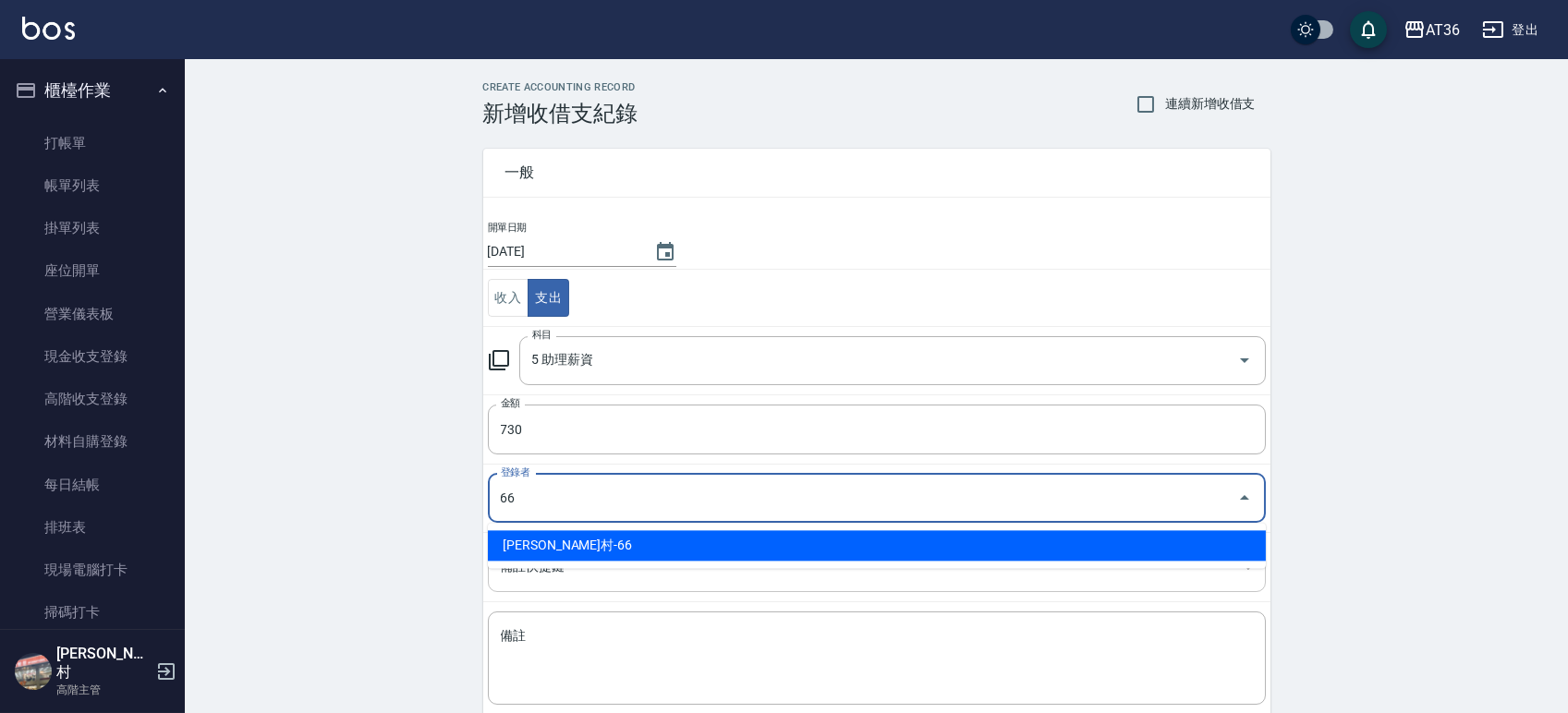
type input "[PERSON_NAME]村-66"
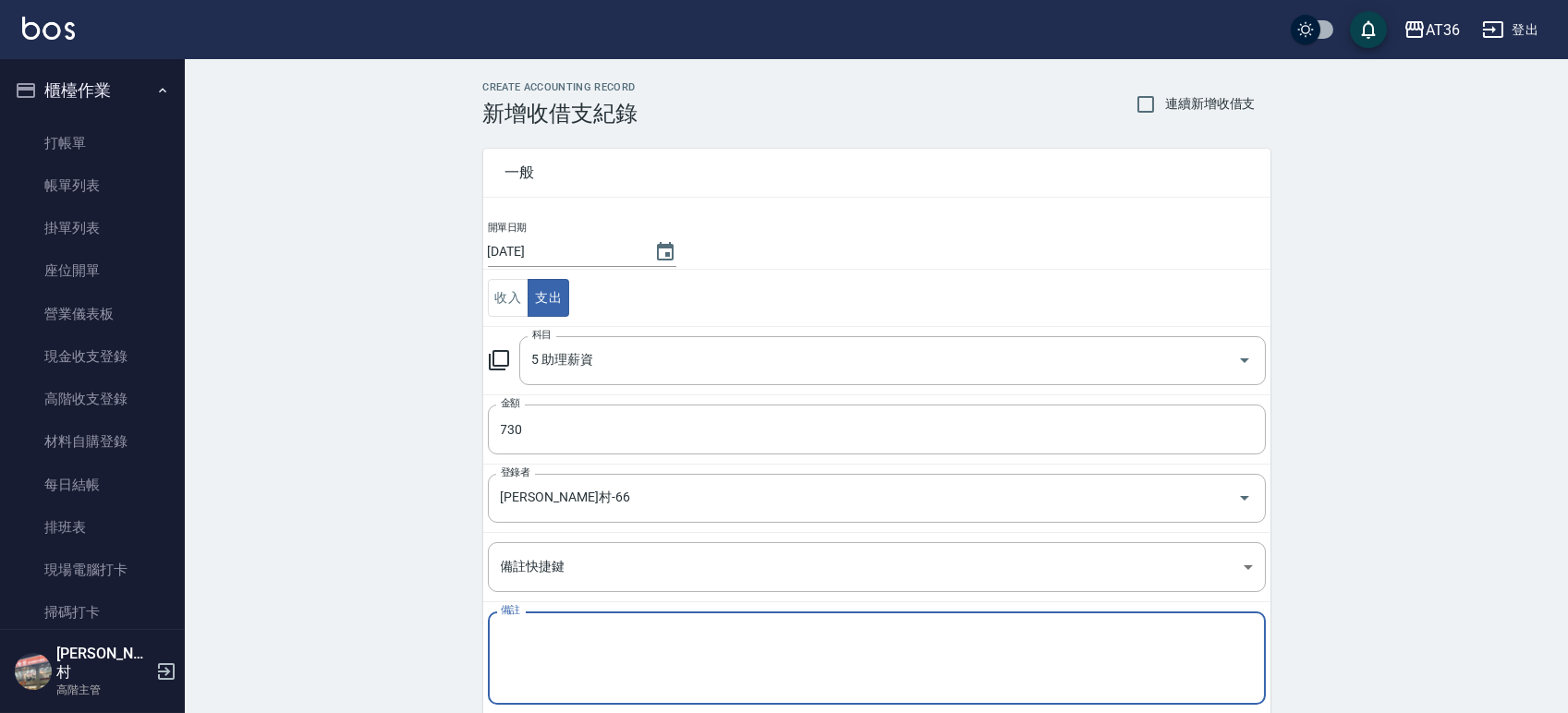
click at [571, 639] on textarea "備註" at bounding box center [877, 659] width 752 height 63
paste textarea "欣蓓點210+底600=810"
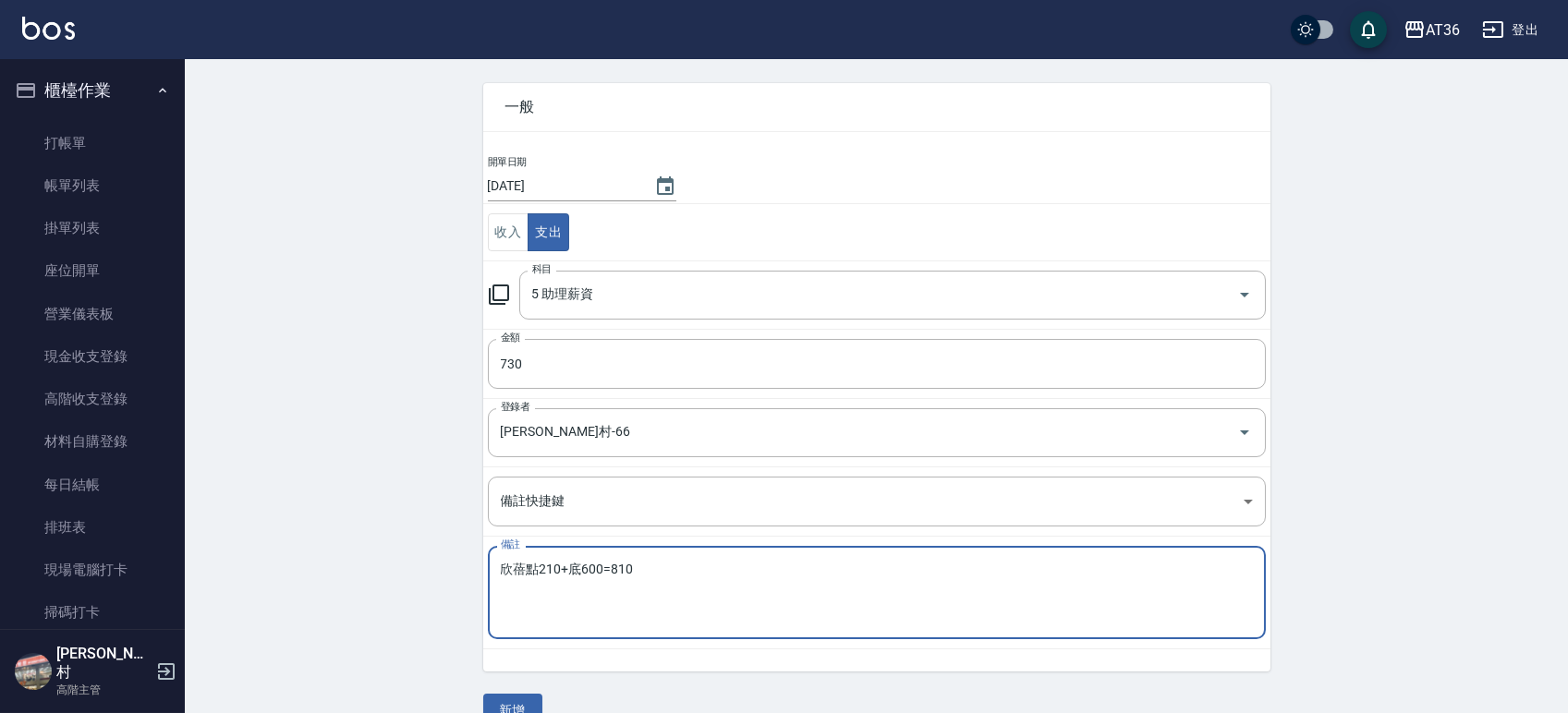
scroll to position [102, 0]
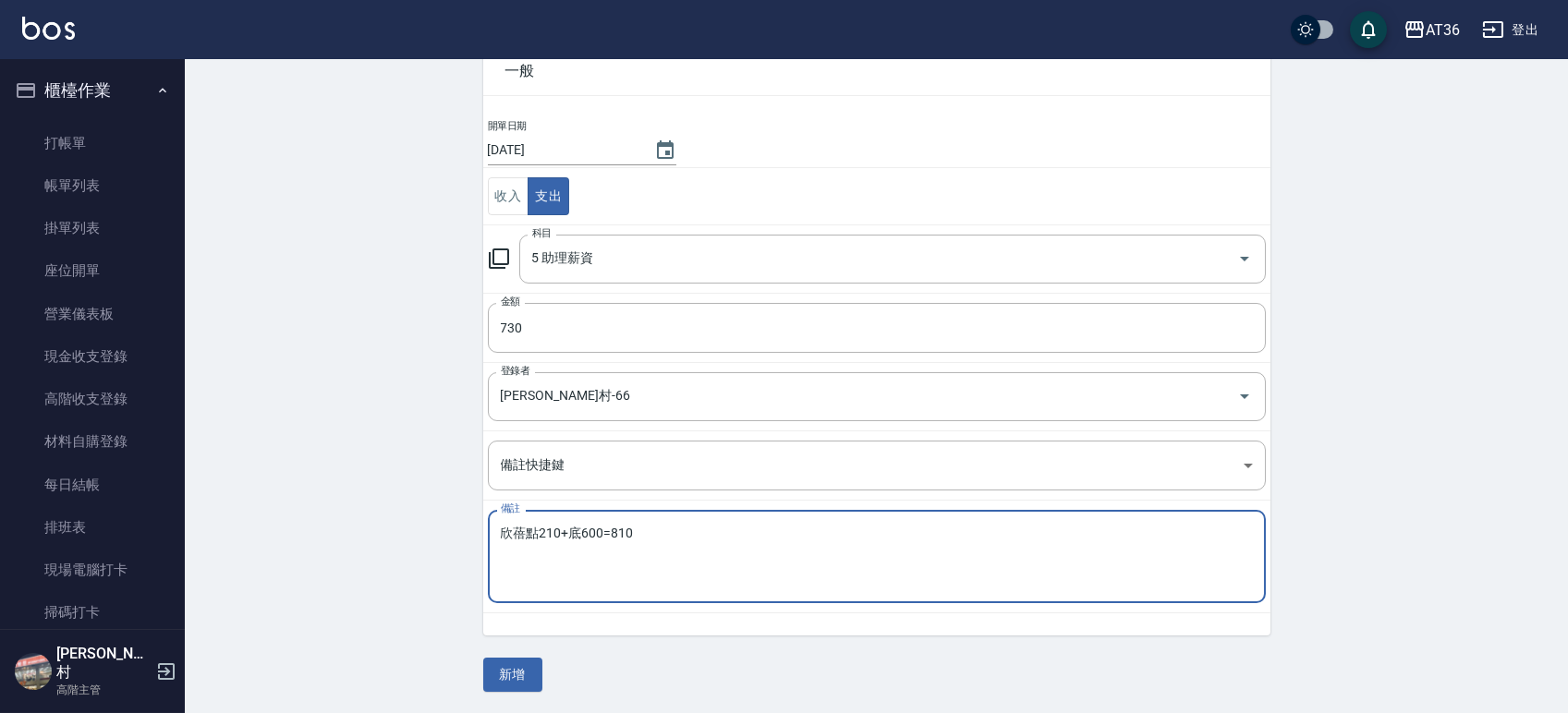
click at [549, 530] on textarea "欣蓓點210+底600=810" at bounding box center [877, 557] width 752 height 63
drag, startPoint x: 633, startPoint y: 535, endPoint x: 606, endPoint y: 532, distance: 27.2
click at [606, 532] on textarea "欣蓓點130+底600=810" at bounding box center [877, 557] width 752 height 63
type textarea "欣蓓點130+底600=730"
click at [524, 677] on button "新增" at bounding box center [513, 675] width 59 height 34
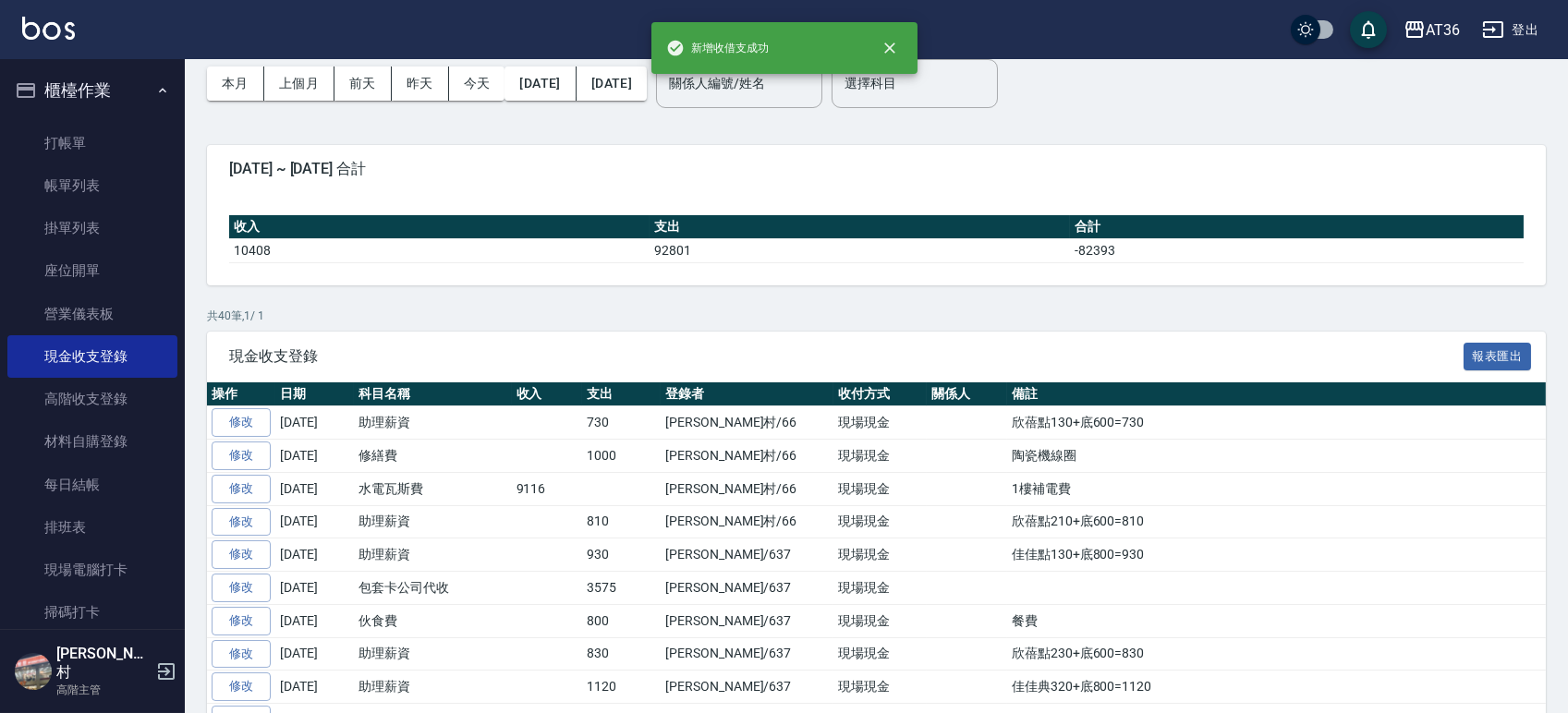
scroll to position [122, 0]
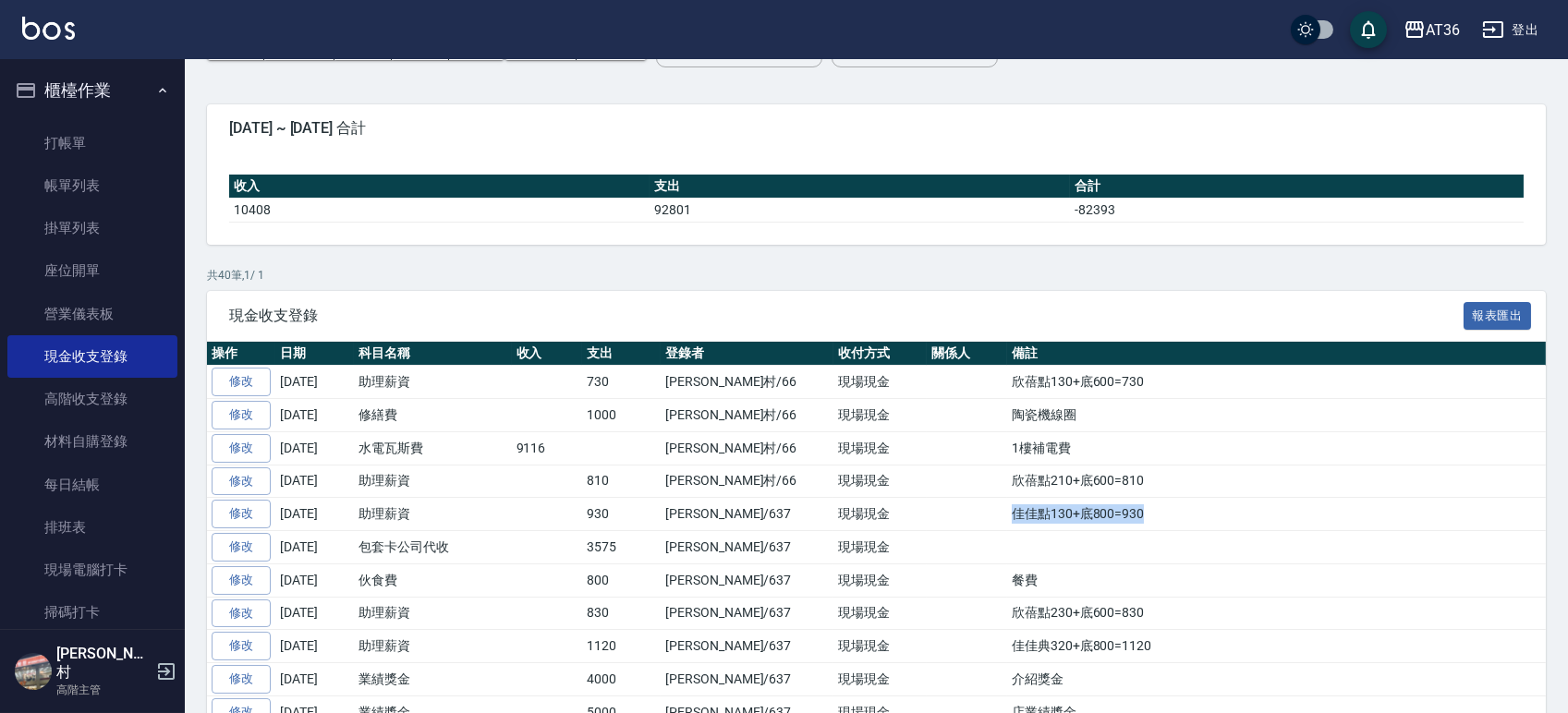
drag, startPoint x: 1045, startPoint y: 516, endPoint x: 937, endPoint y: 513, distance: 108.0
click at [1007, 513] on td "佳佳點130+底800=930" at bounding box center [1275, 514] width 538 height 33
copy td "佳佳點130+底800=930"
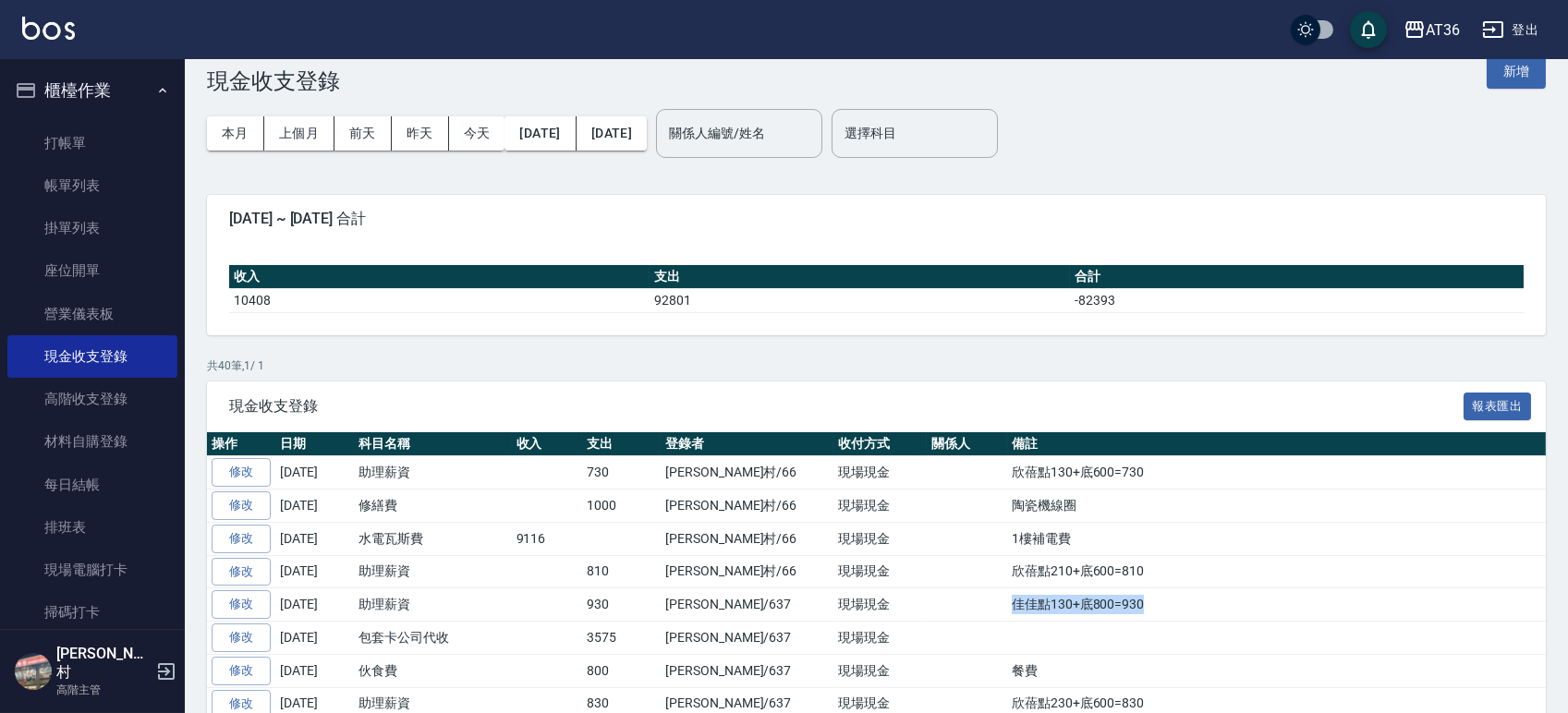
scroll to position [0, 0]
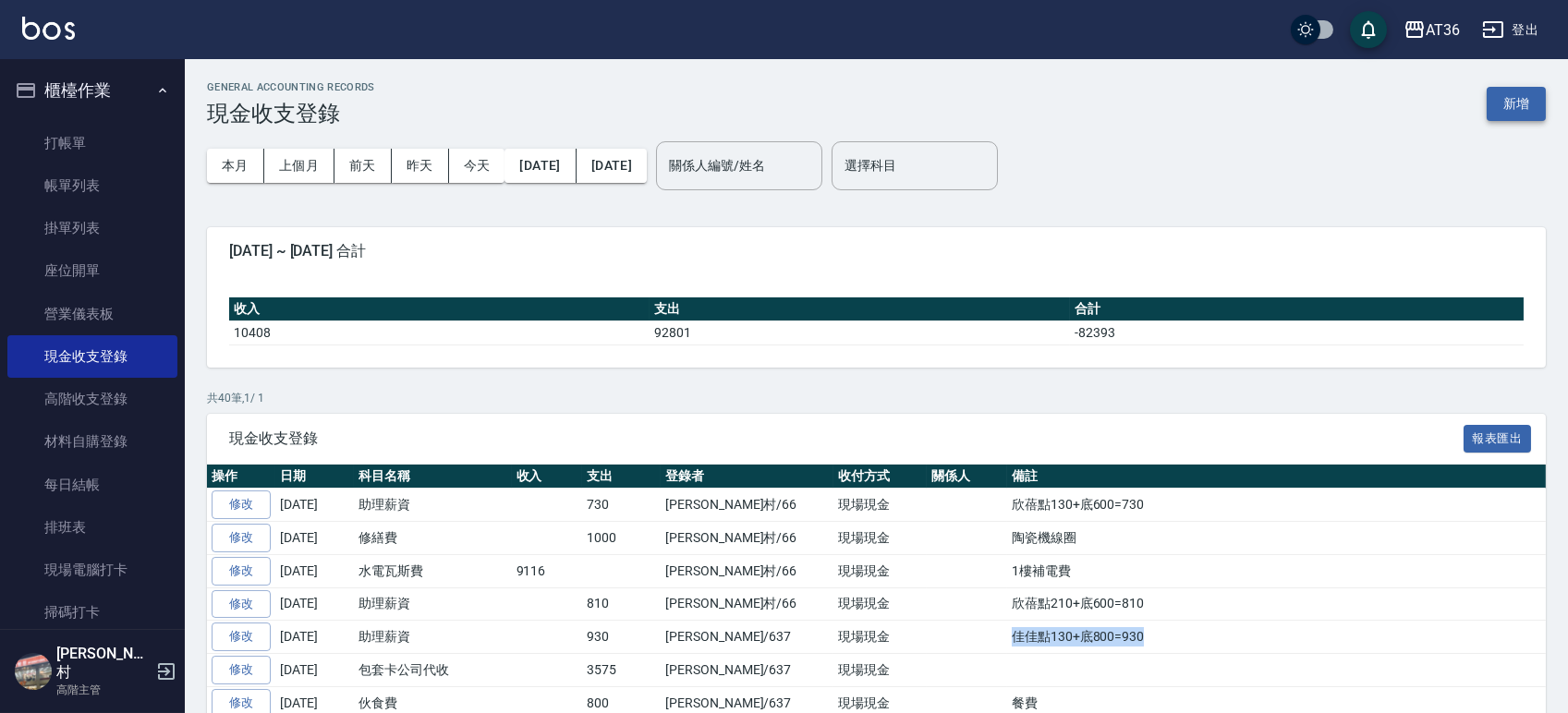
click at [1510, 94] on button "新增" at bounding box center [1516, 103] width 59 height 34
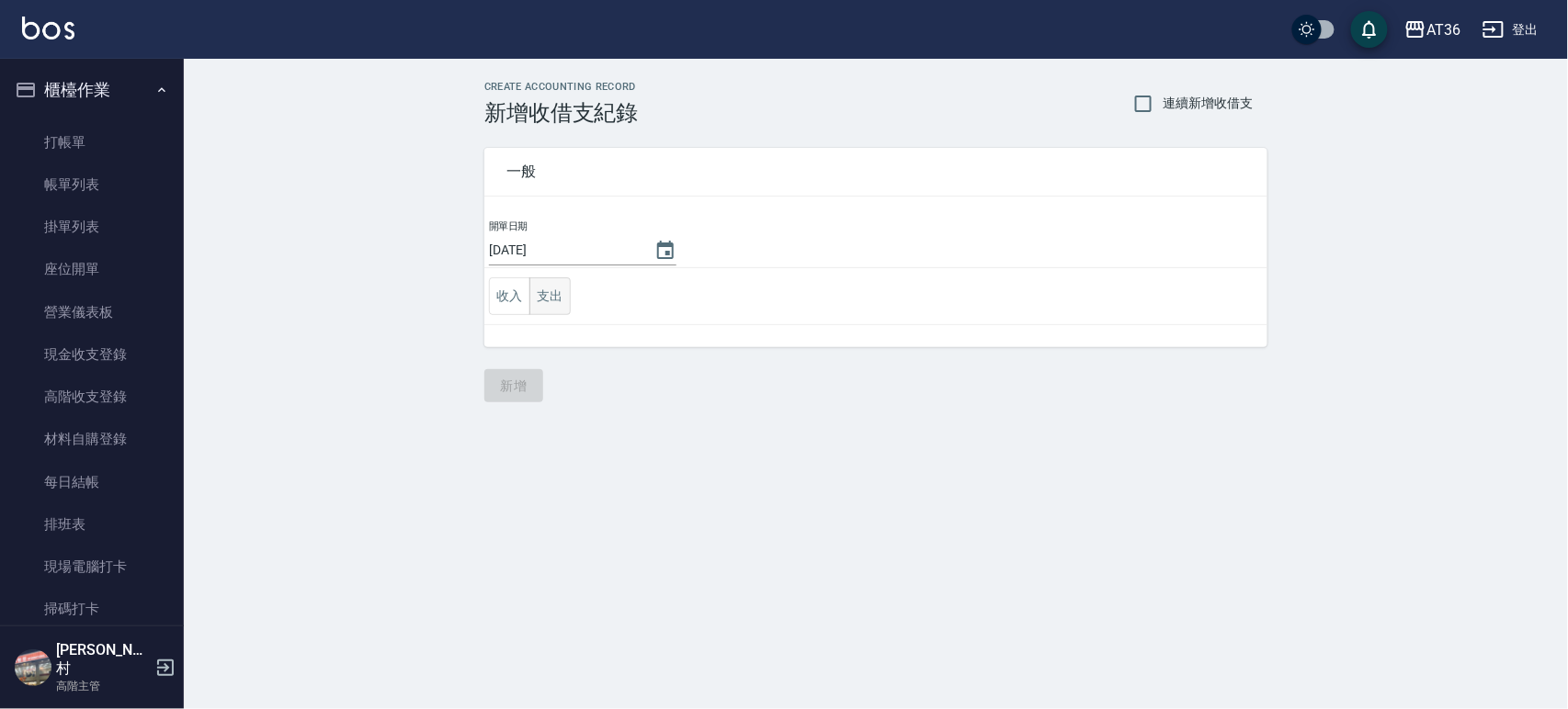
click at [554, 303] on button "支出" at bounding box center [550, 296] width 42 height 38
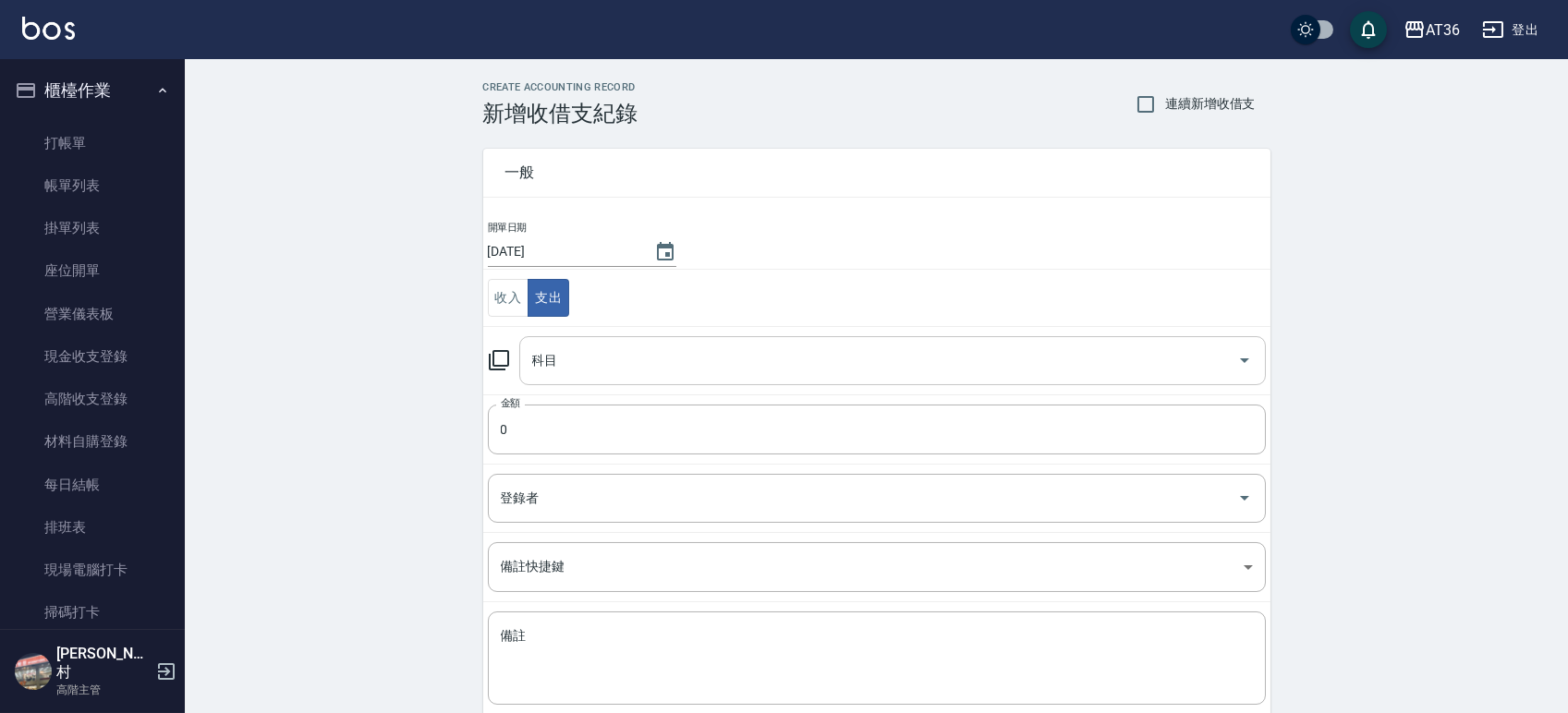
click at [632, 366] on input "科目" at bounding box center [878, 361] width 702 height 32
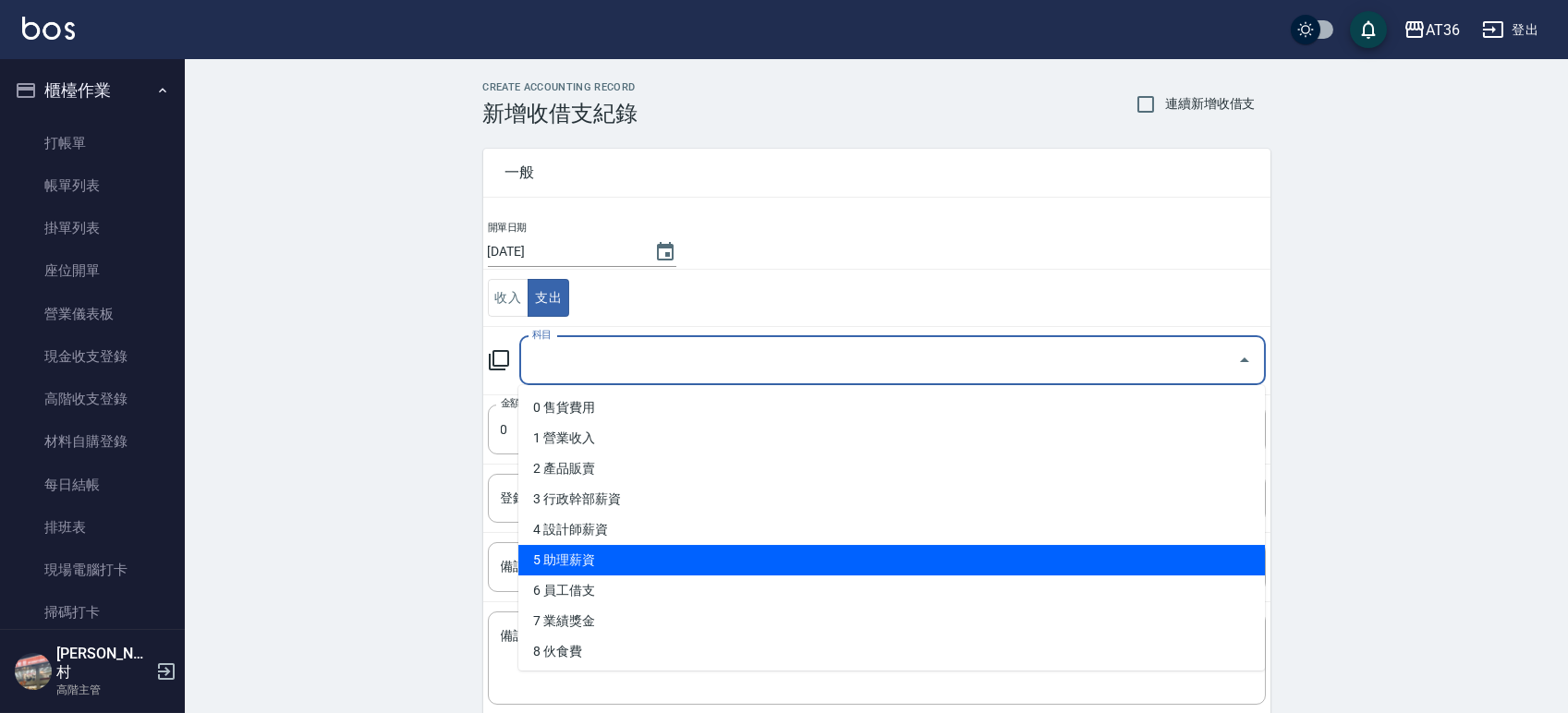
click at [584, 557] on li "5 助理薪資" at bounding box center [892, 560] width 746 height 30
type input "5 助理薪資"
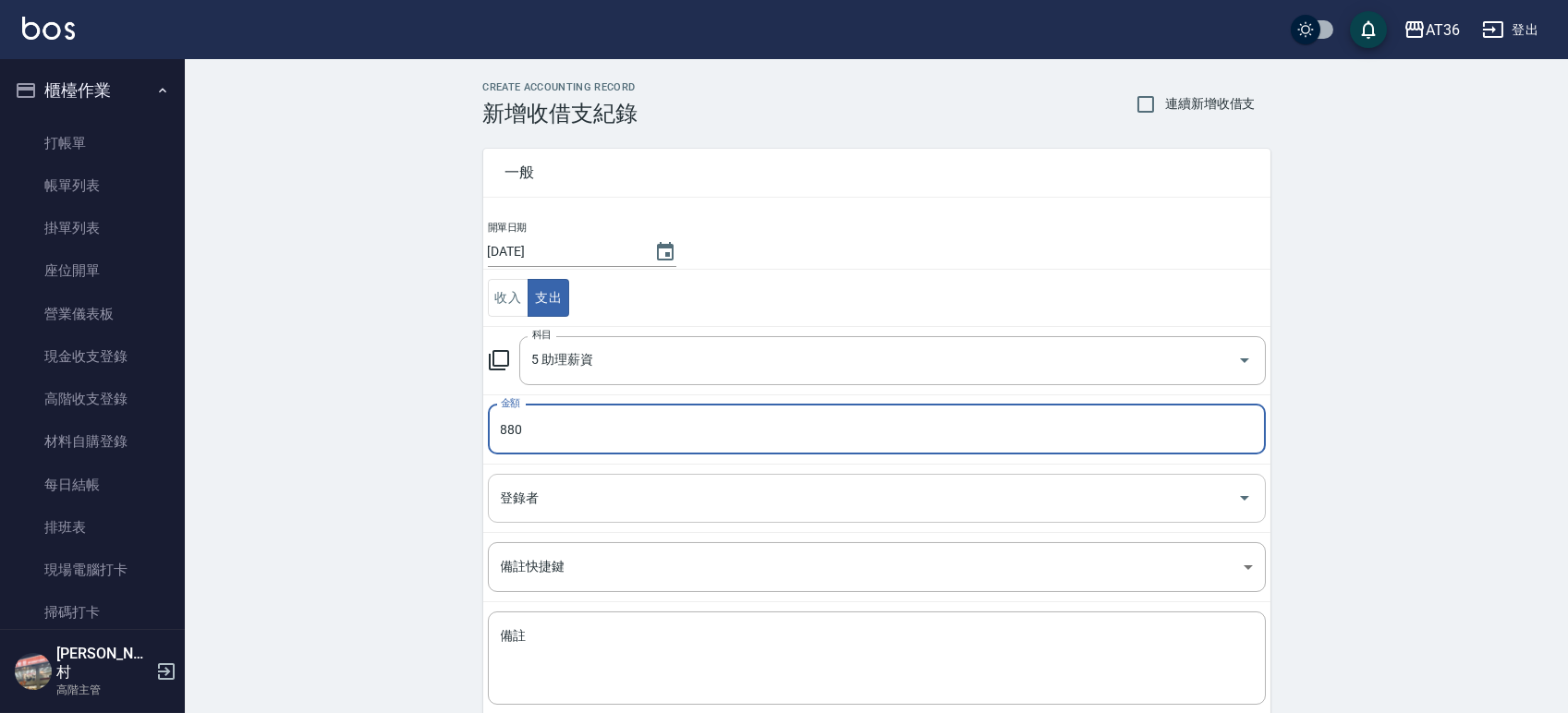
type input "880"
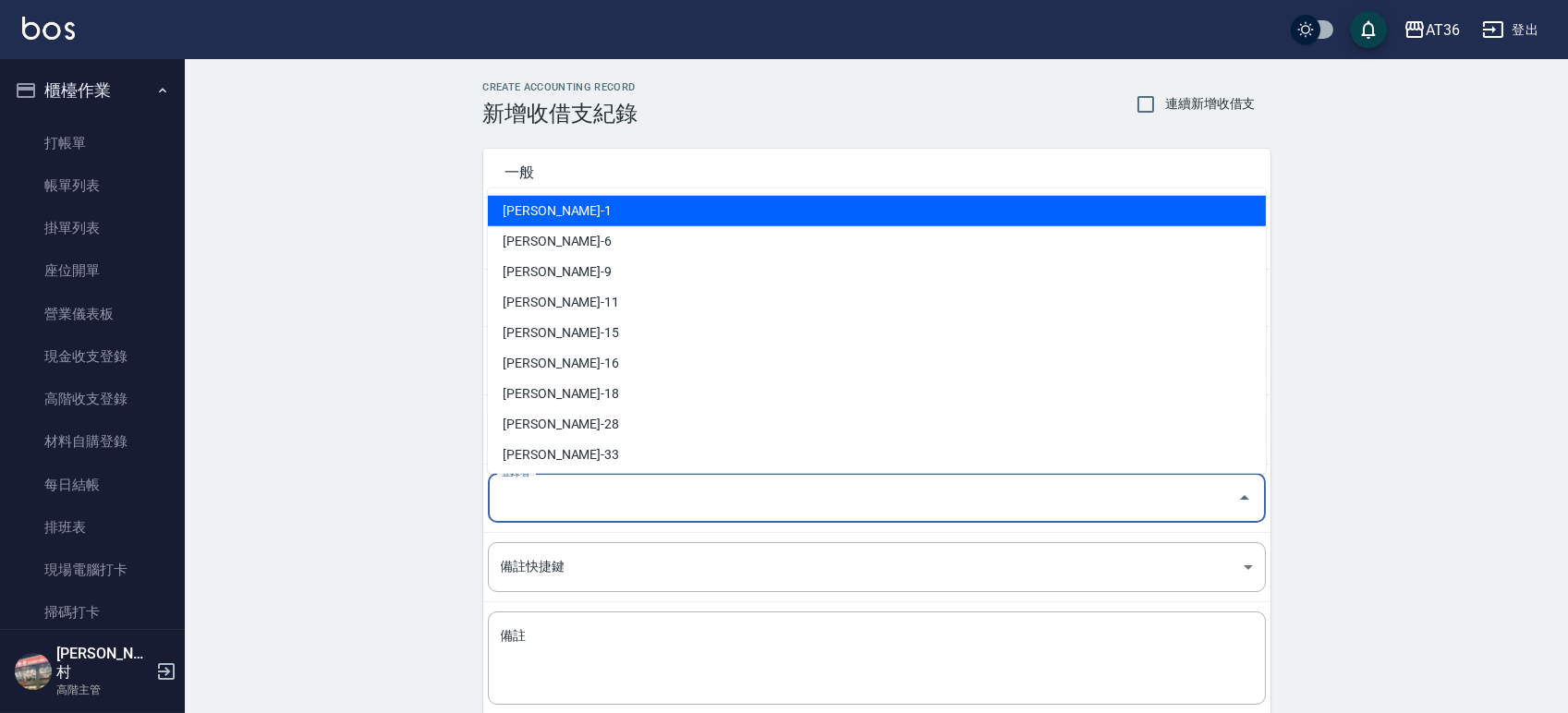
click at [568, 484] on input "登錄者" at bounding box center [862, 498] width 733 height 32
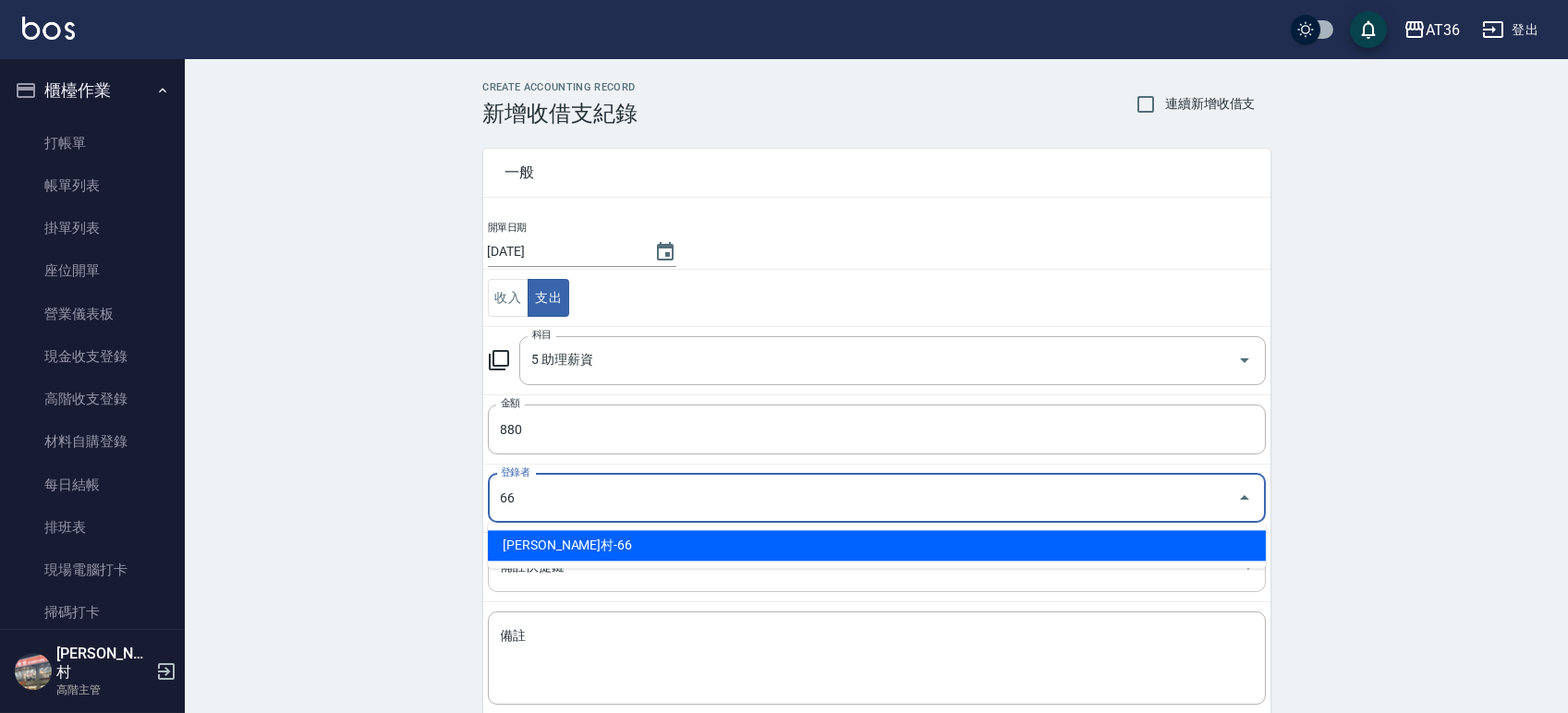
type input "[PERSON_NAME]村-66"
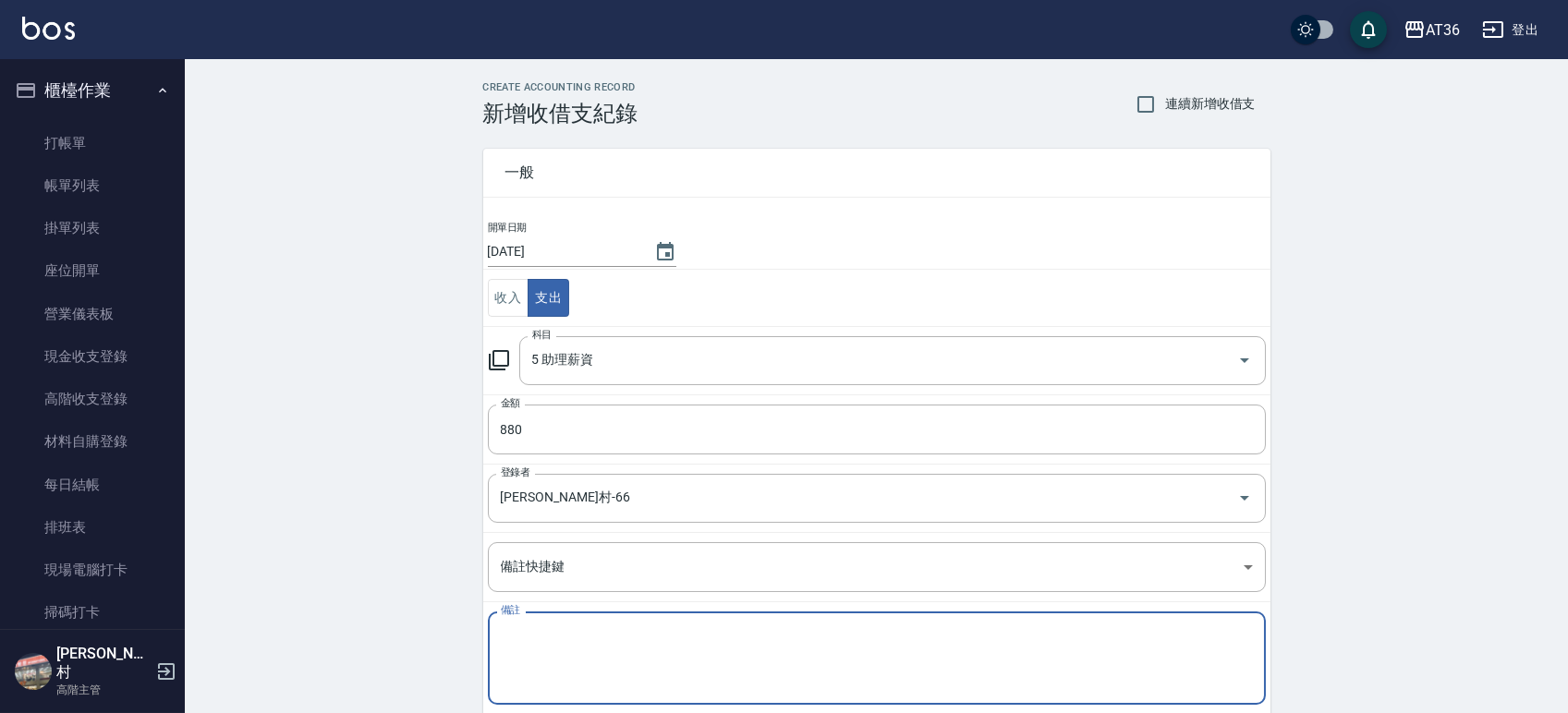
click at [586, 629] on textarea "備註" at bounding box center [877, 659] width 752 height 63
paste textarea "佳佳點130+底800=930"
click at [556, 630] on textarea "佳佳點130+底800=930" at bounding box center [877, 659] width 752 height 63
click at [614, 630] on textarea "佳佳點80+底800=930" at bounding box center [877, 659] width 752 height 63
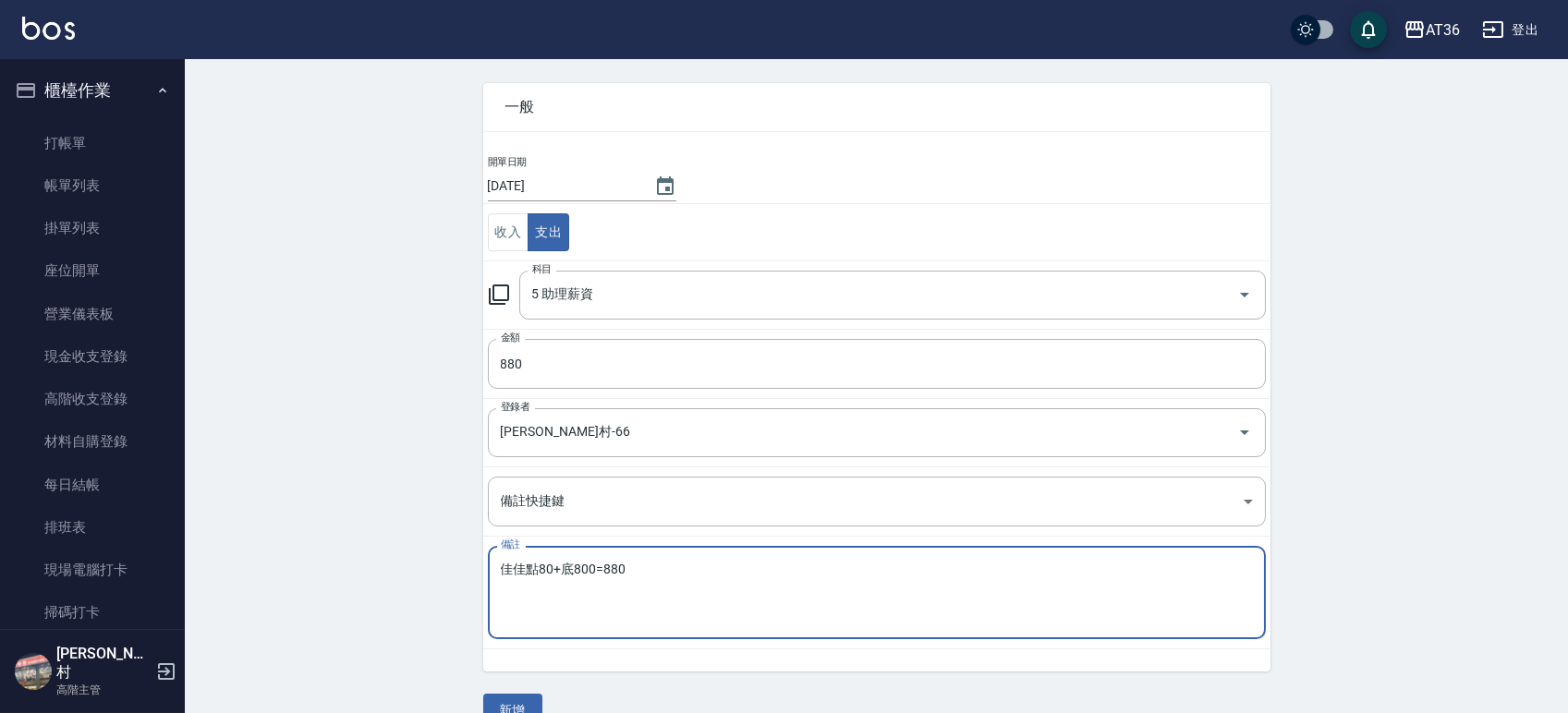
scroll to position [102, 0]
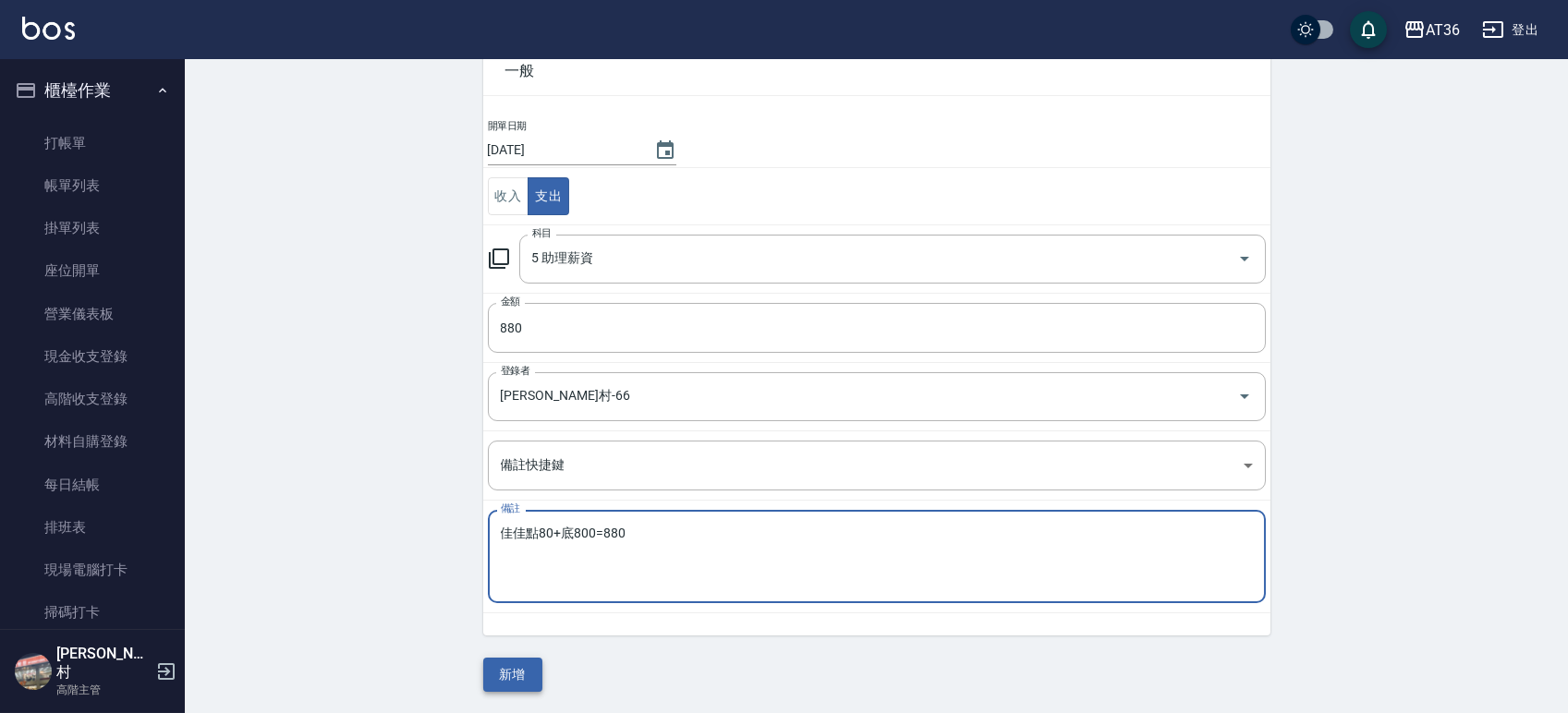
type textarea "佳佳點80+底800=880"
click at [507, 665] on button "新增" at bounding box center [513, 675] width 59 height 34
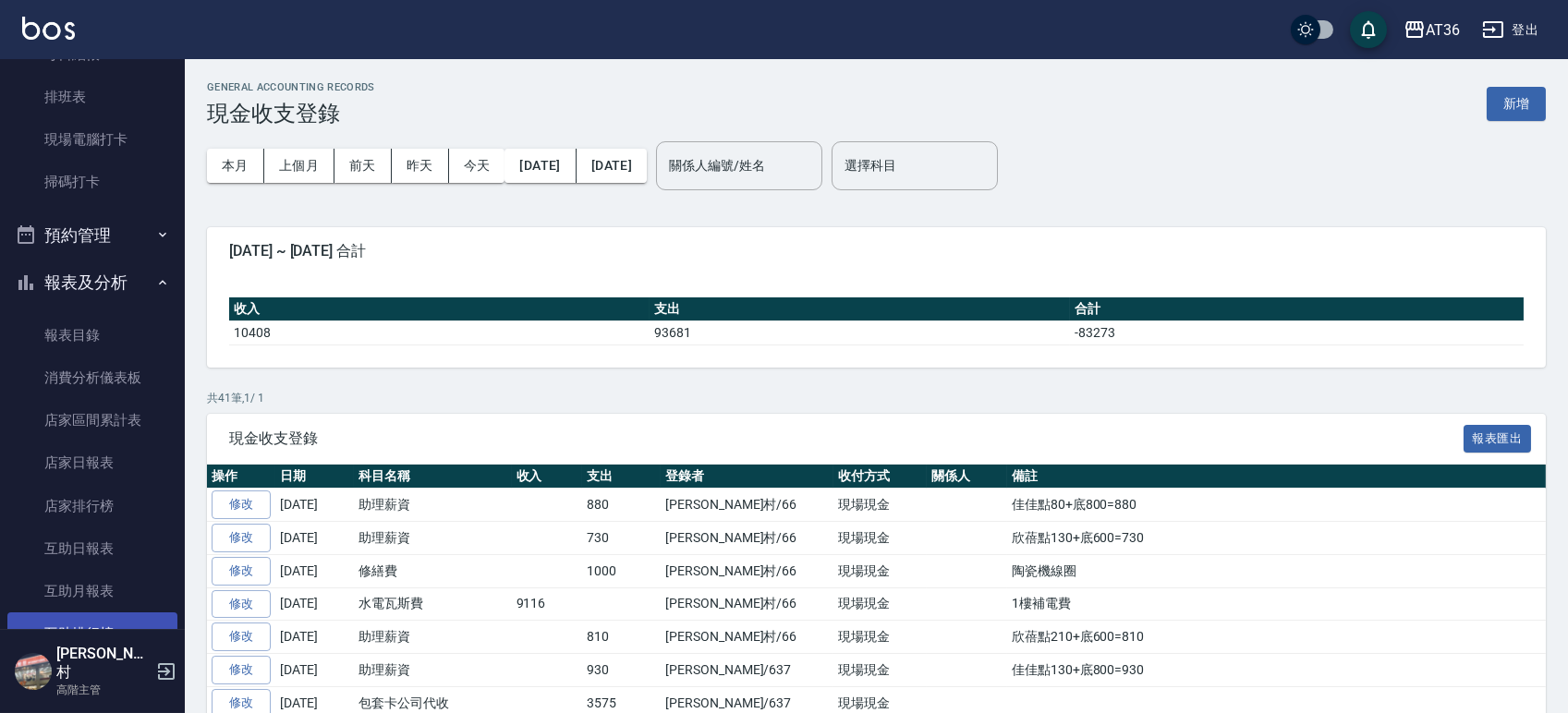
scroll to position [615, 0]
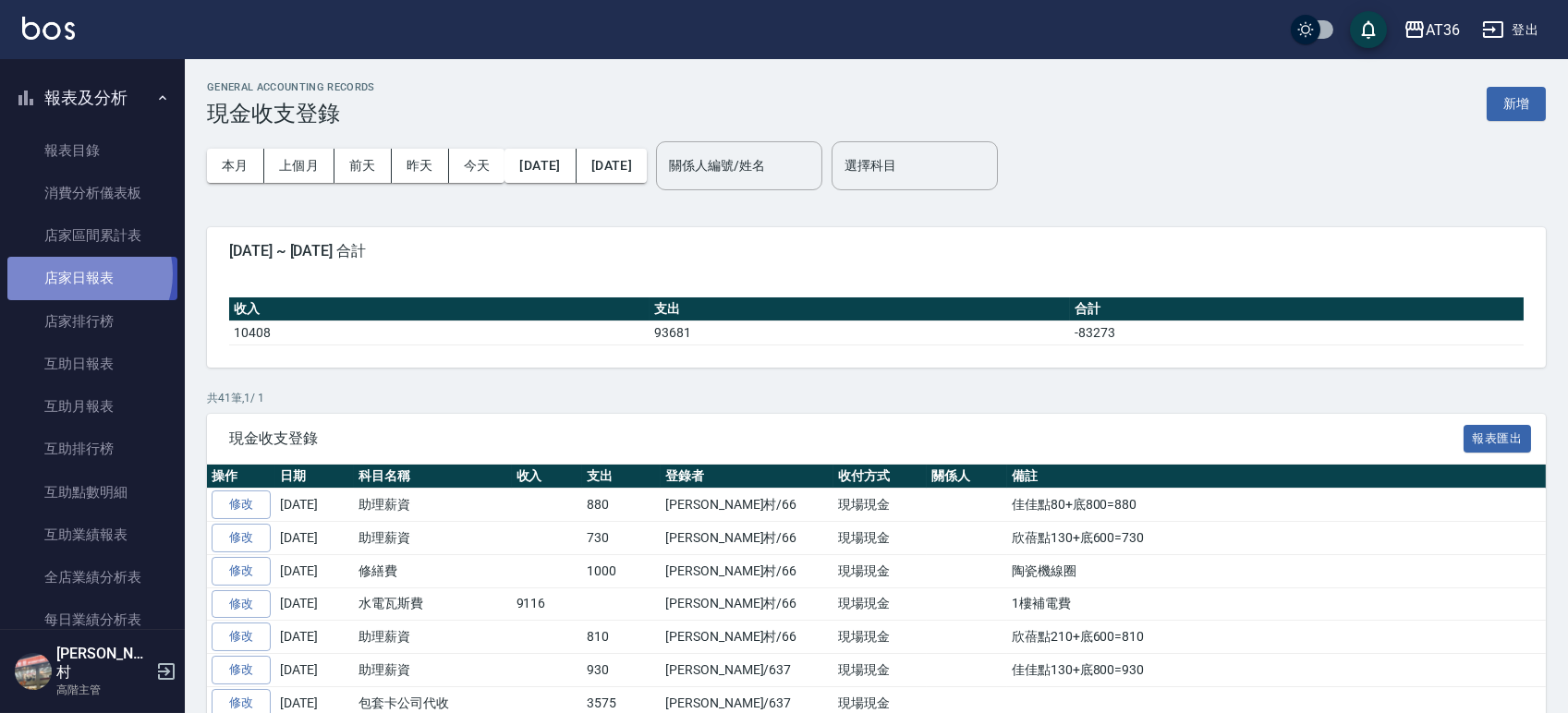
click at [85, 273] on link "店家日報表" at bounding box center [92, 277] width 170 height 43
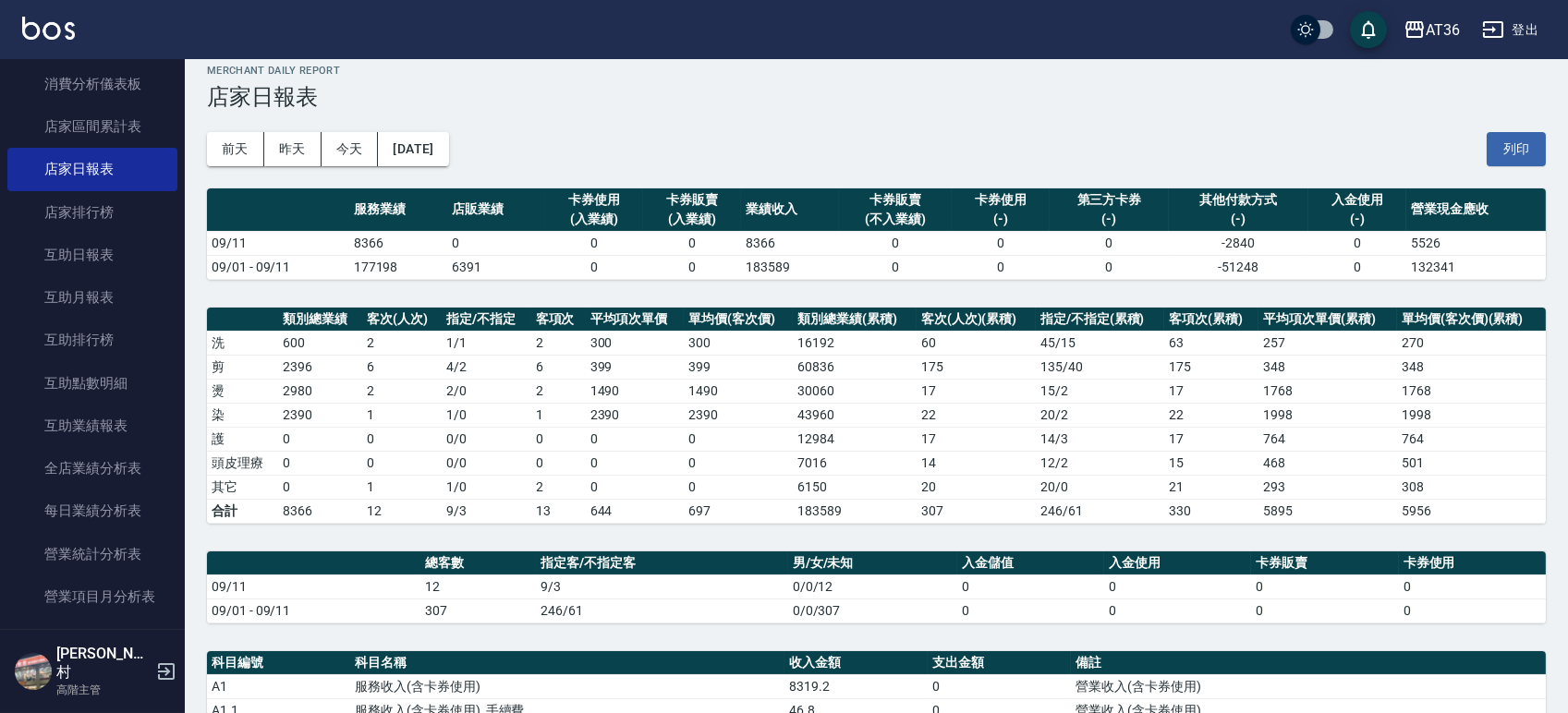
scroll to position [970, 0]
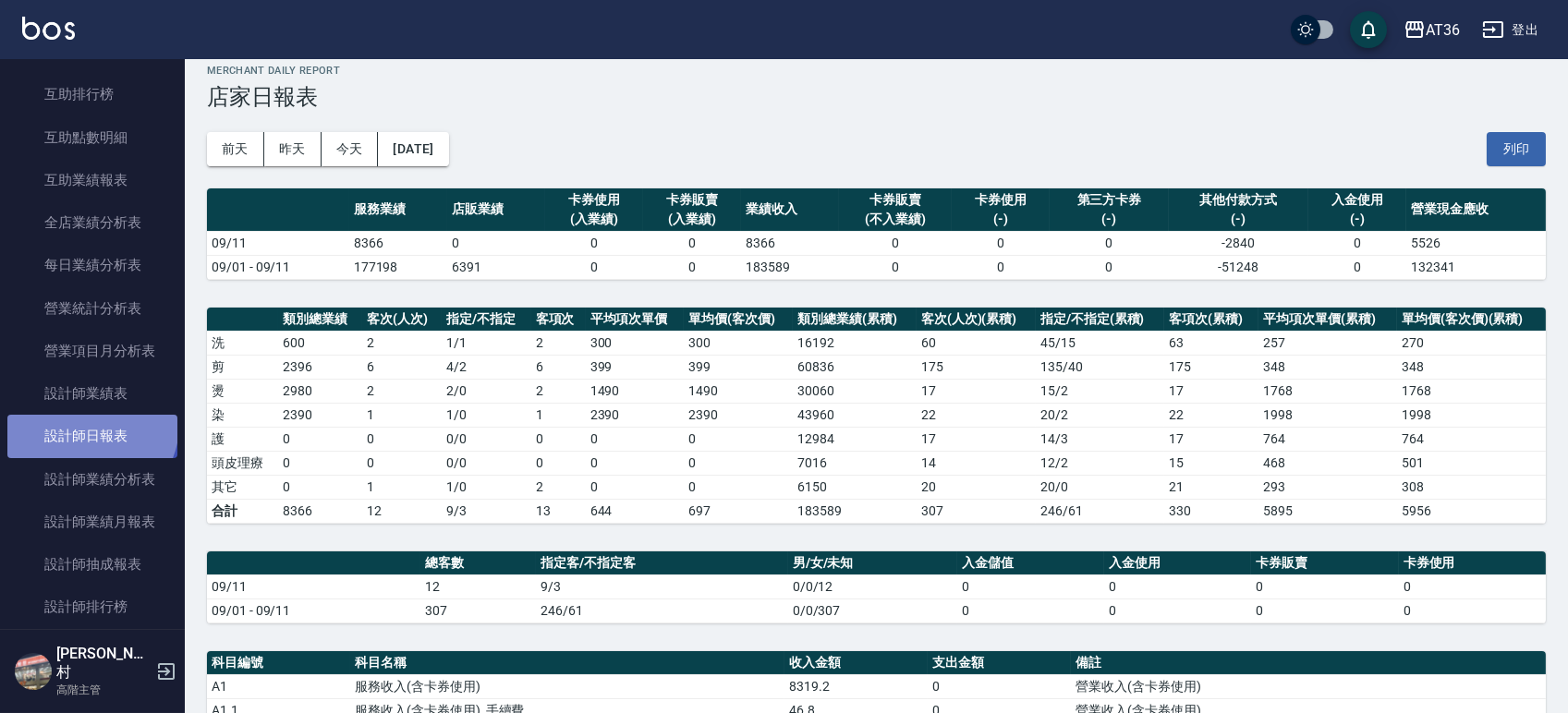
click at [89, 425] on link "設計師日報表" at bounding box center [92, 436] width 170 height 43
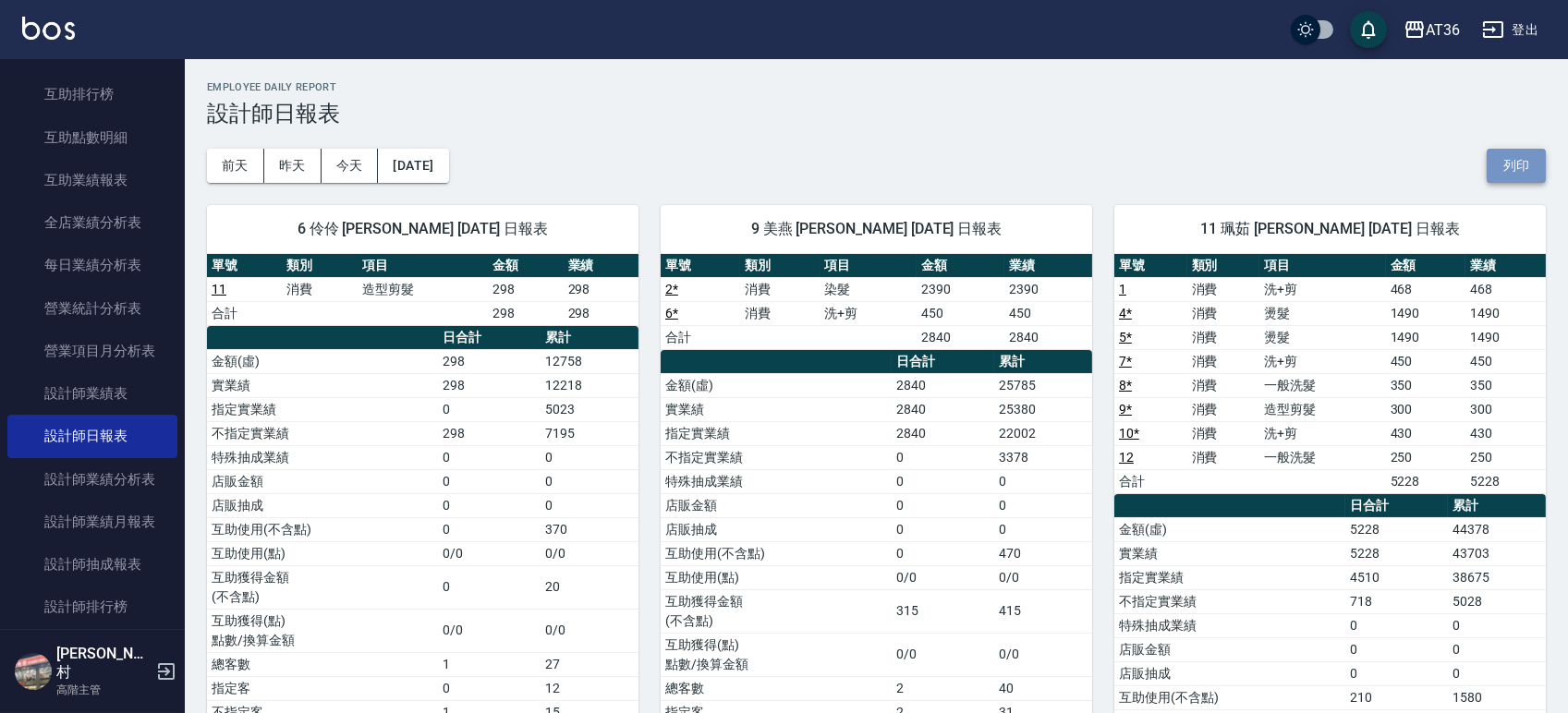
click at [1509, 167] on button "列印" at bounding box center [1516, 166] width 59 height 34
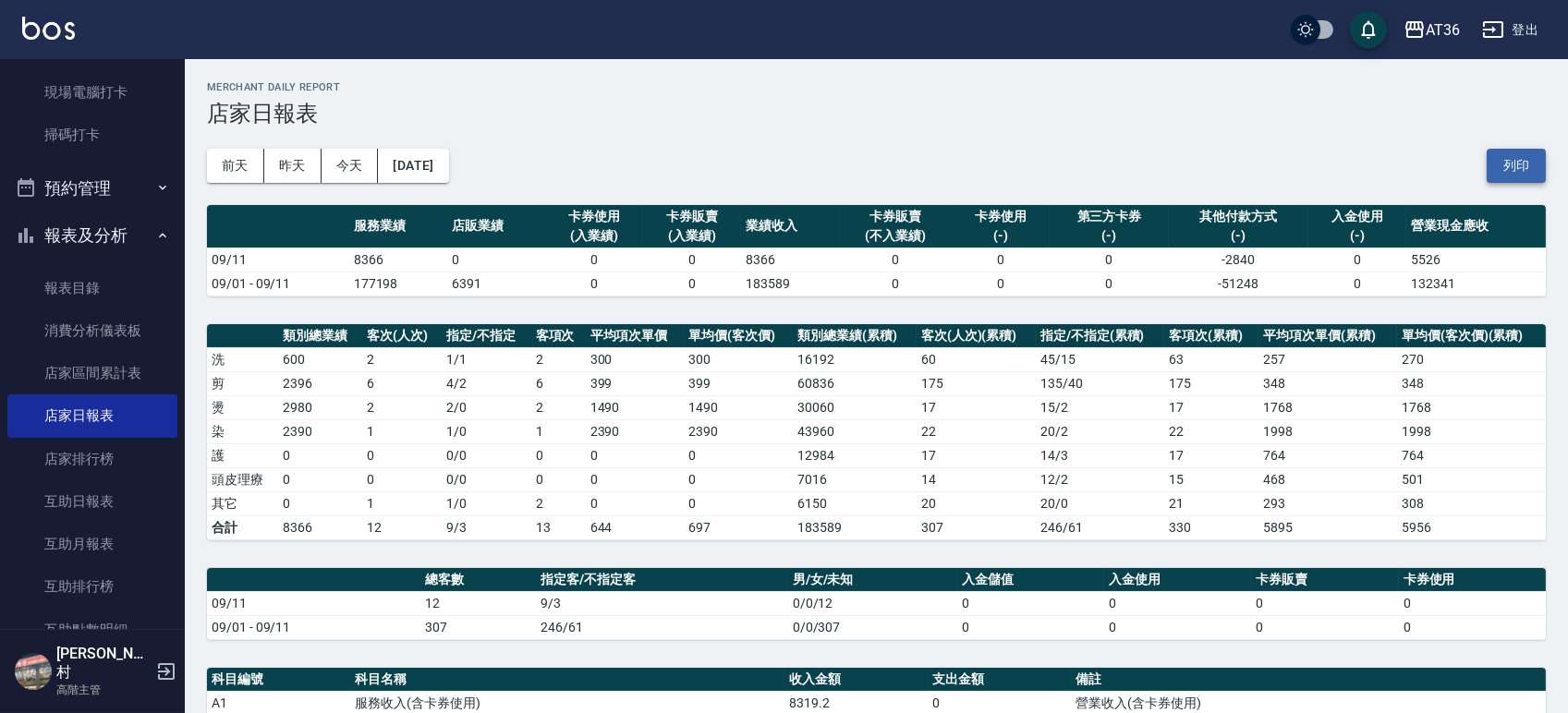
click at [1527, 163] on button "列印" at bounding box center [1516, 166] width 59 height 34
click at [884, 315] on div "AT36 [DATE] 店家日報表 列印時間： [DATE][PHONE_NUMBER]:22 Merchant Daily Report 店家日報表 [DA…" at bounding box center [877, 640] width 1383 height 1162
